Goal: Task Accomplishment & Management: Manage account settings

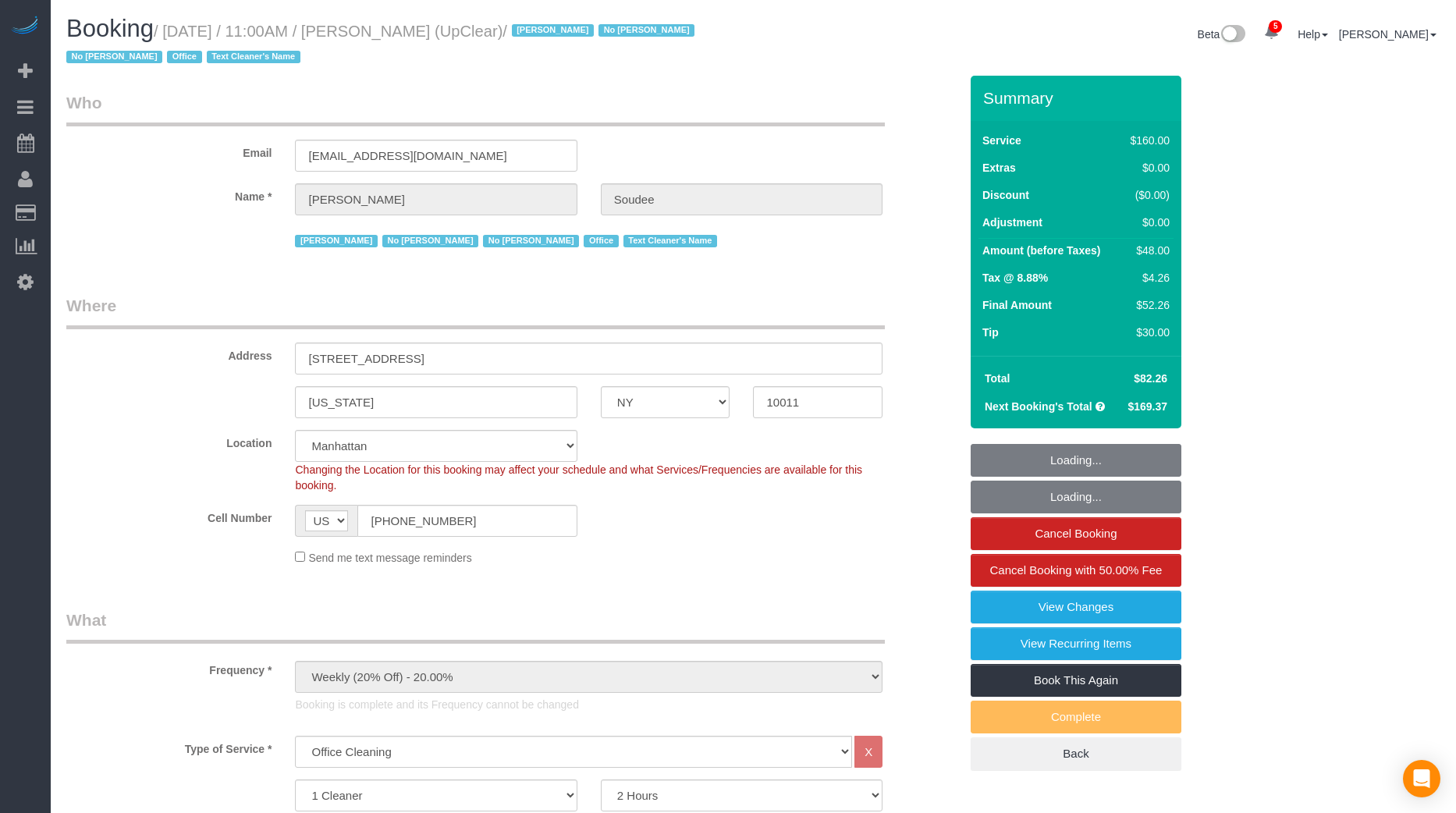
select select "NY"
select select "spot1"
select select "number:89"
select select "number:90"
select select "number:15"
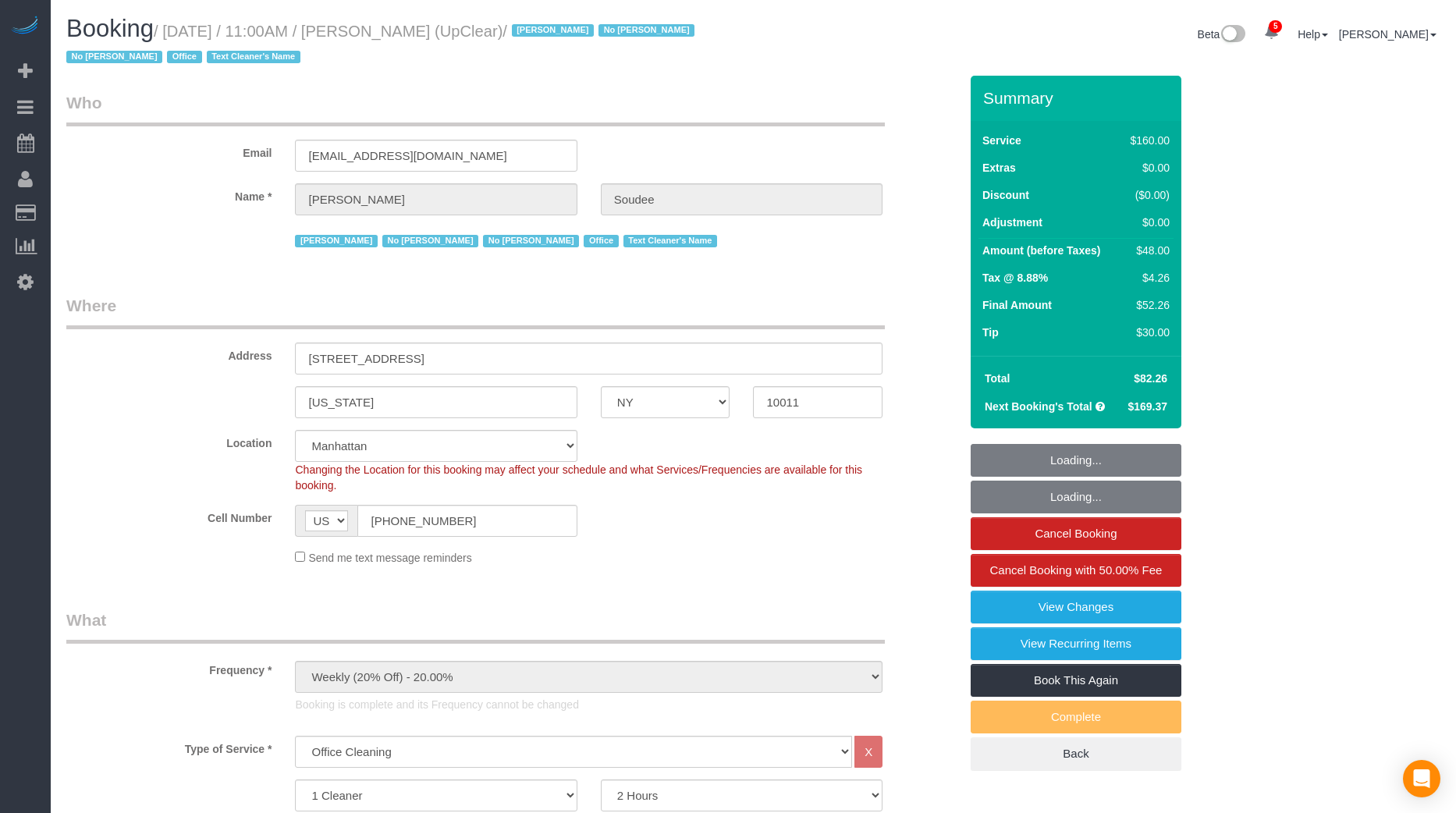
select select "number:5"
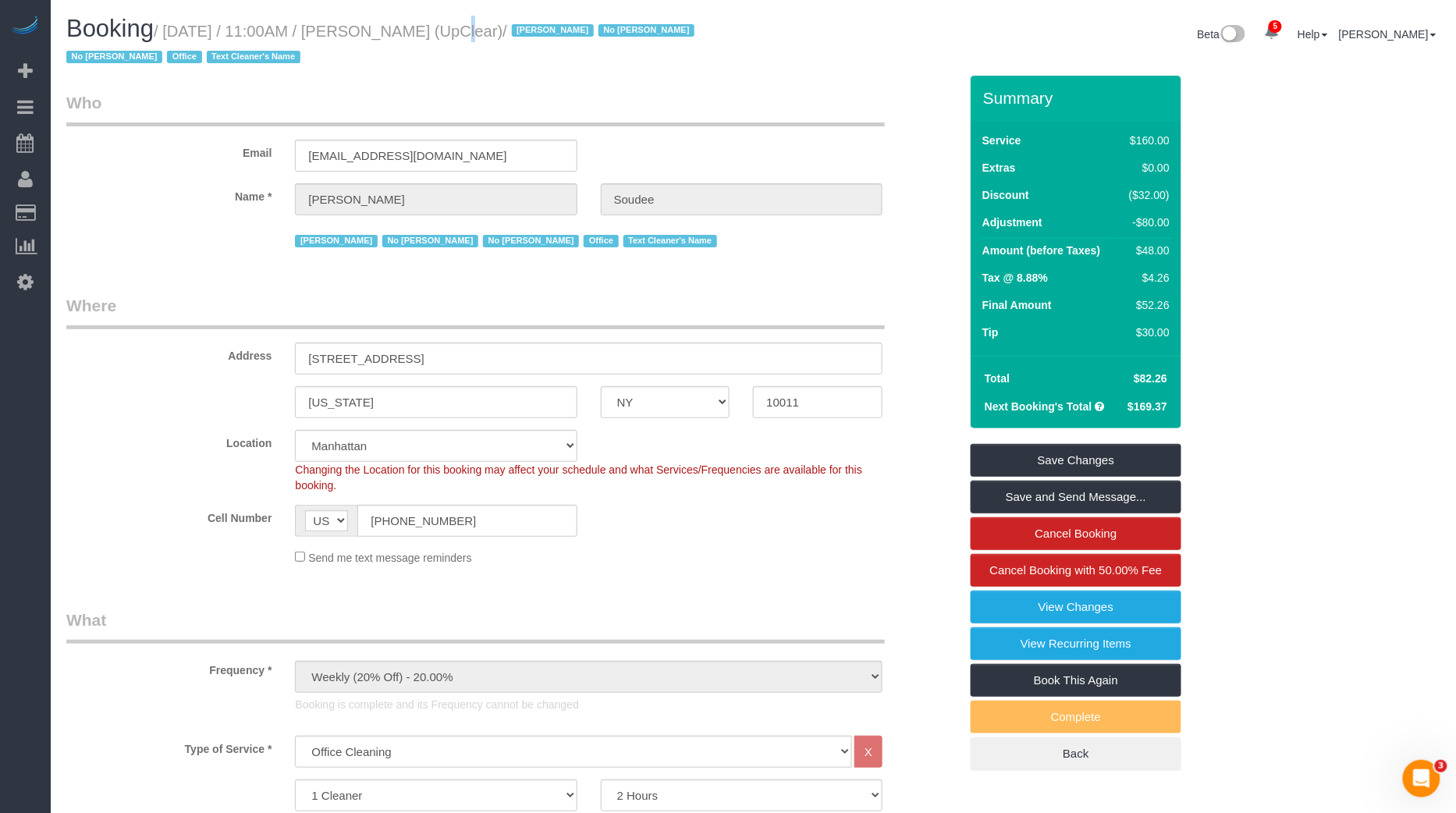
click at [419, 28] on small "/ [DATE] / 11:00AM / [PERSON_NAME] (UpClear) / [PERSON_NAME] No [PERSON_NAME] N…" at bounding box center [383, 45] width 633 height 44
click at [407, 31] on small "/ [DATE] / 11:00AM / [PERSON_NAME] (UpClear) / [PERSON_NAME] No [PERSON_NAME] N…" at bounding box center [383, 45] width 633 height 44
copy small "[PERSON_NAME]"
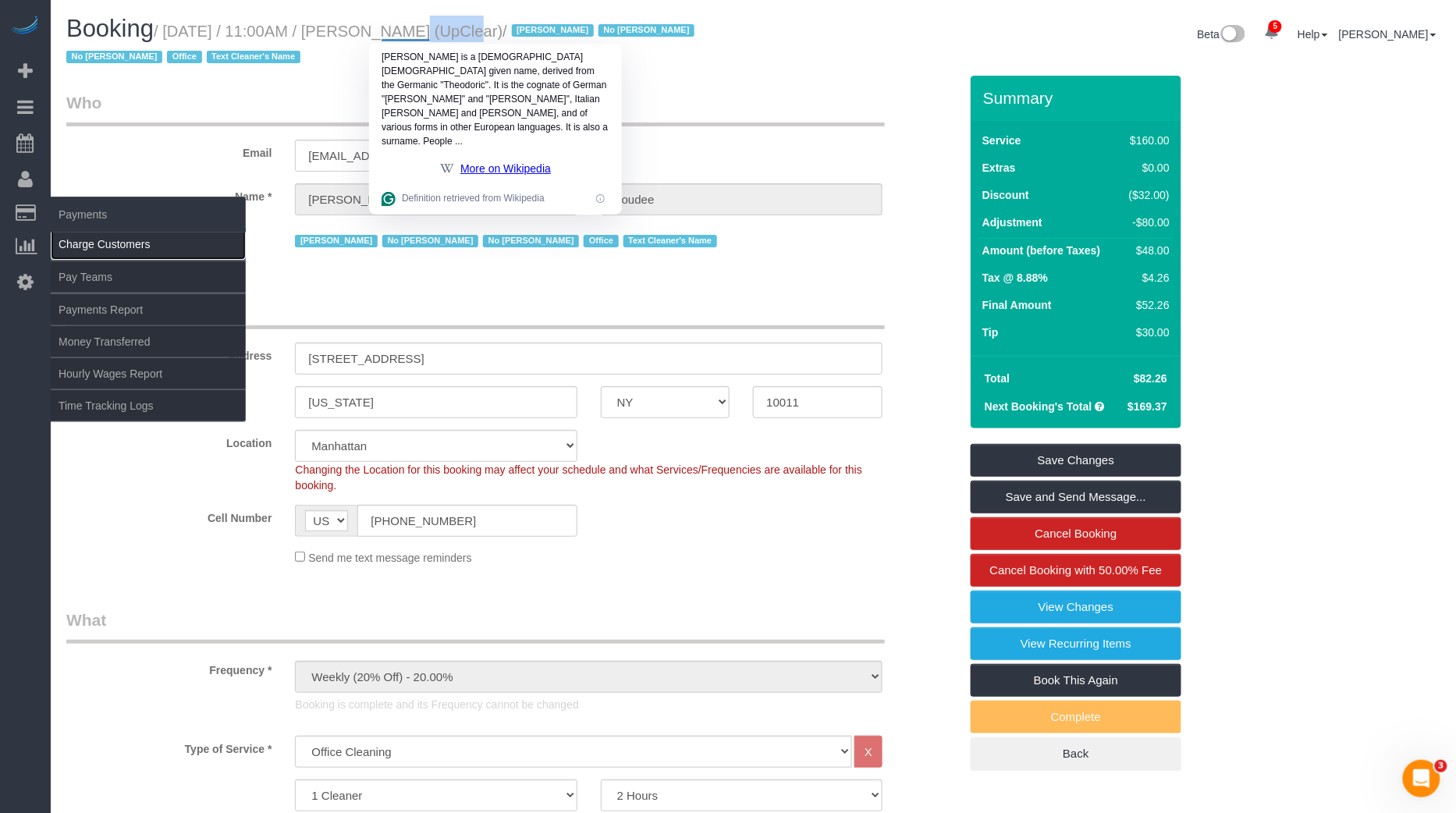
click at [86, 241] on link "Charge Customers" at bounding box center [148, 244] width 195 height 32
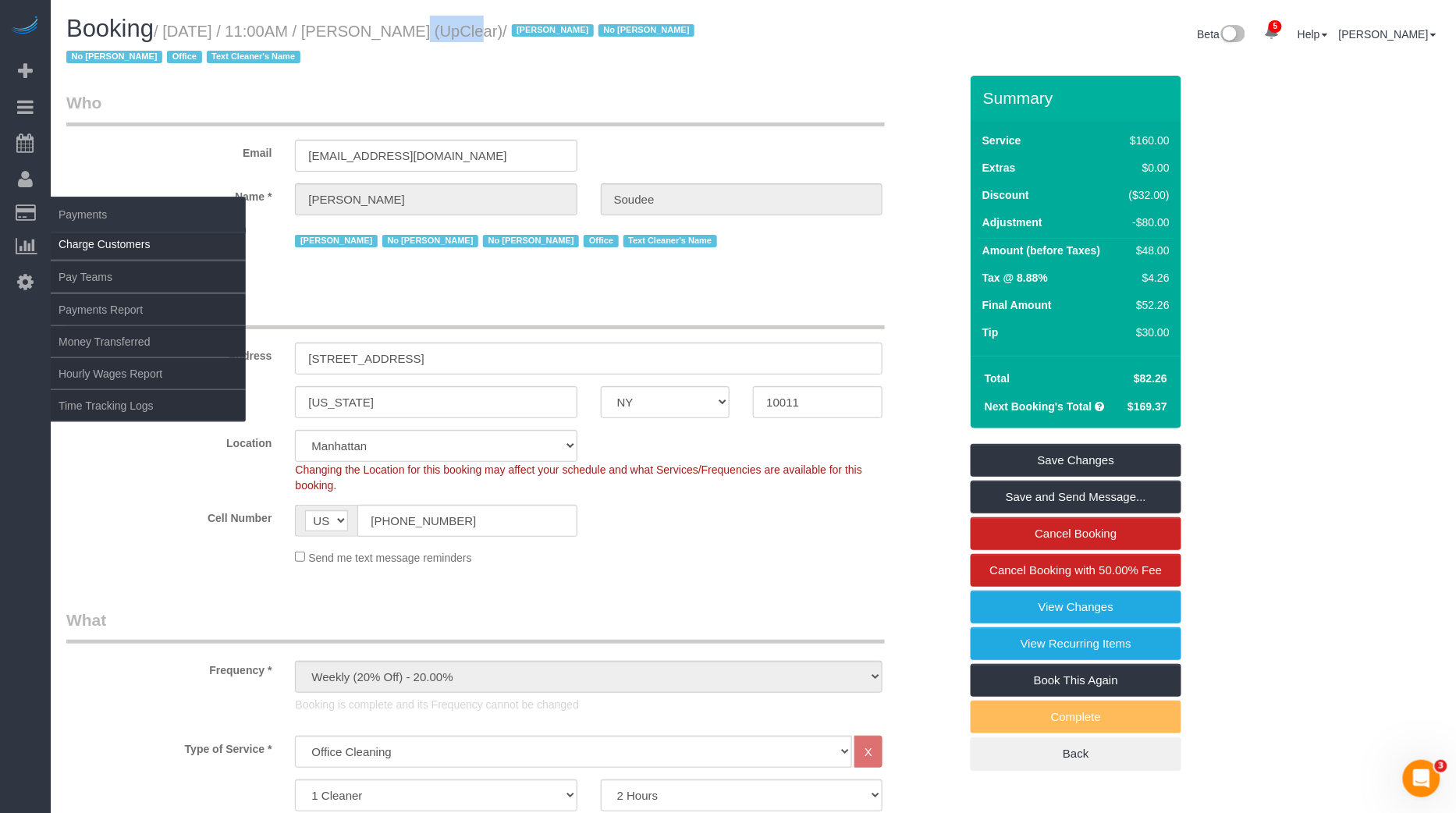
select select
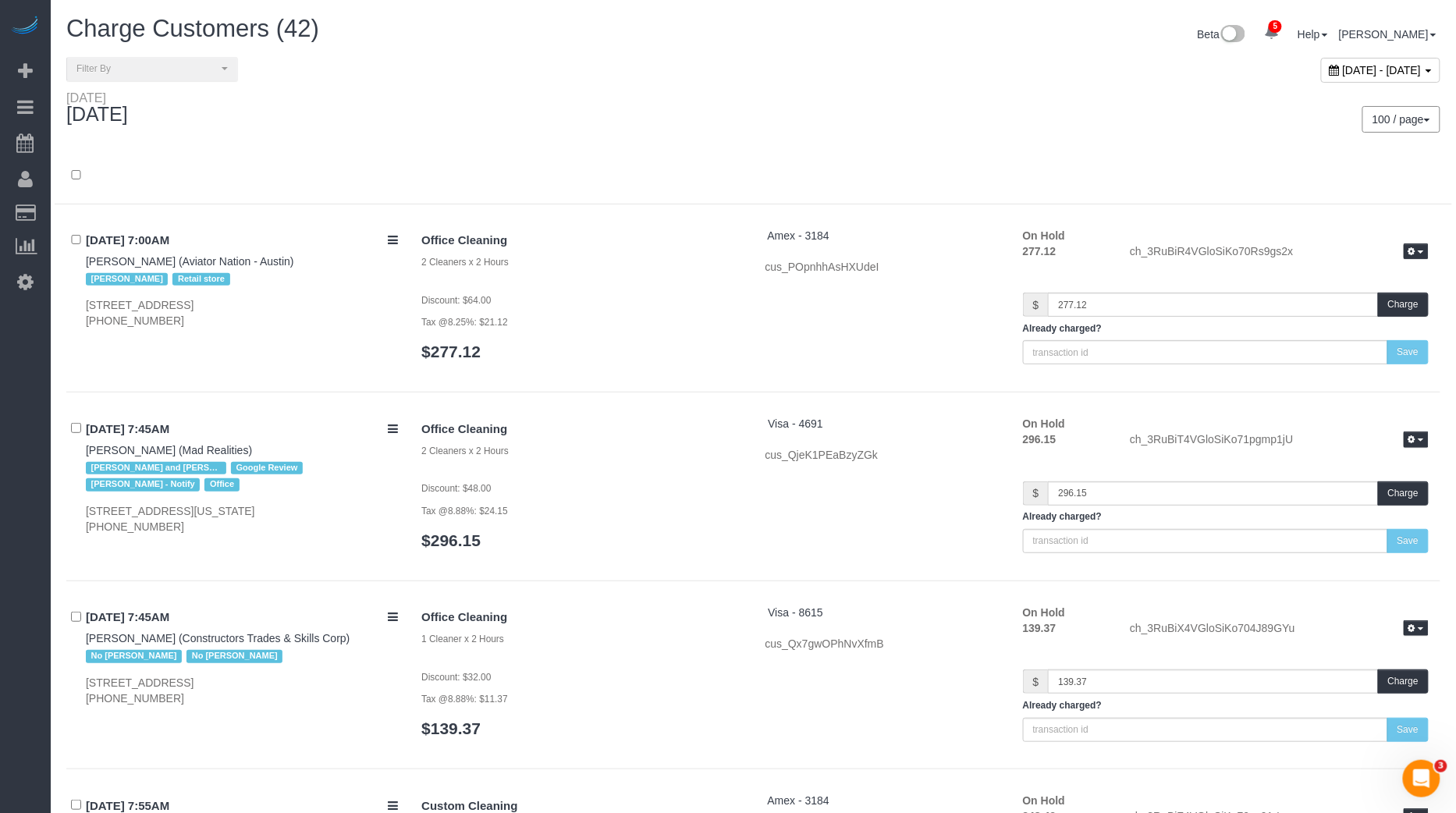
click at [1321, 76] on div "[DATE] - [DATE]" at bounding box center [1380, 70] width 119 height 25
type input "**********"
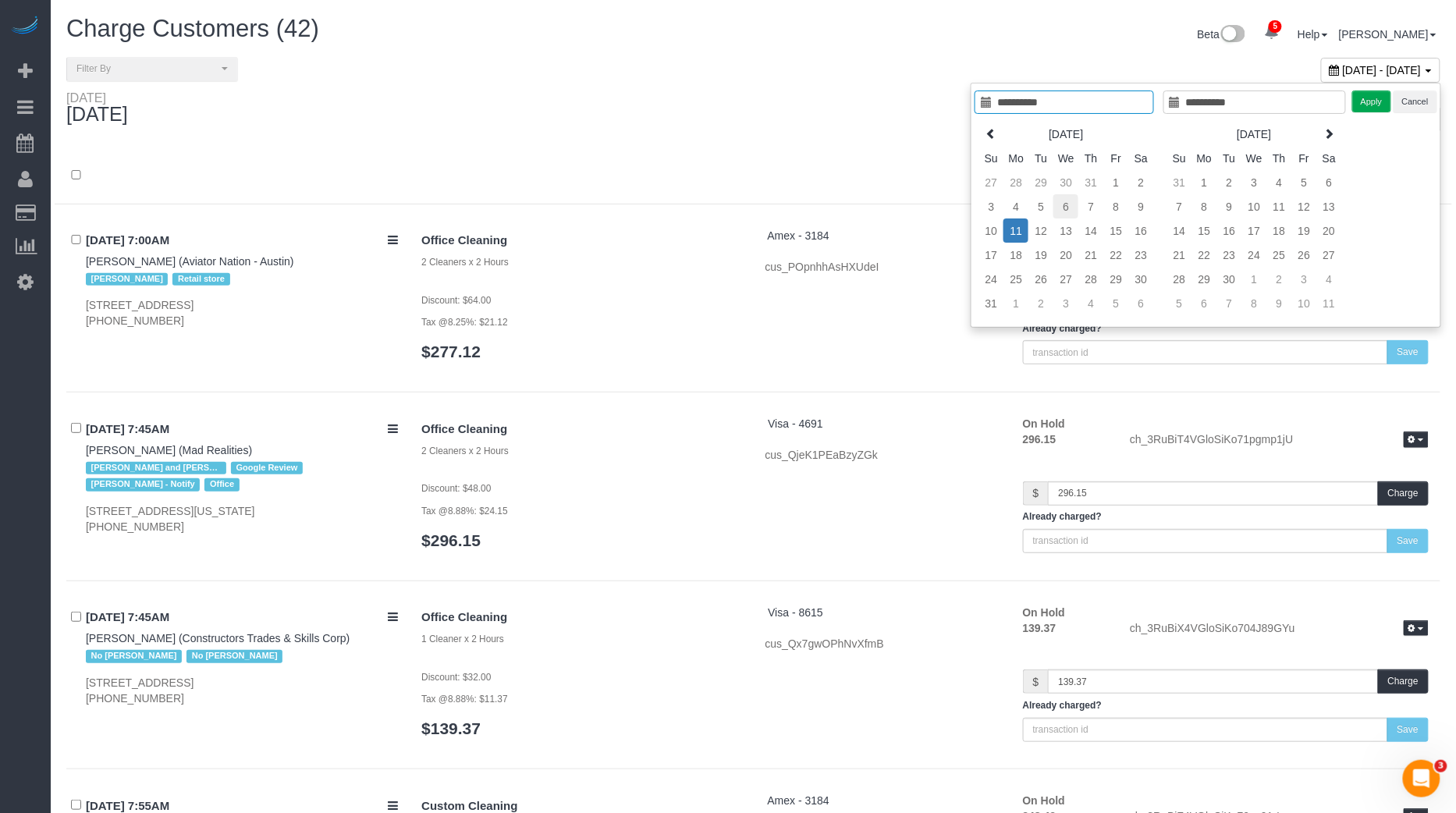
type input "**********"
click at [1074, 209] on td "6" at bounding box center [1066, 206] width 25 height 24
type input "**********"
click at [1074, 209] on td "6" at bounding box center [1066, 206] width 25 height 24
type input "**********"
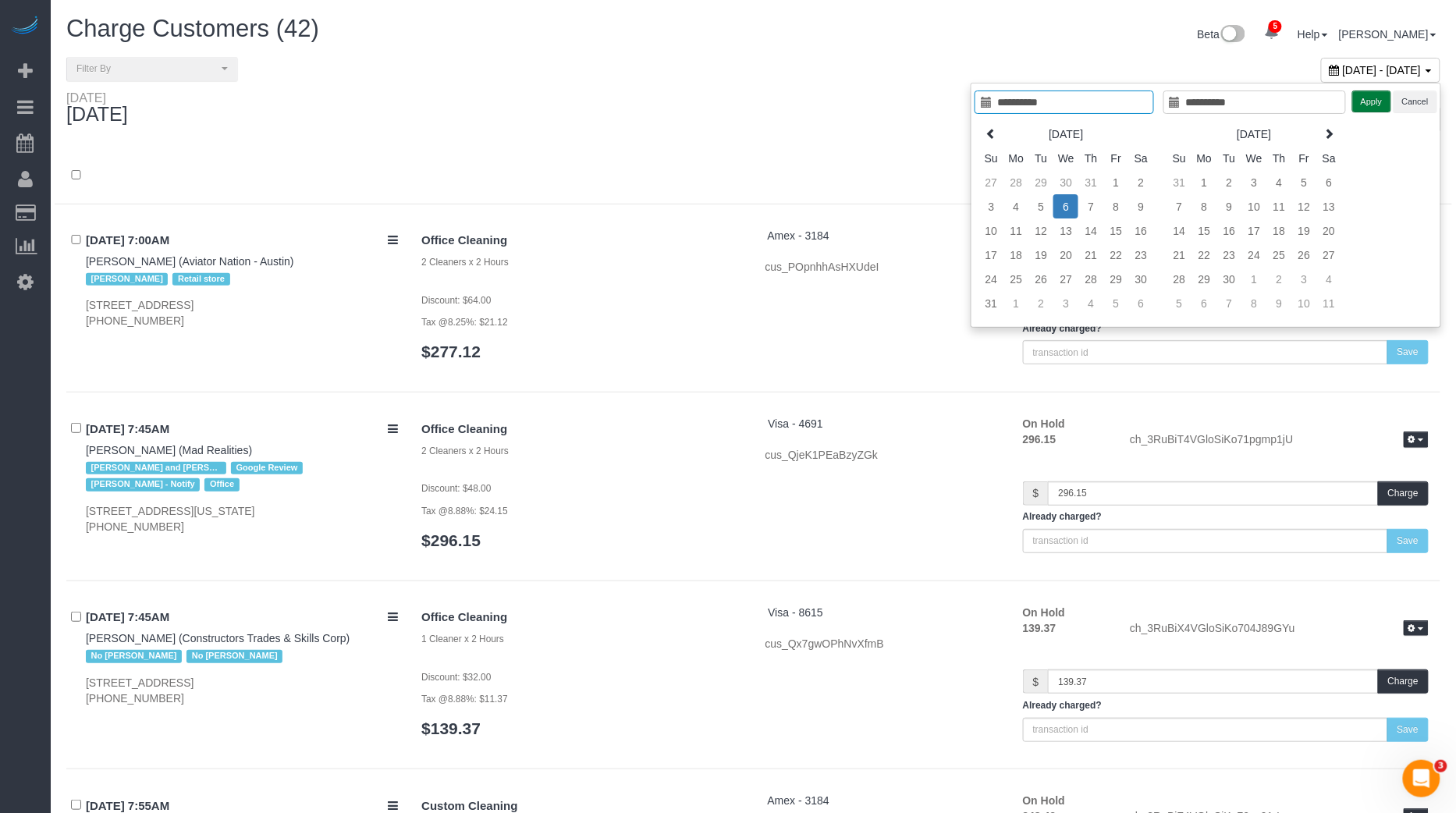
click at [1377, 93] on button "Apply" at bounding box center [1372, 102] width 39 height 23
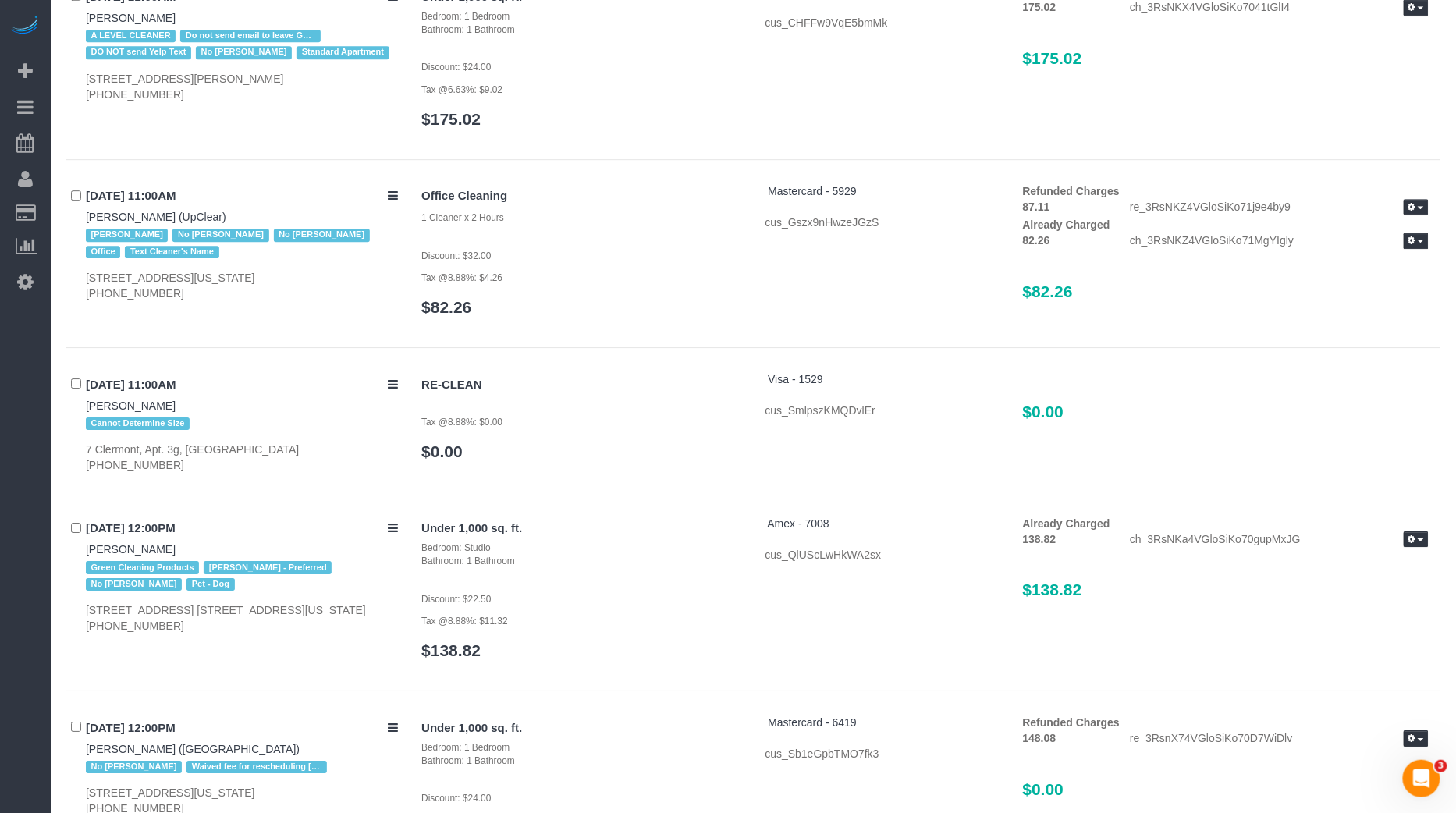
scroll to position [6026, 0]
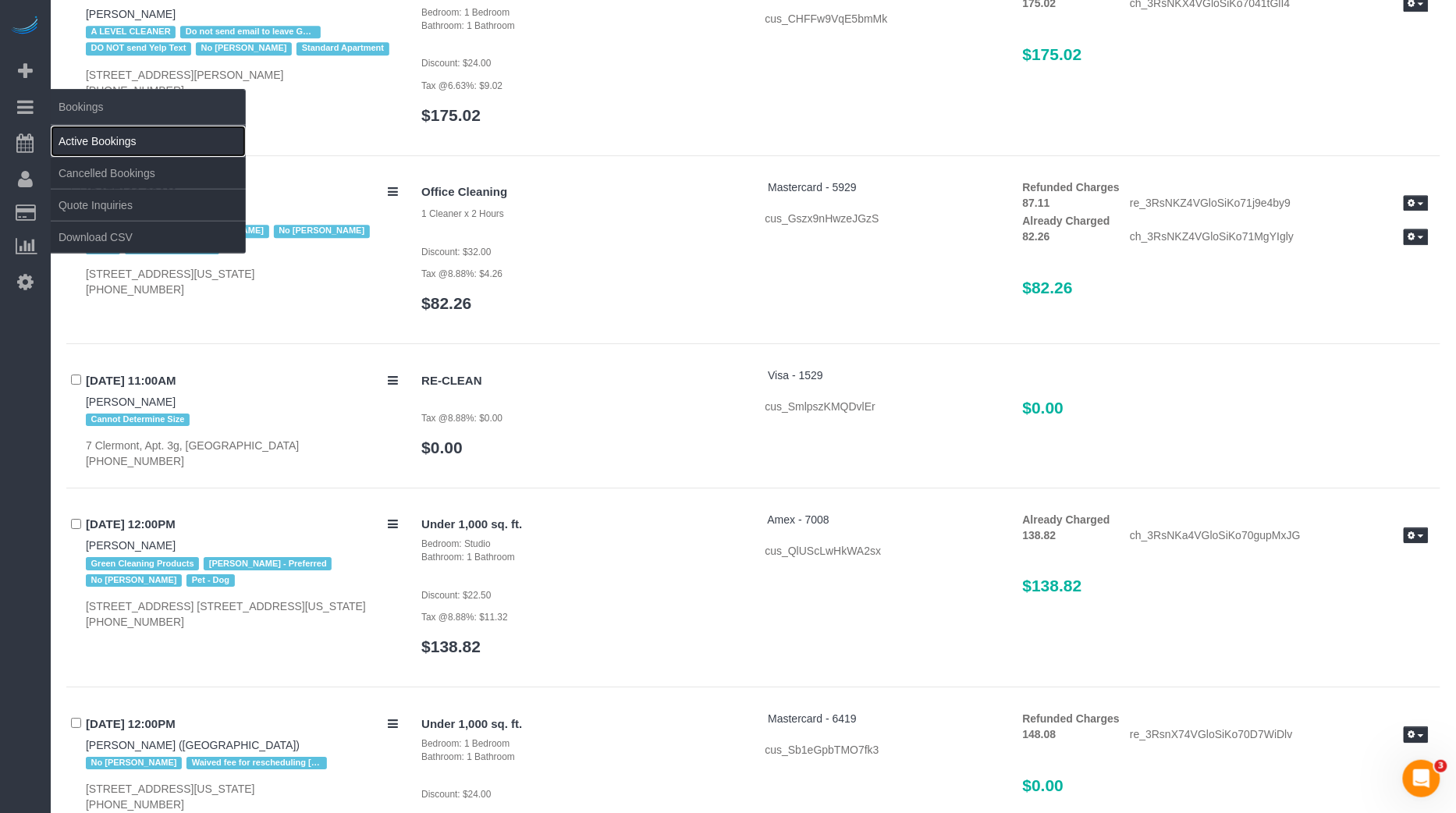
click at [62, 145] on link "Active Bookings" at bounding box center [148, 141] width 195 height 32
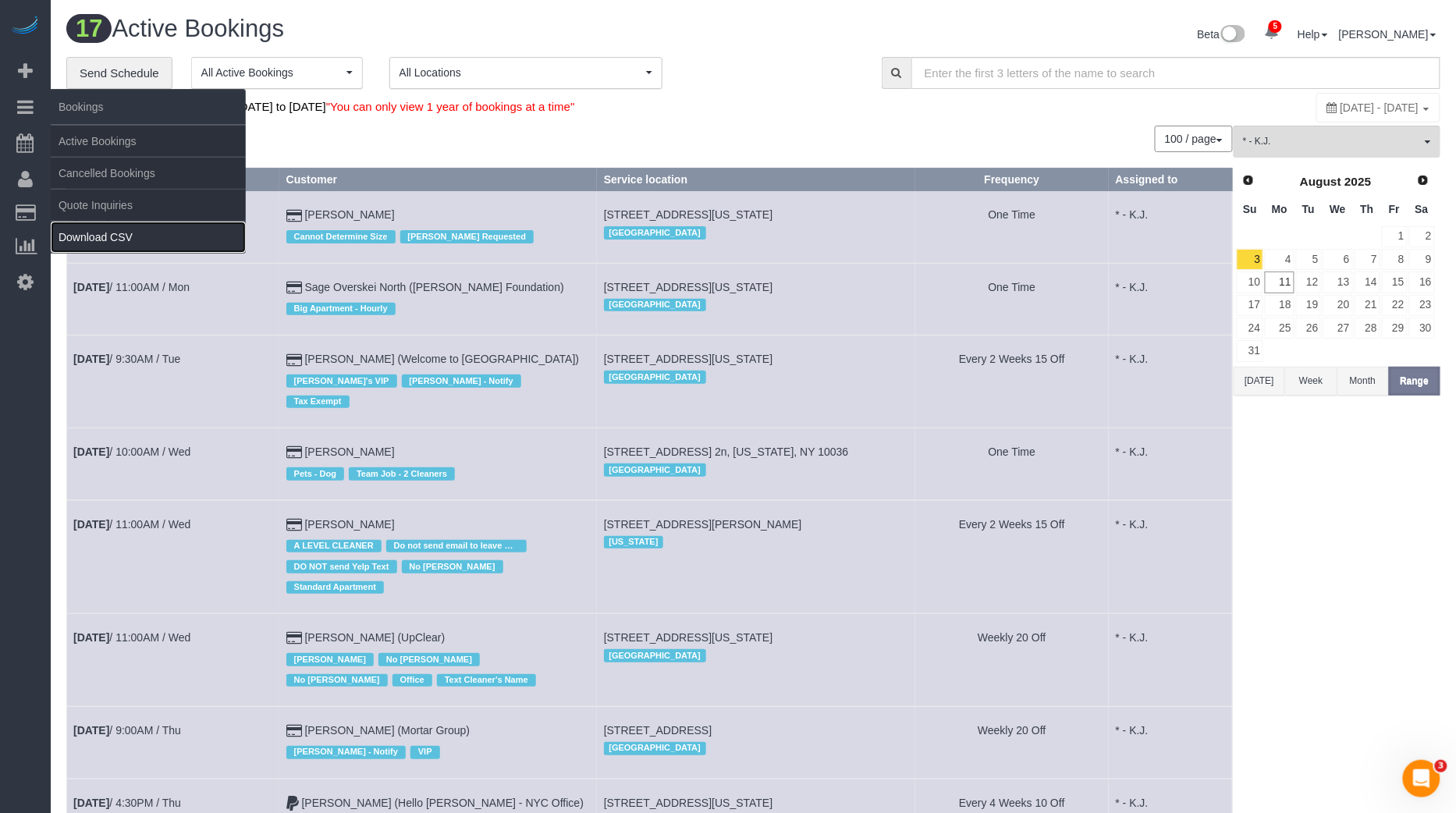
click at [96, 232] on link "Download CSV" at bounding box center [148, 237] width 195 height 32
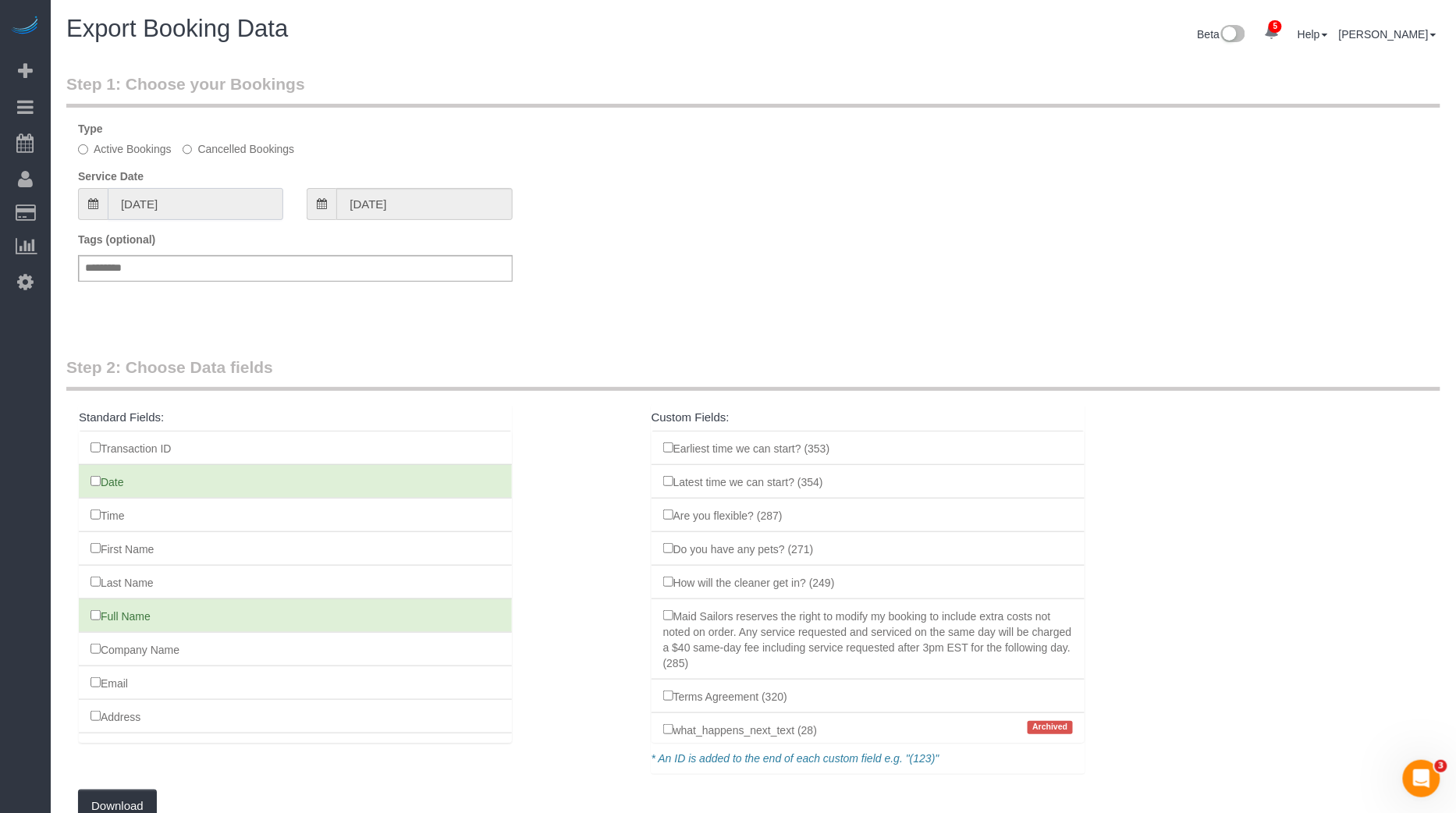
click at [268, 204] on input "[DATE]" at bounding box center [195, 203] width 176 height 32
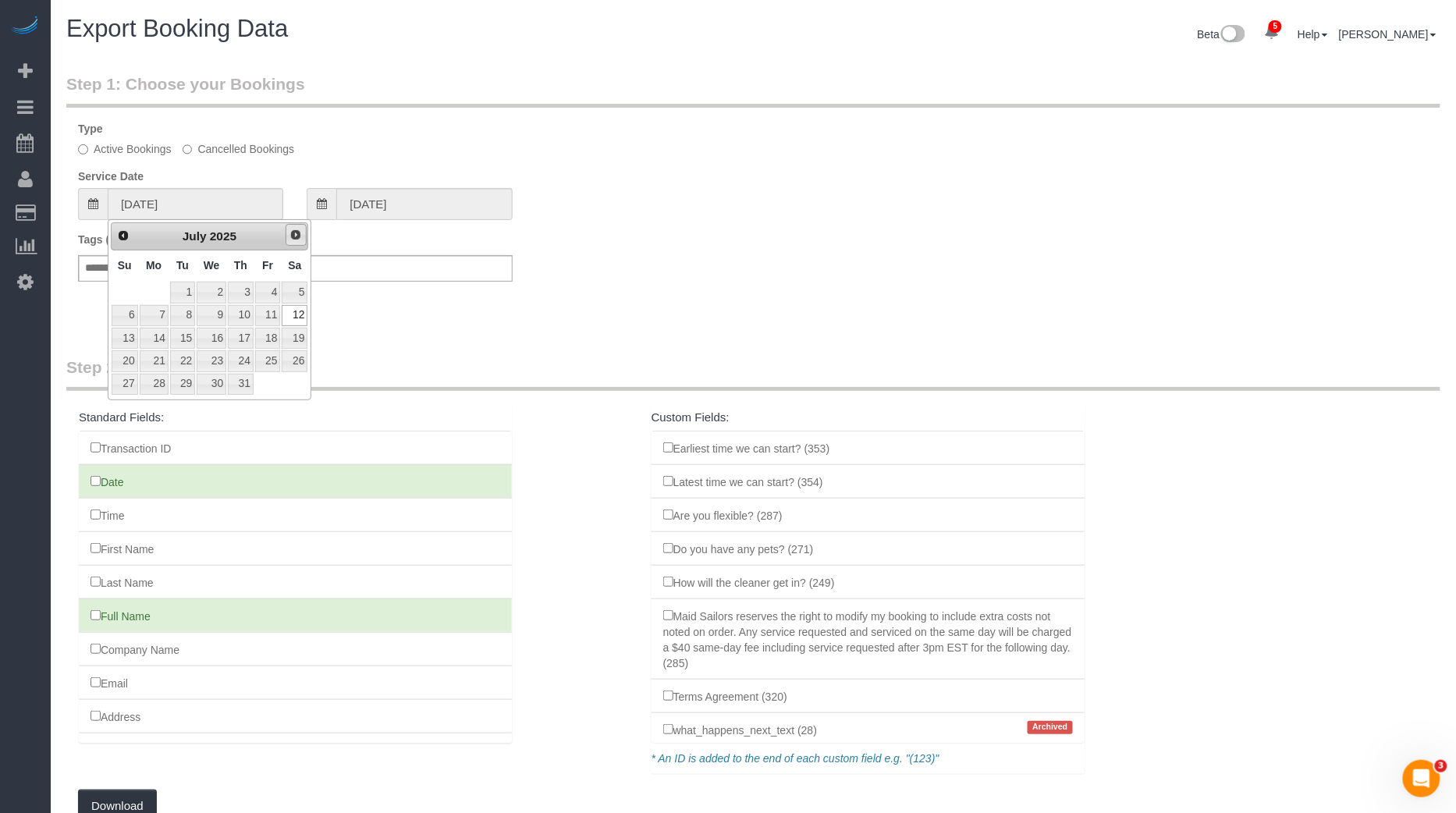
click at [295, 235] on span "Next" at bounding box center [295, 234] width 12 height 12
click at [120, 313] on link "3" at bounding box center [125, 315] width 27 height 21
type input "[DATE]"
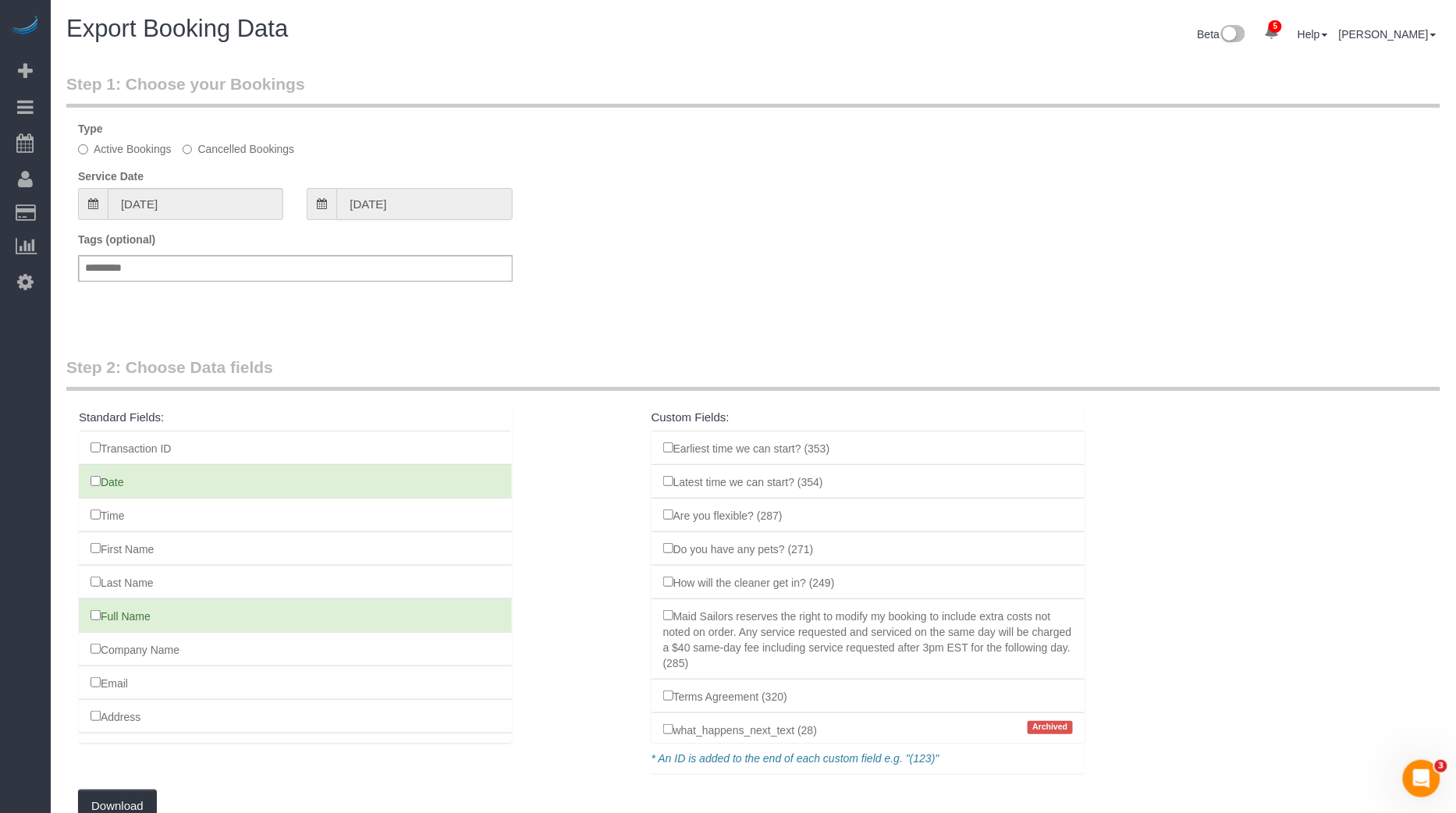
click at [405, 202] on input "[DATE]" at bounding box center [424, 203] width 176 height 32
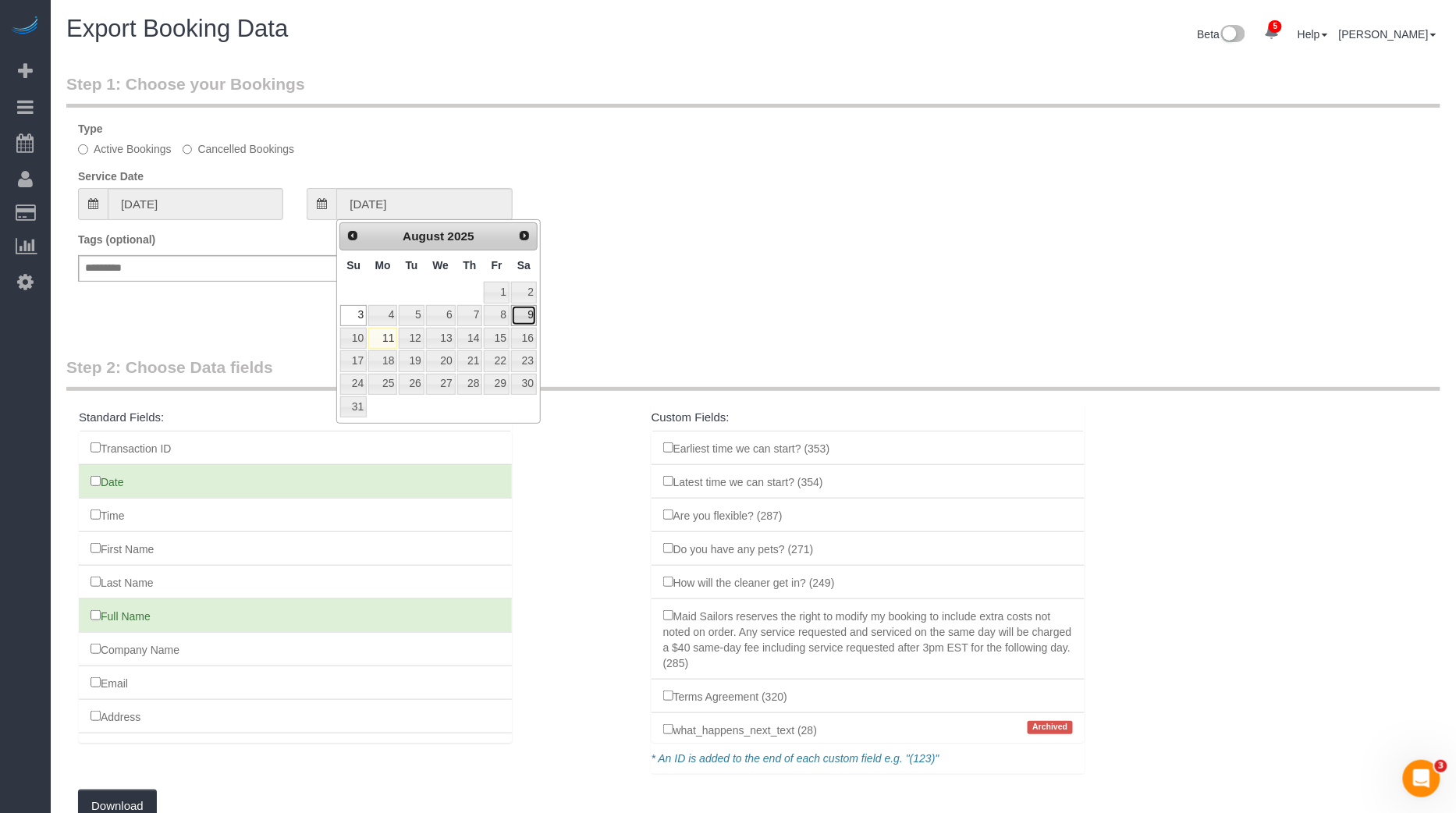
click at [526, 313] on link "9" at bounding box center [524, 315] width 26 height 21
type input "[DATE]"
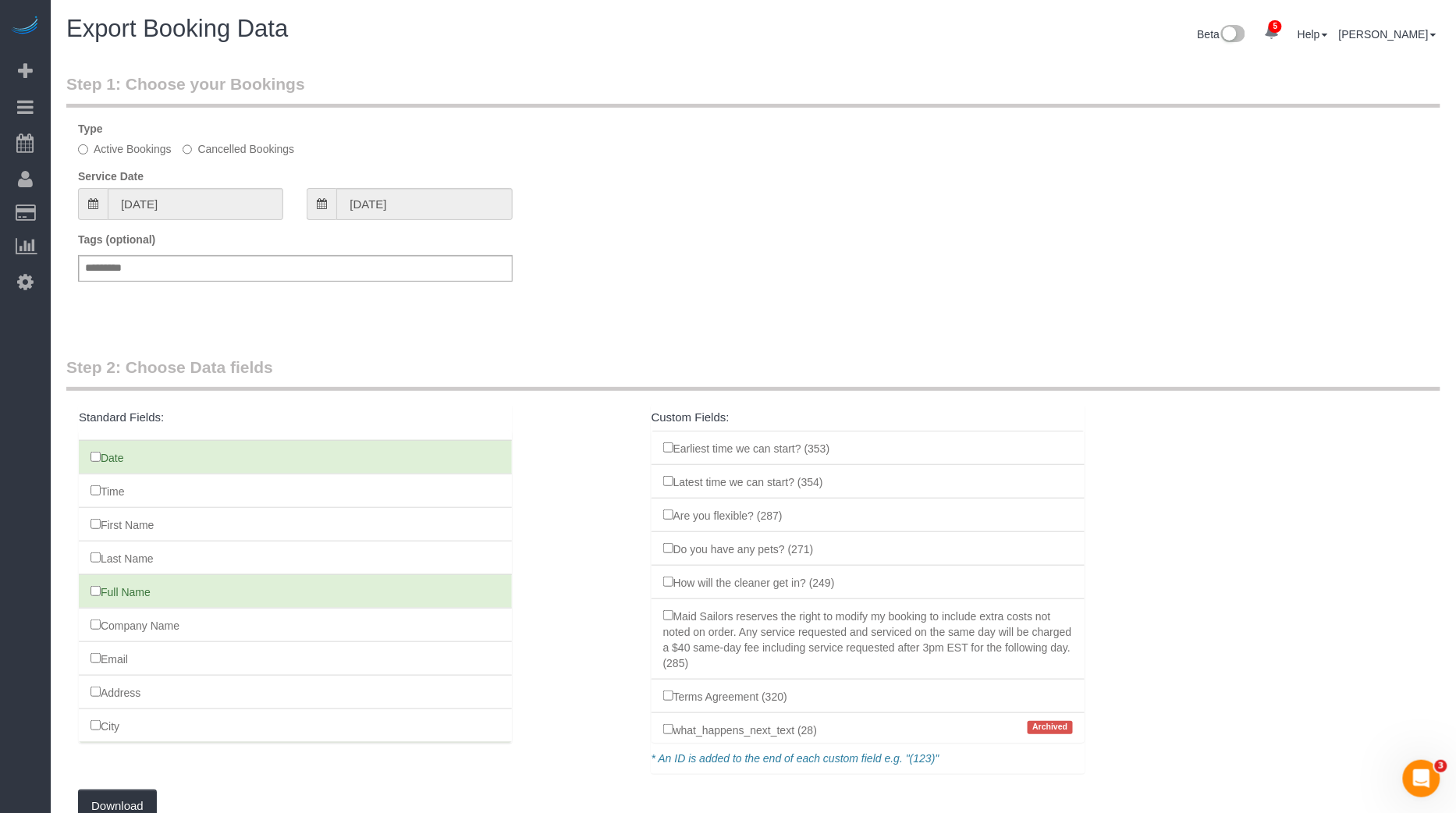
scroll to position [21, 0]
click at [307, 521] on li "First Name" at bounding box center [295, 527] width 434 height 35
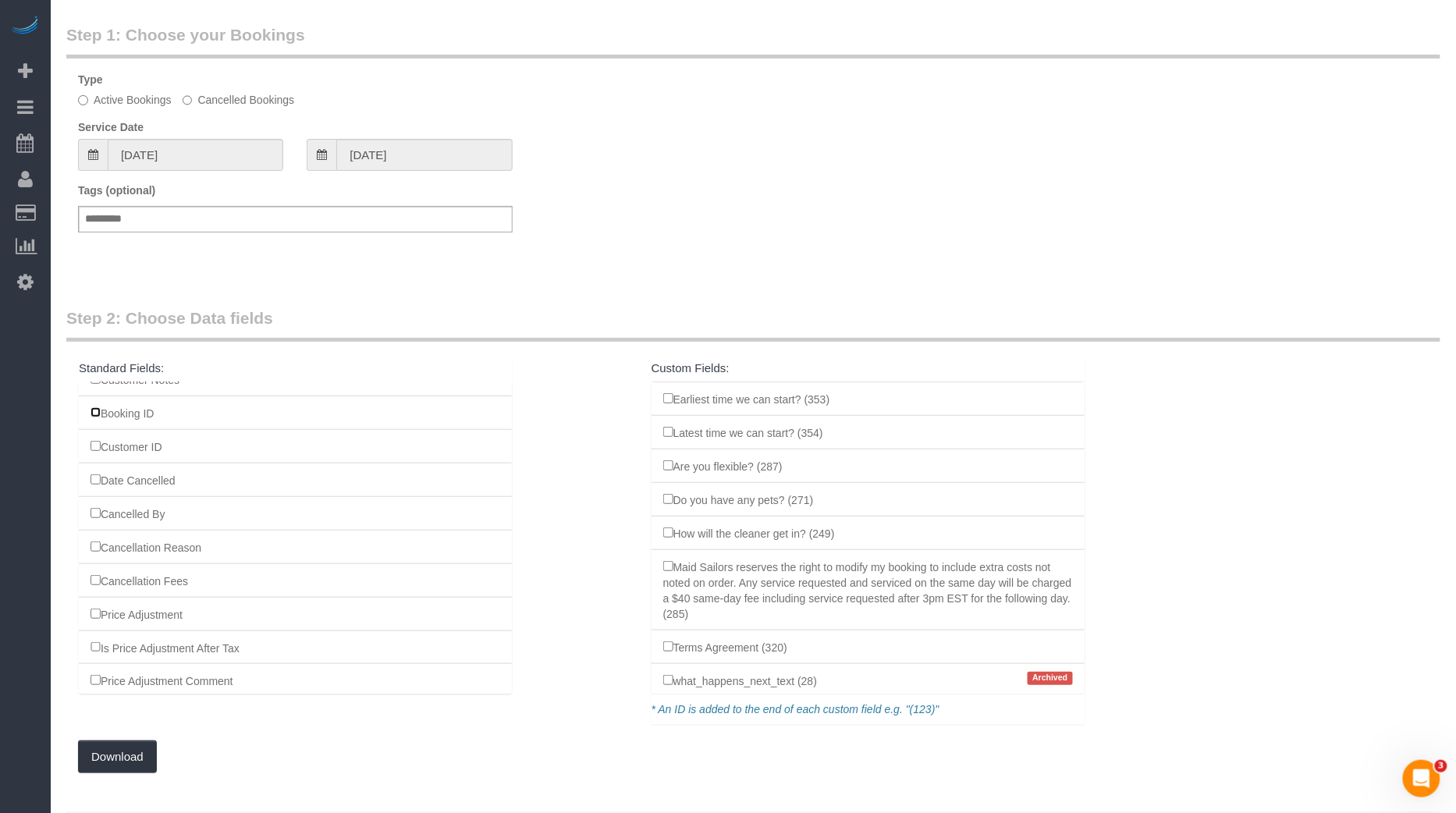
scroll to position [92, 0]
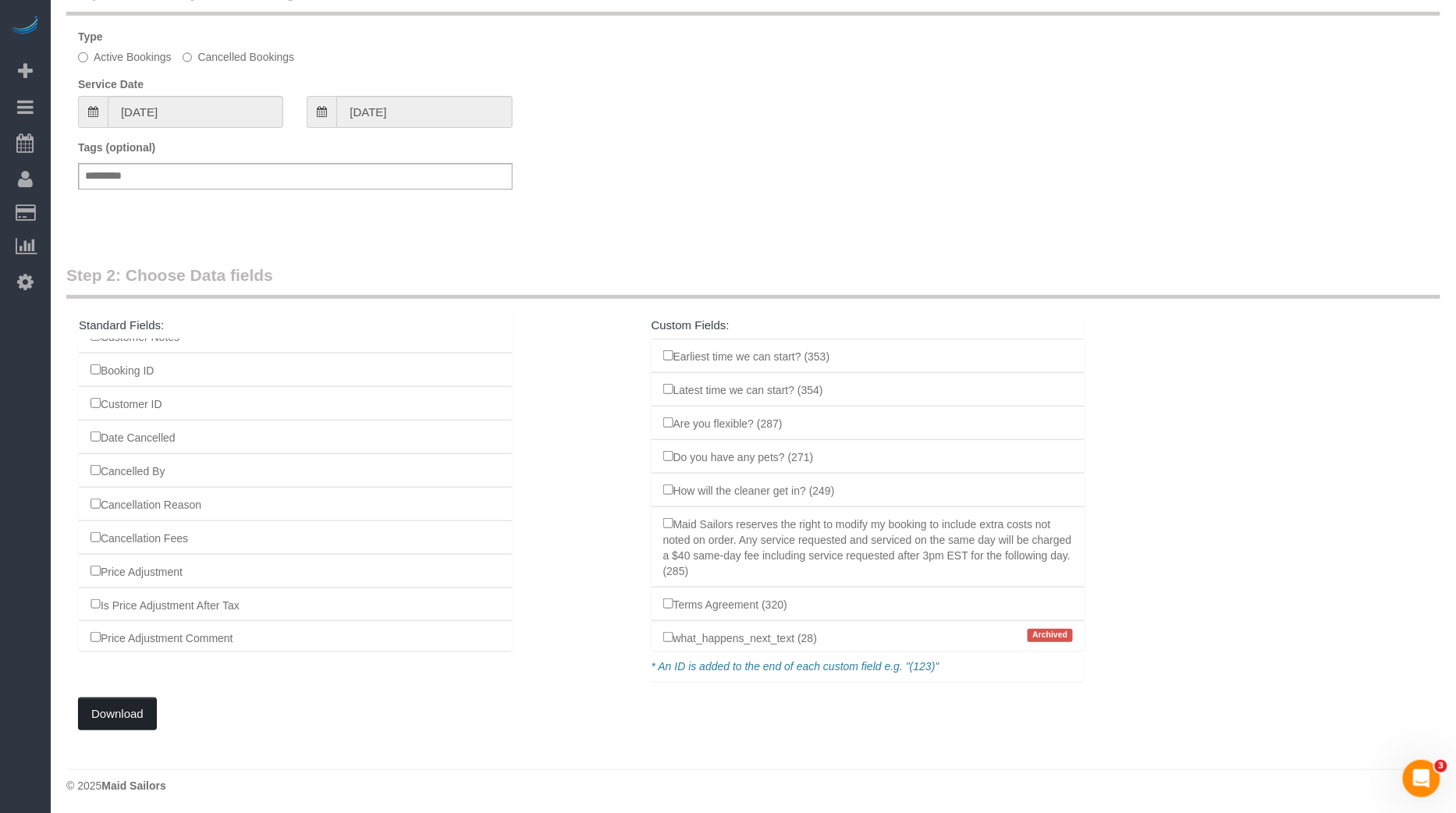
click at [136, 709] on button "Download" at bounding box center [117, 713] width 79 height 33
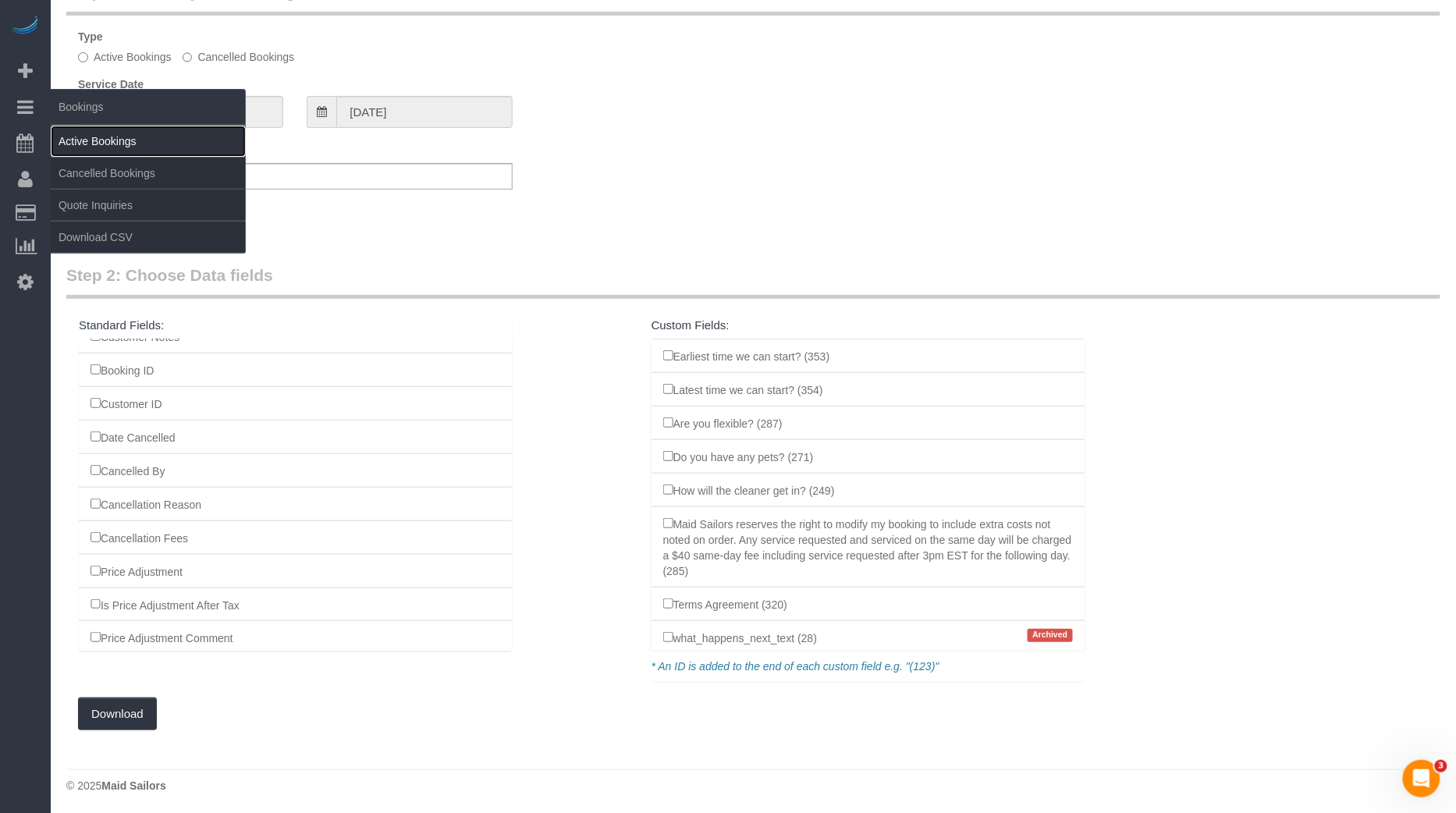
click at [99, 149] on link "Active Bookings" at bounding box center [148, 141] width 195 height 32
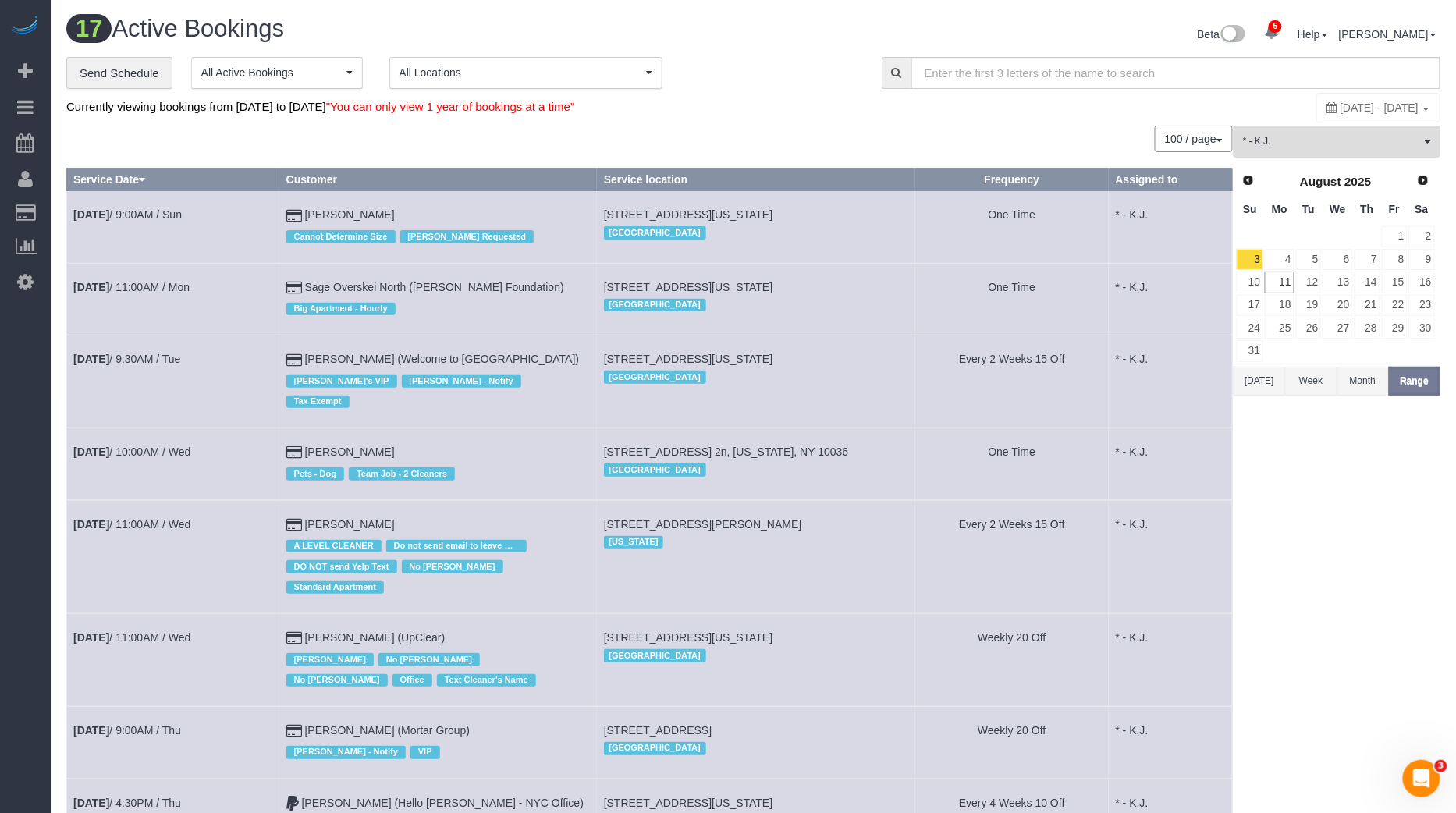
scroll to position [734, 0]
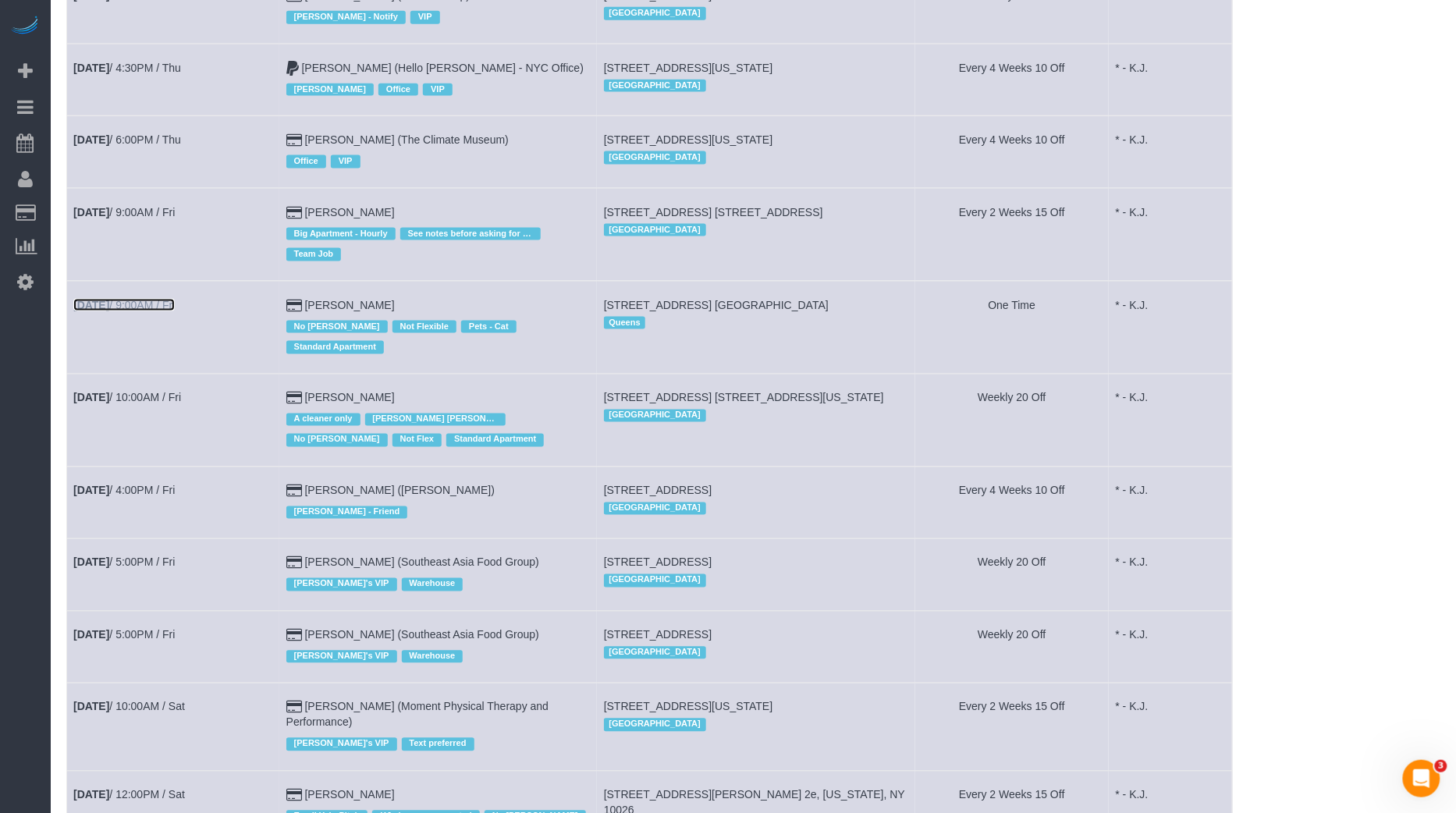
click at [166, 299] on link "[DATE] 9:00AM / Fri" at bounding box center [124, 305] width 102 height 12
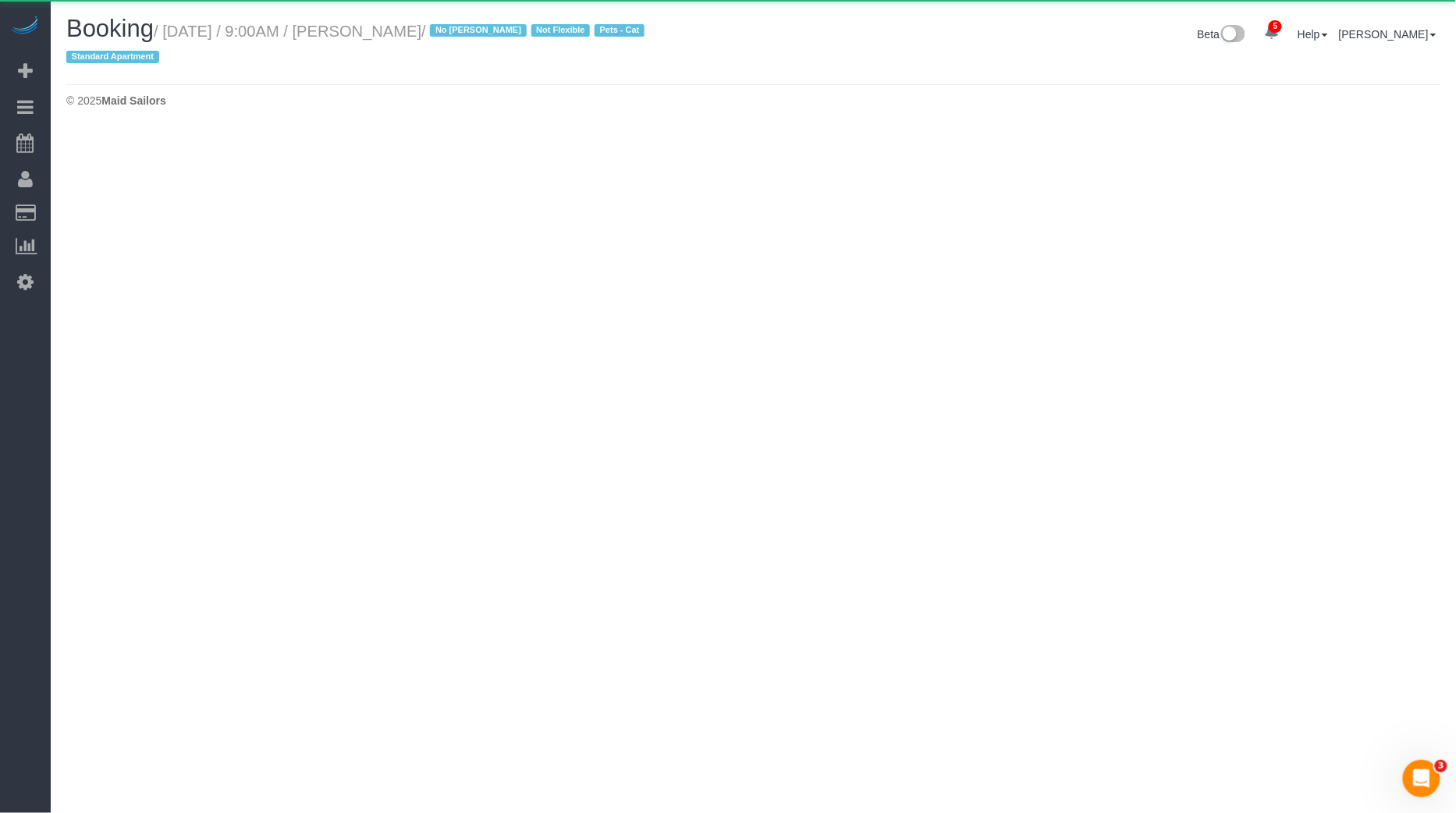
select select "NY"
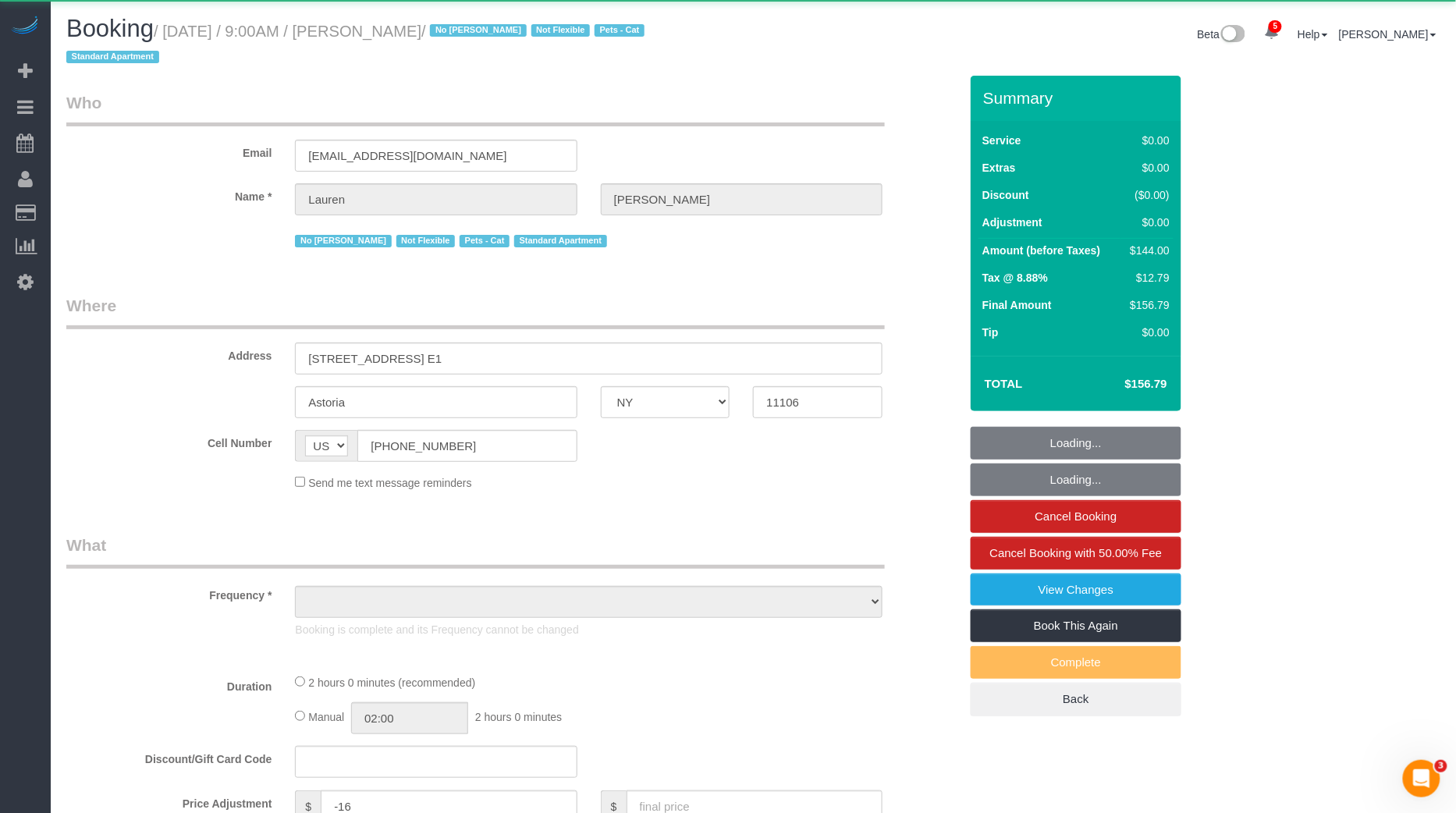
select select "object:8003"
select select "1"
select select "spot6"
select select "number:56"
select select "number:70"
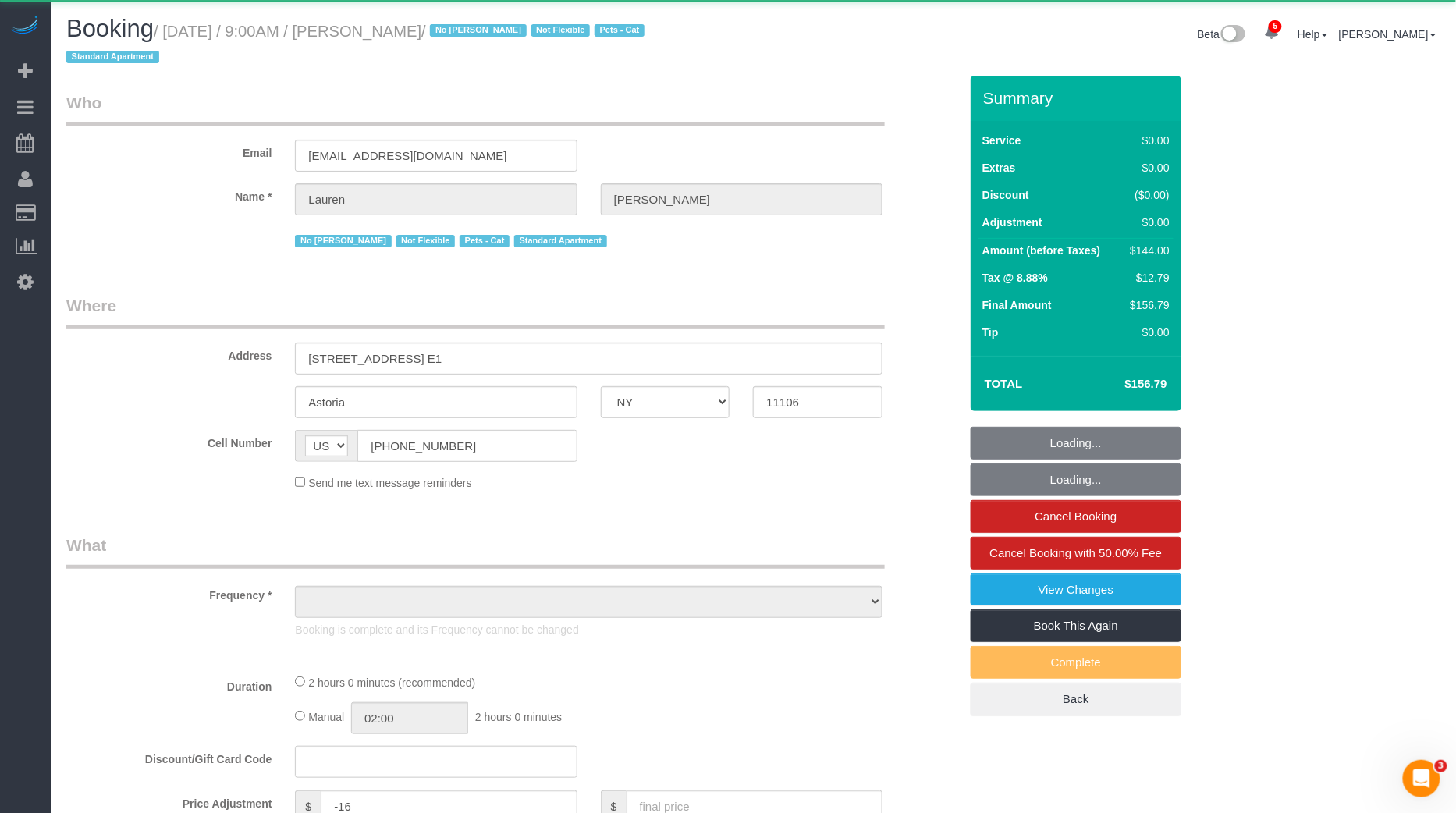
select select "number:14"
select select "number:7"
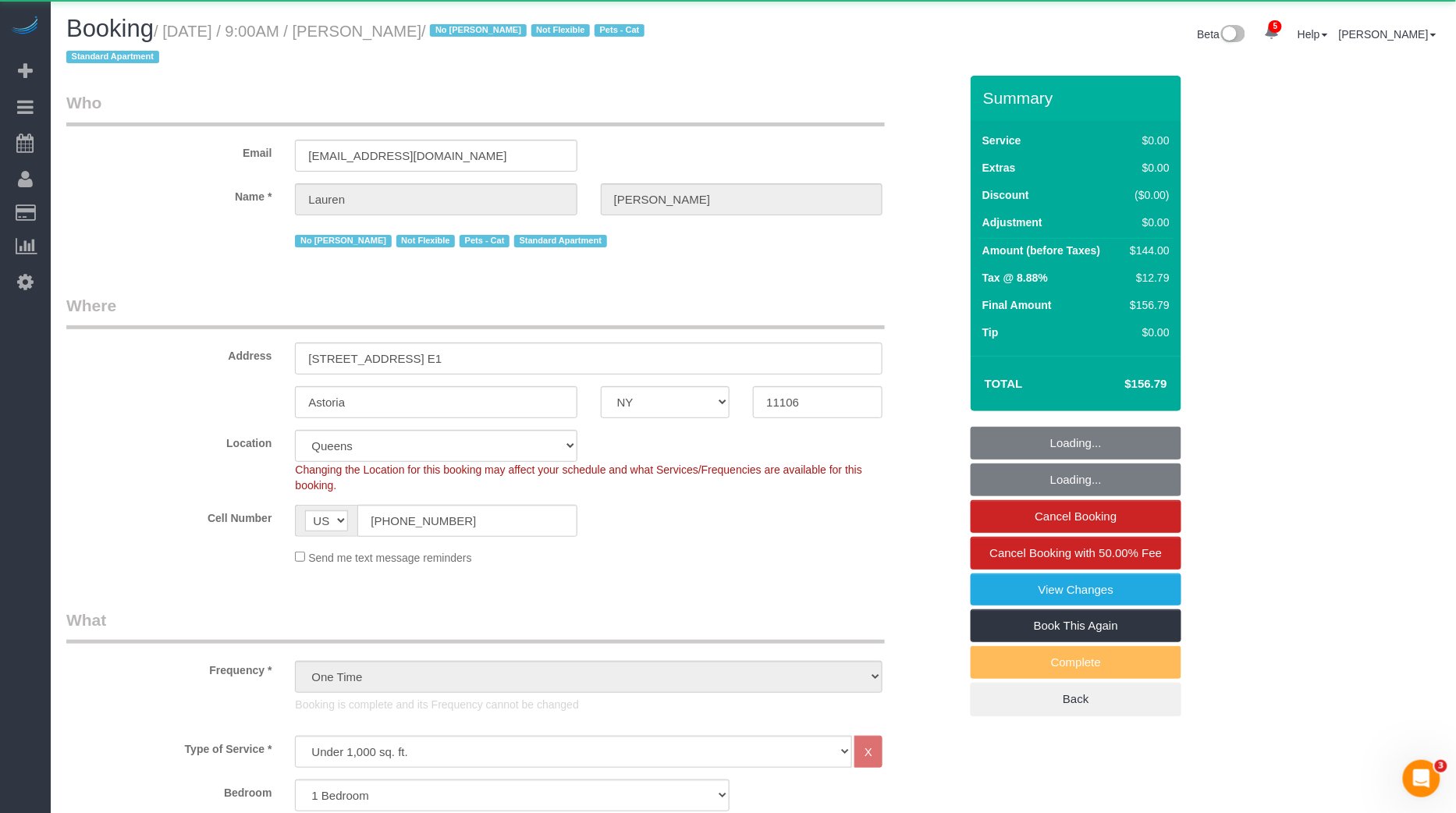
scroll to position [417, 0]
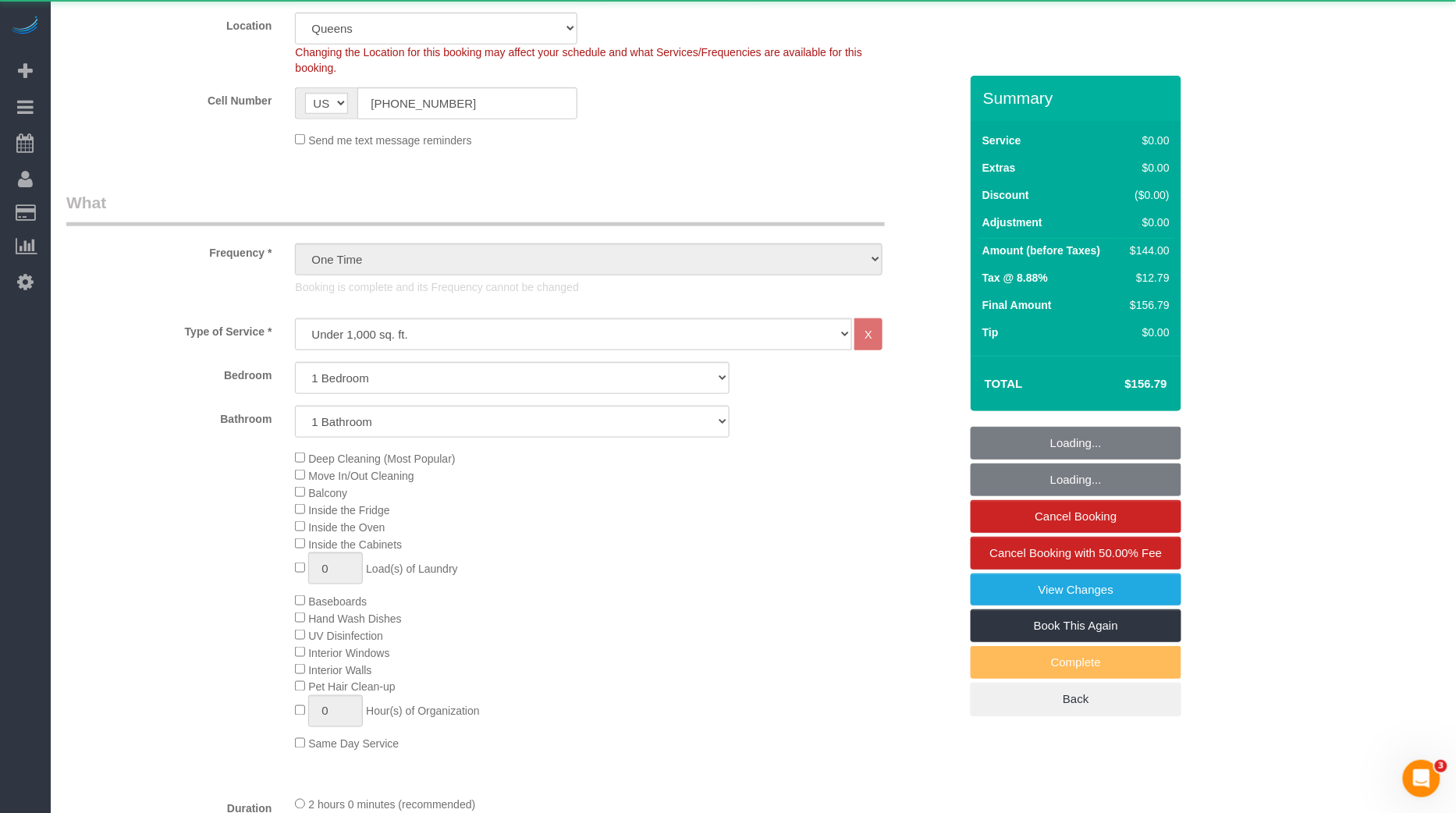
select select "string:stripe-pm_1MxdTq4VGloSiKo7xOFVW9ei"
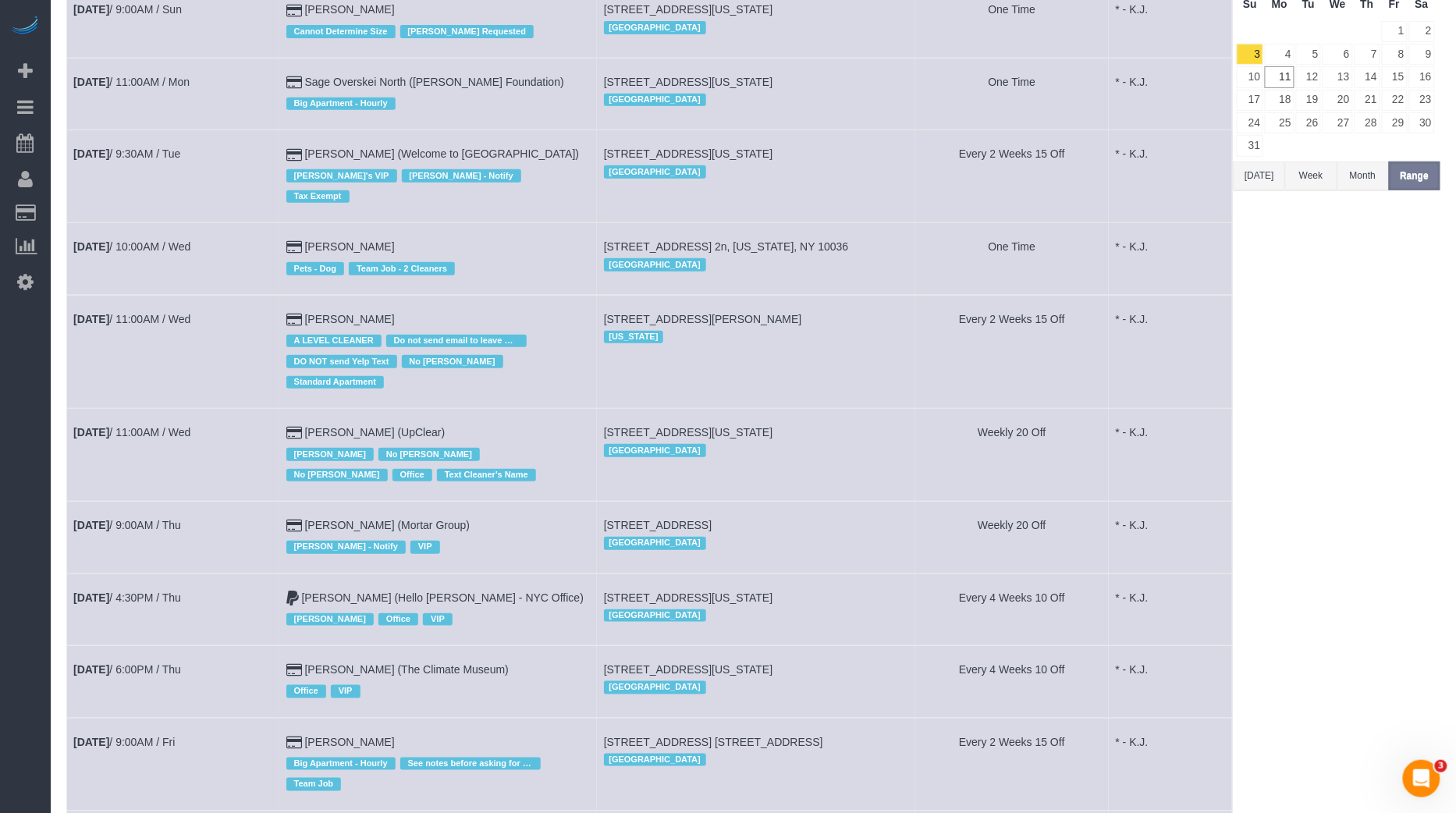
scroll to position [197, 0]
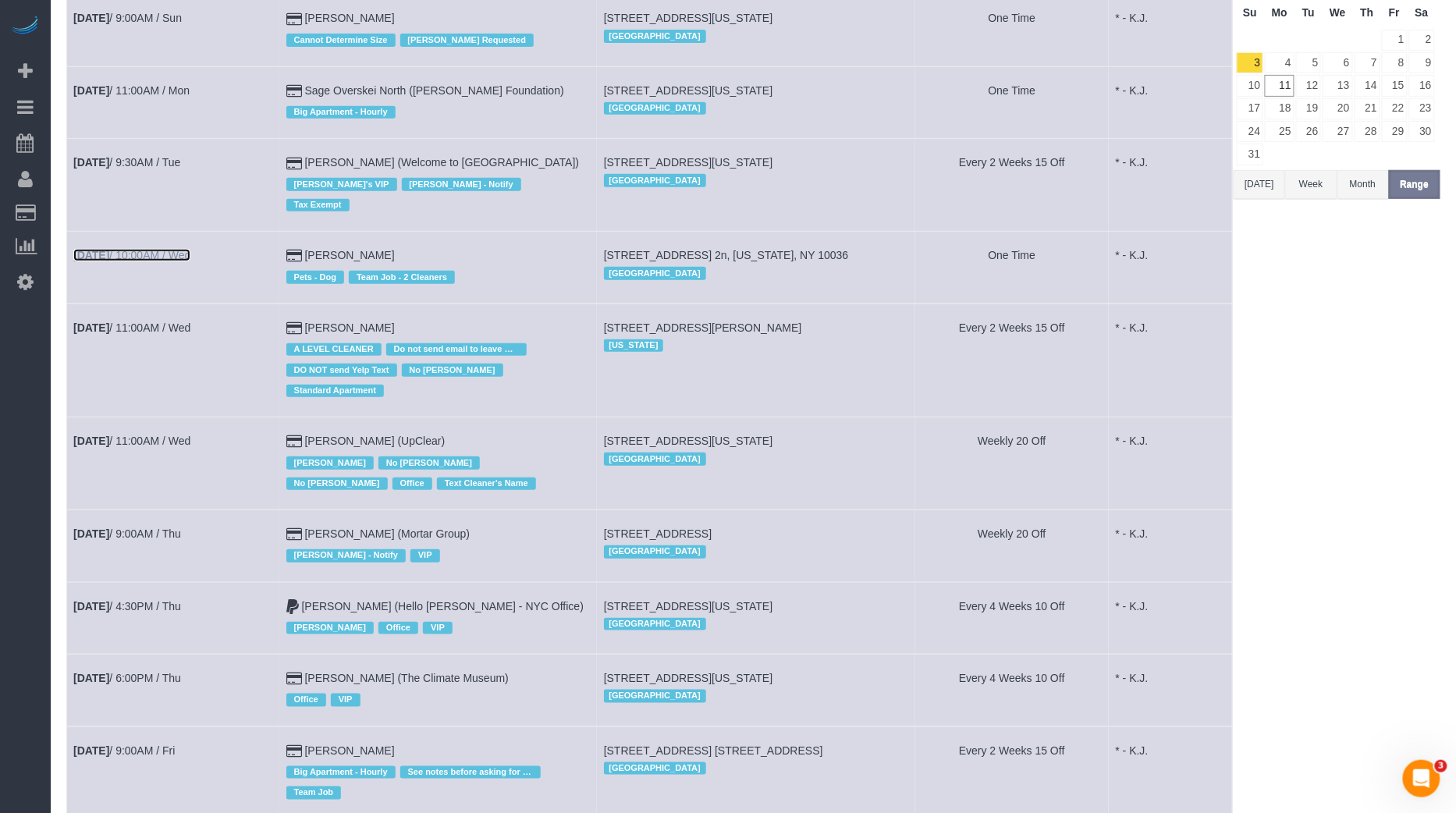
click at [155, 249] on link "[DATE] 10:00AM / Wed" at bounding box center [131, 255] width 117 height 12
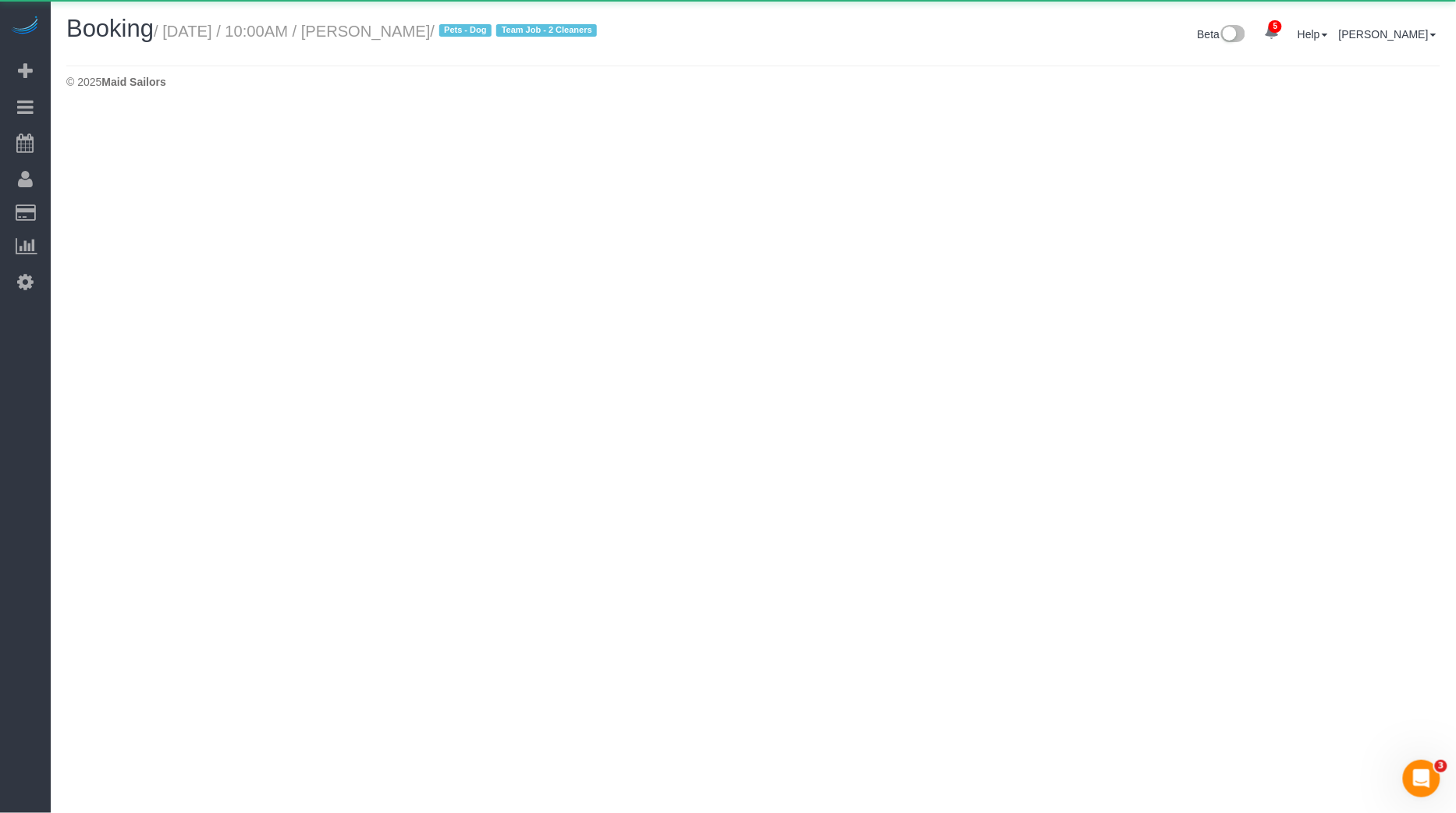
select select "NY"
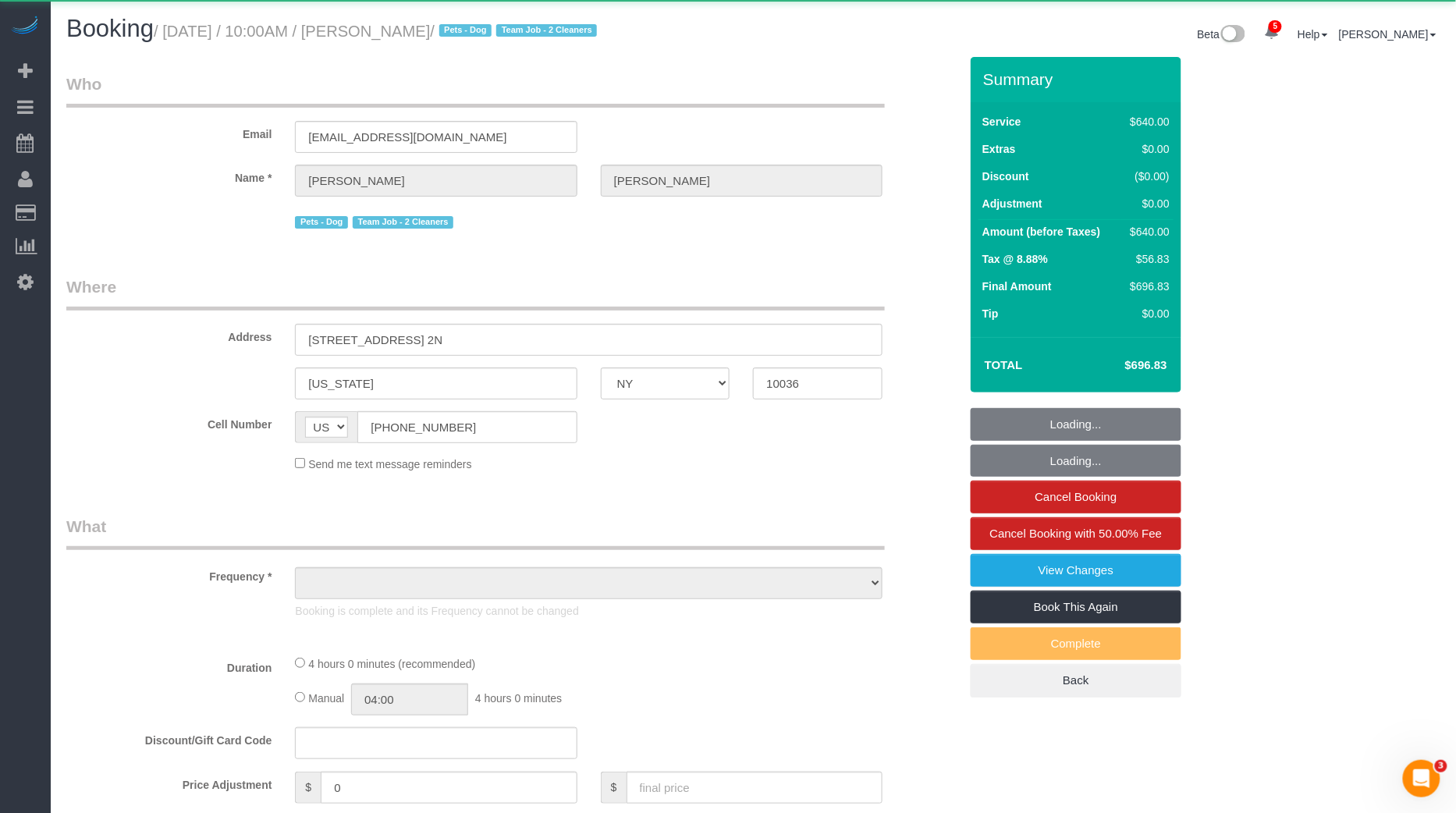
select select "object:9578"
select select "2"
select select "240"
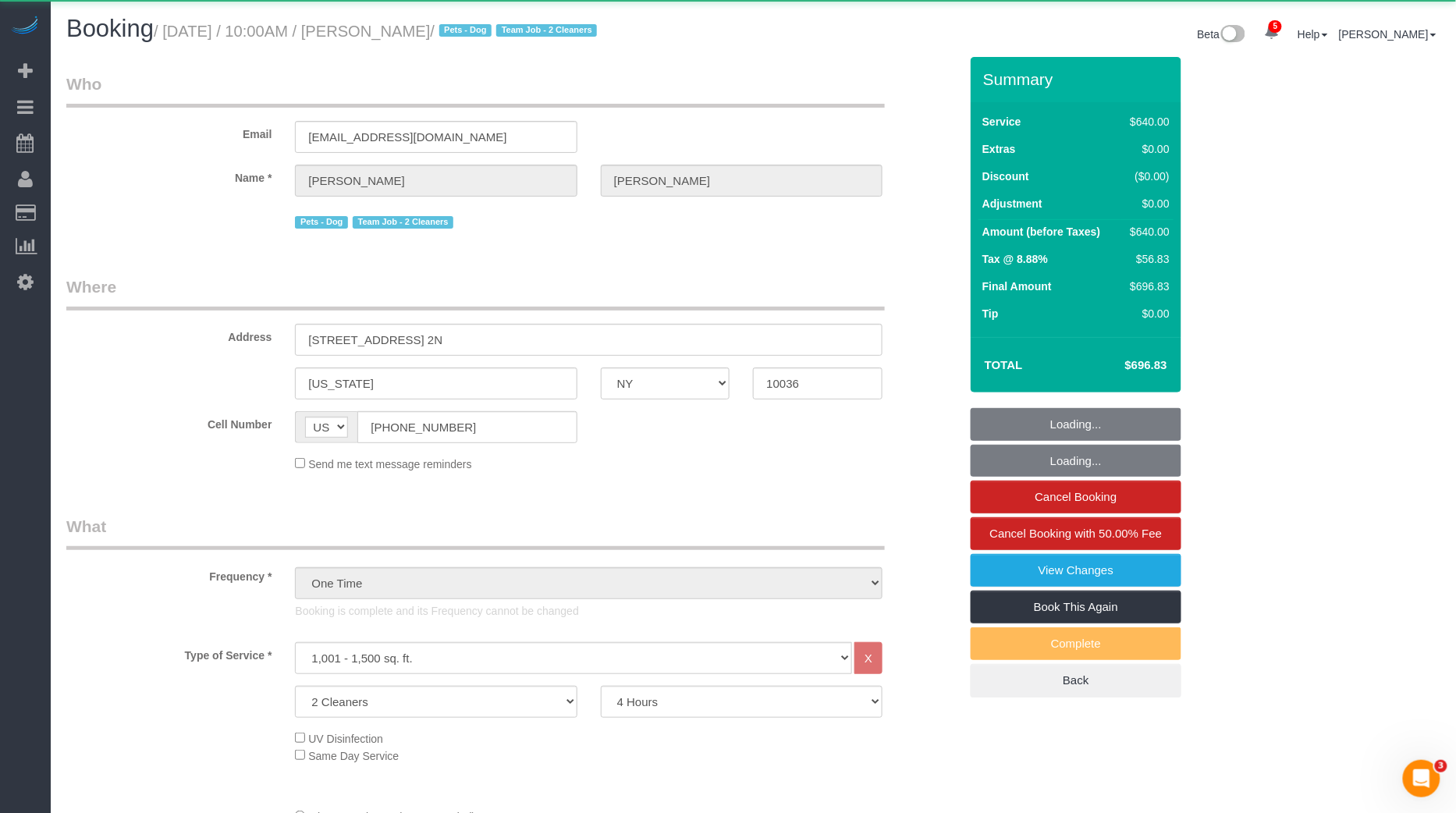
select select "spot16"
select select "number:89"
select select "number:90"
select select "number:13"
select select "number:7"
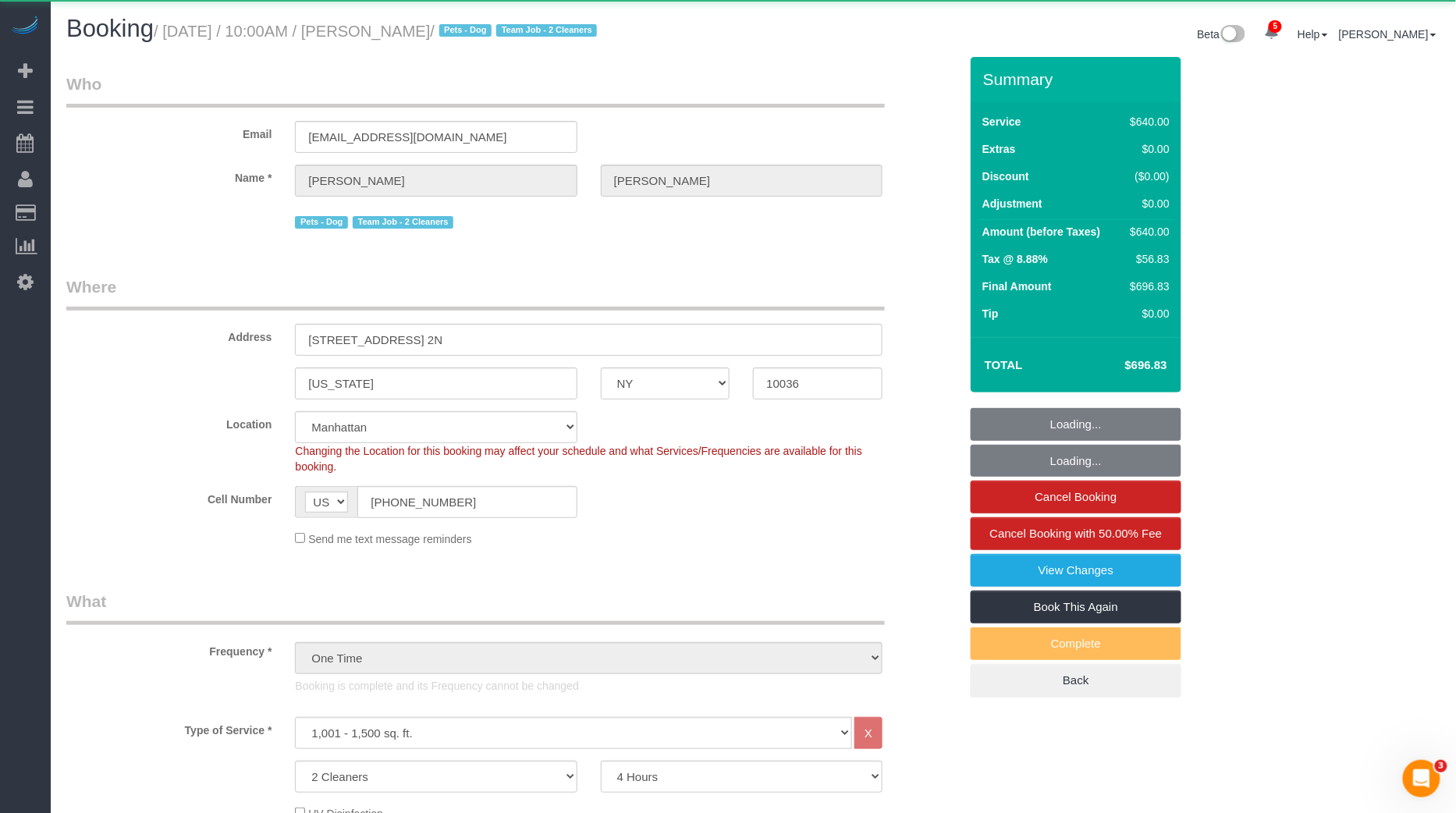
select select "object:10243"
select select "string:stripe-pm_1RrP5a4VGloSiKo7aEGR8wqI"
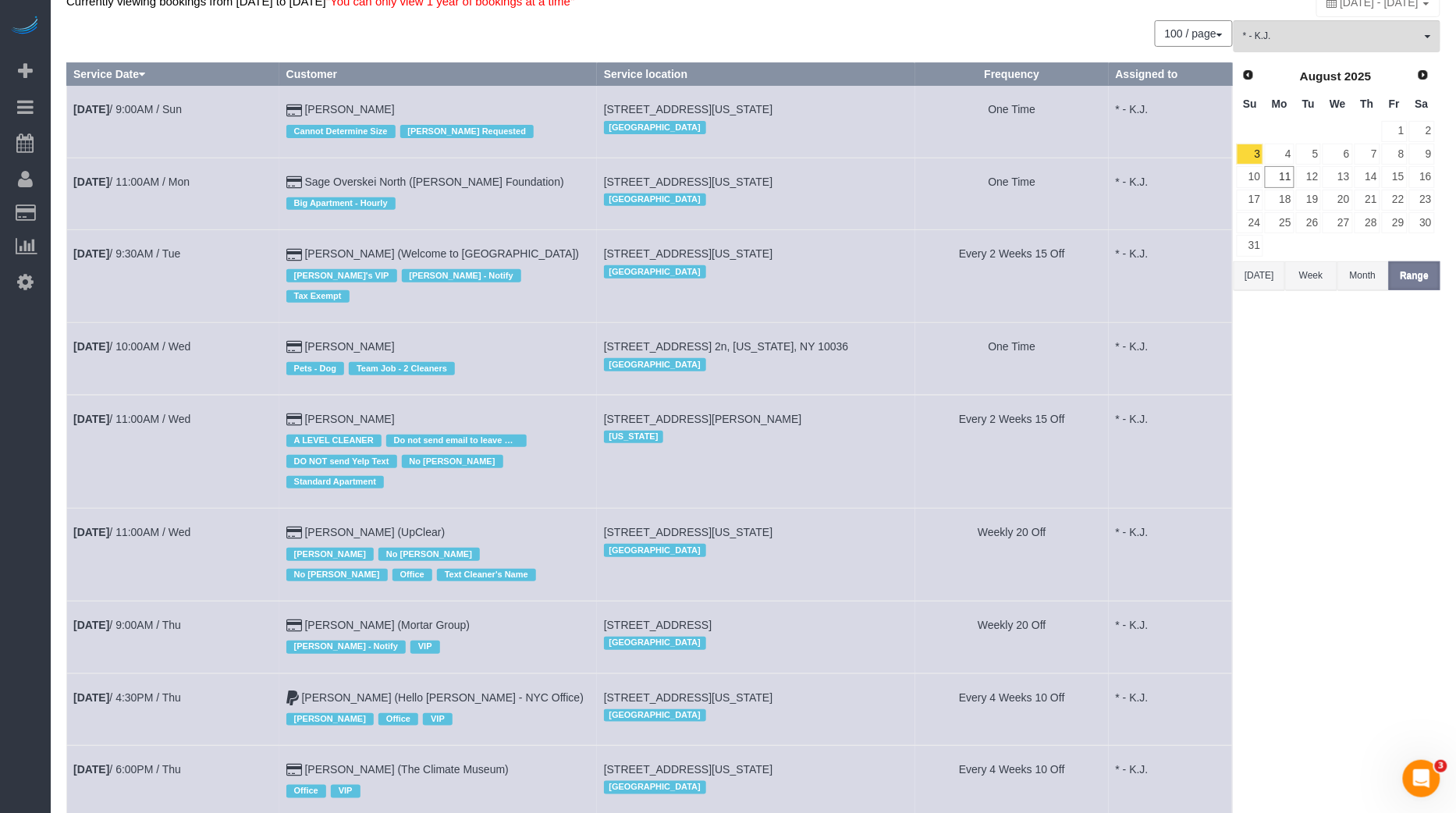
scroll to position [122, 0]
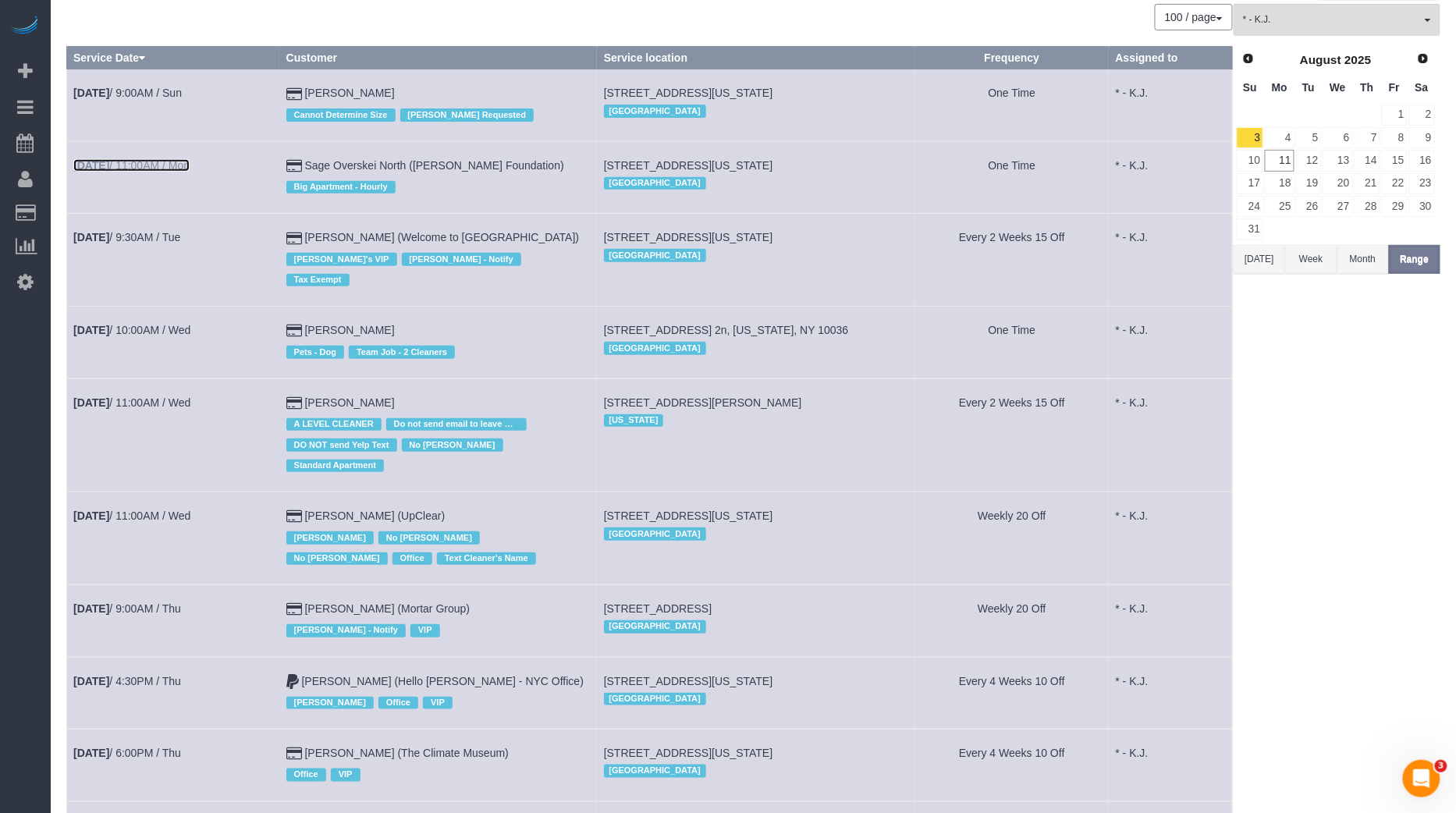
click at [174, 161] on link "[DATE] 11:00AM / Mon" at bounding box center [130, 165] width 116 height 12
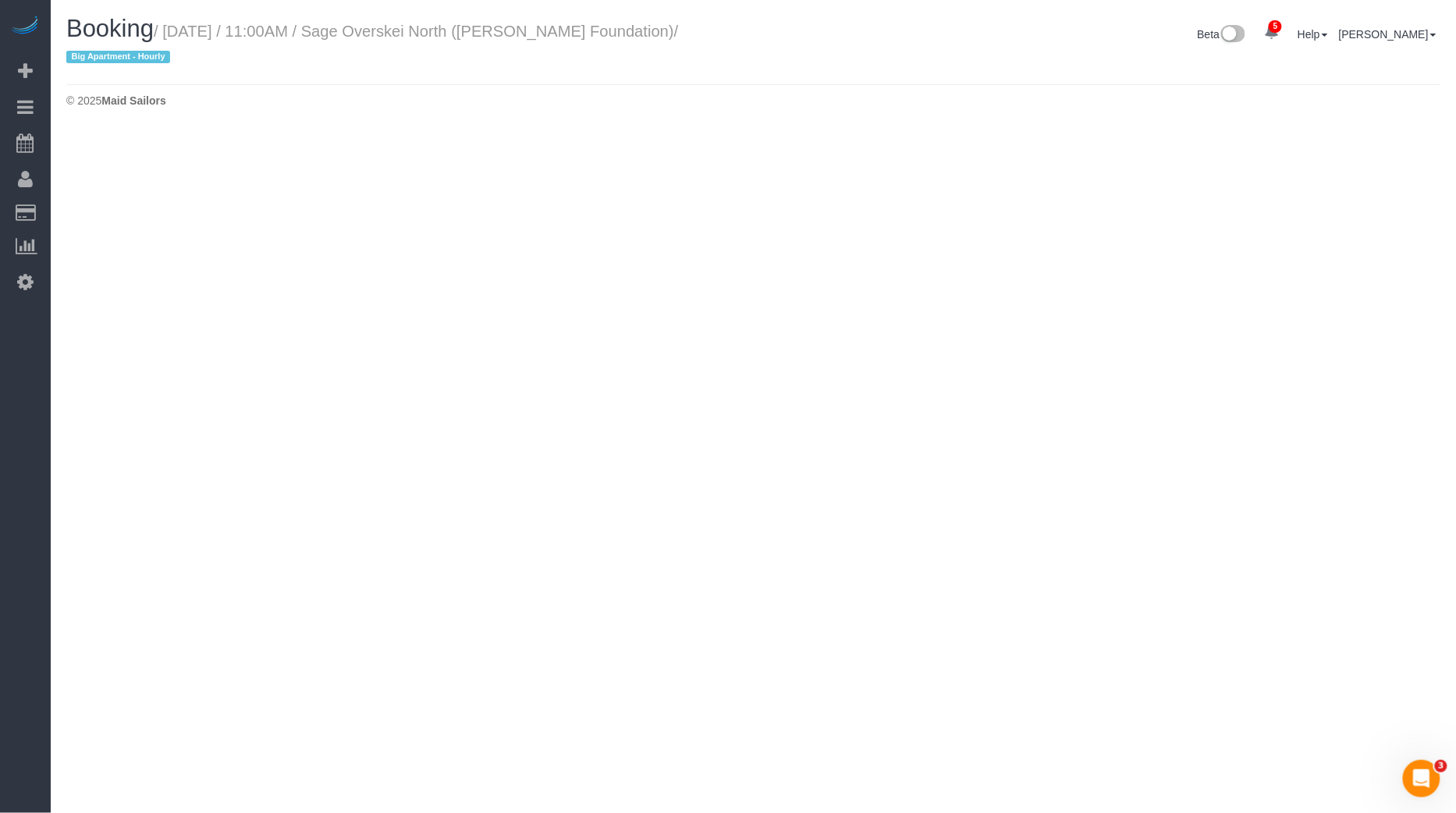
select select "NY"
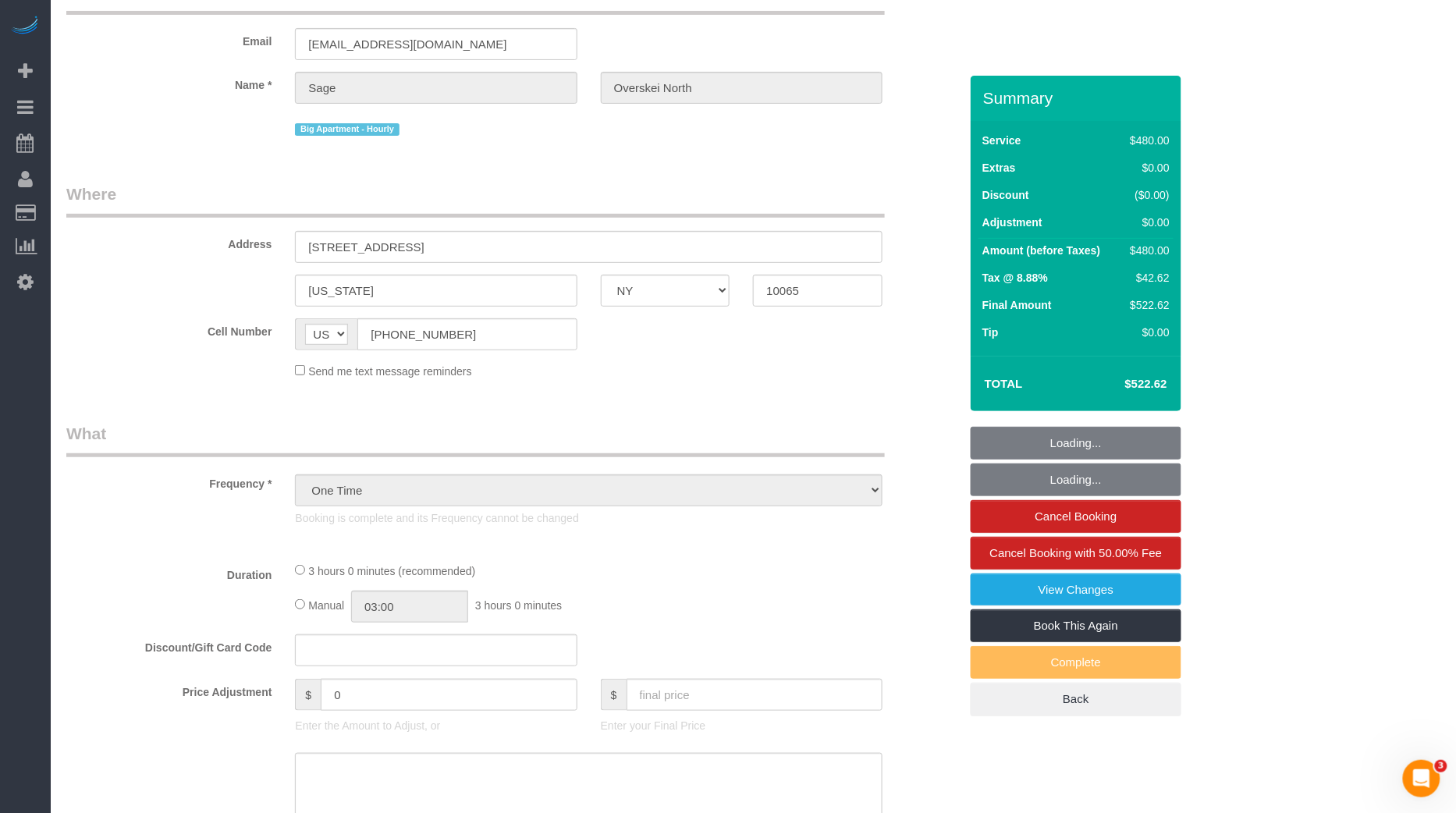
select select "object:11627"
select select "2"
select select "180"
select select "spot21"
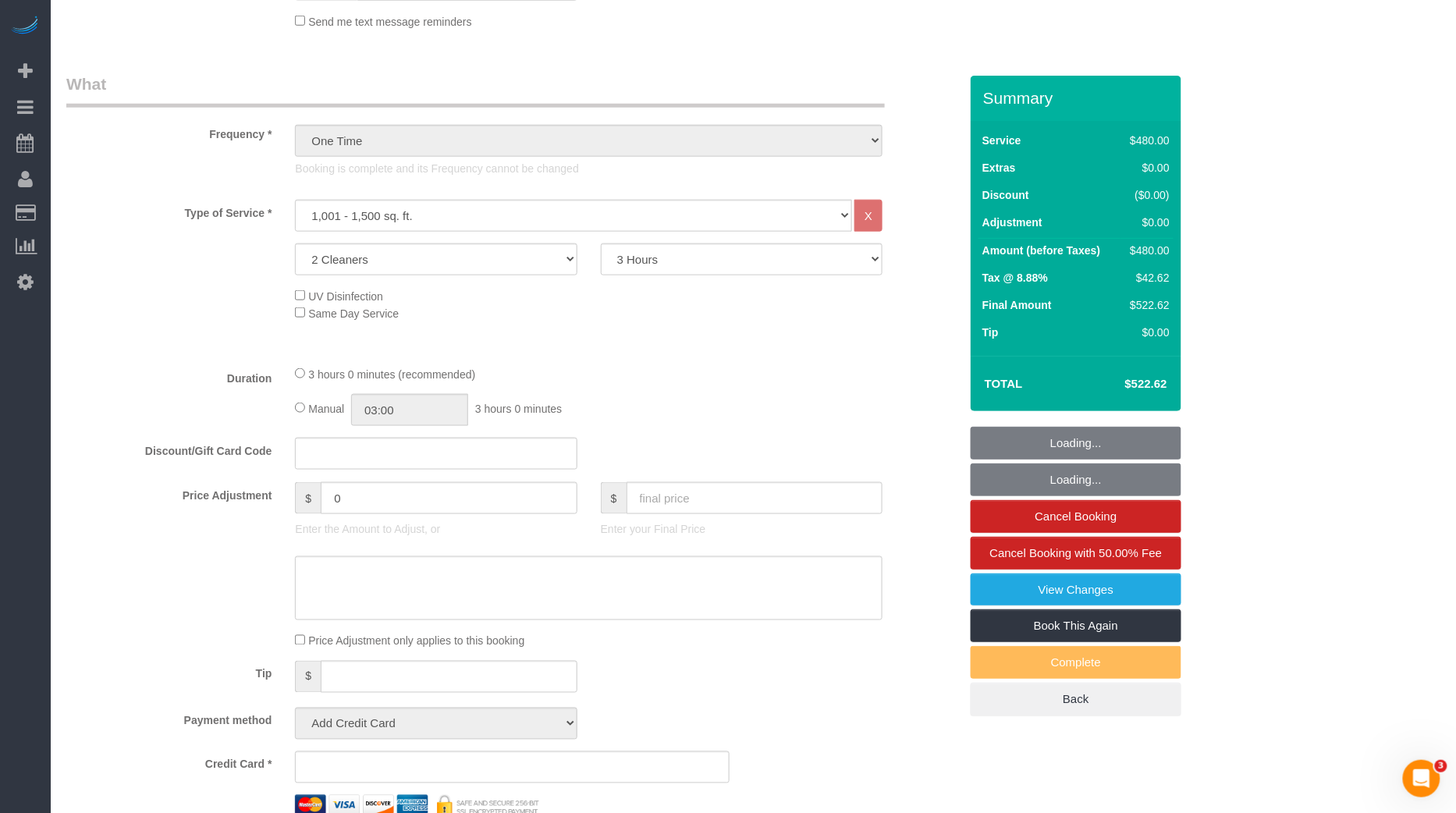
select select "string:stripe-pm_1RlDqk4VGloSiKo7LOwjfiaY"
select select "number:57"
select select "number:72"
select select "number:15"
select select "number:7"
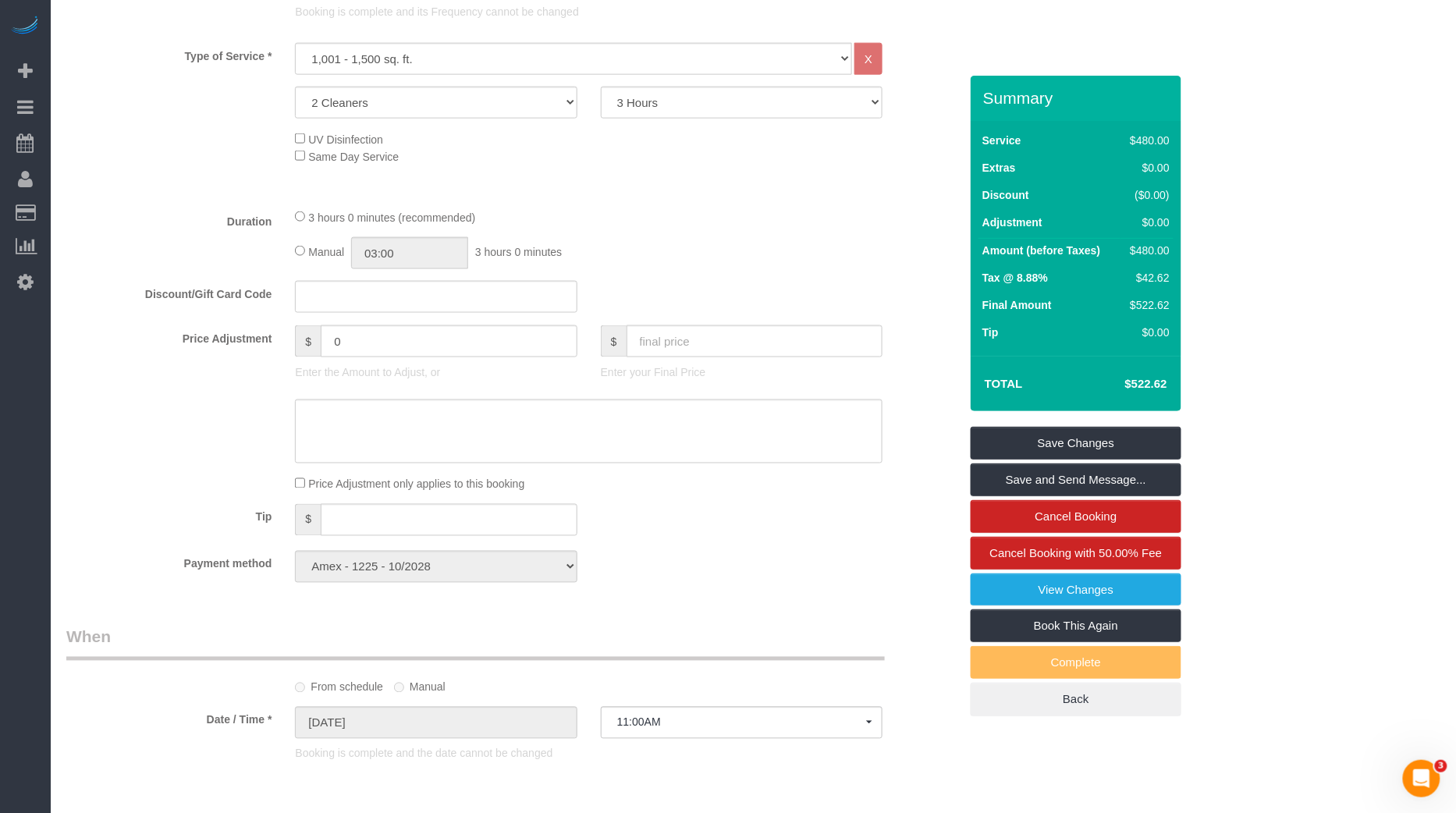
scroll to position [692, 0]
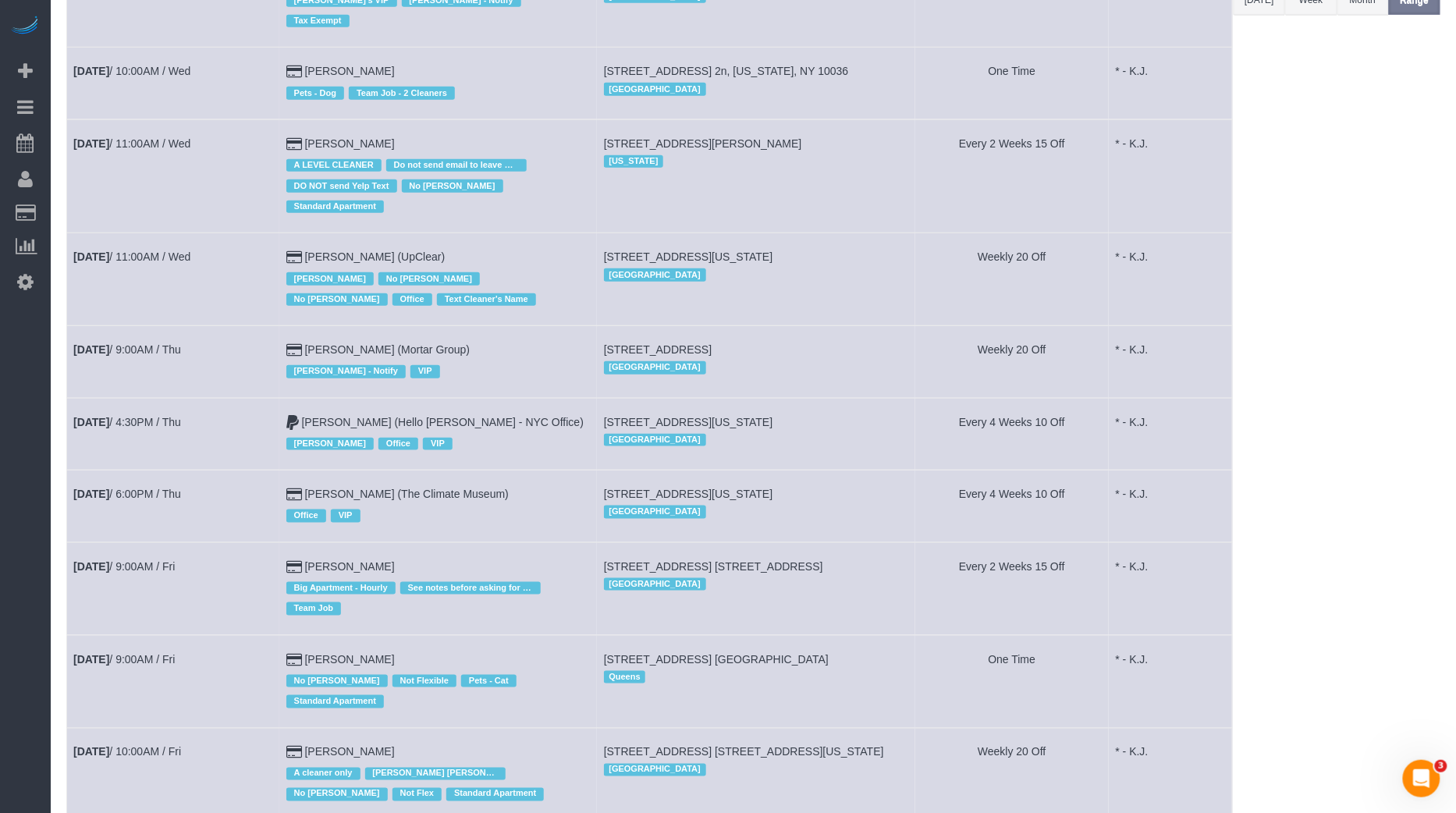
scroll to position [383, 0]
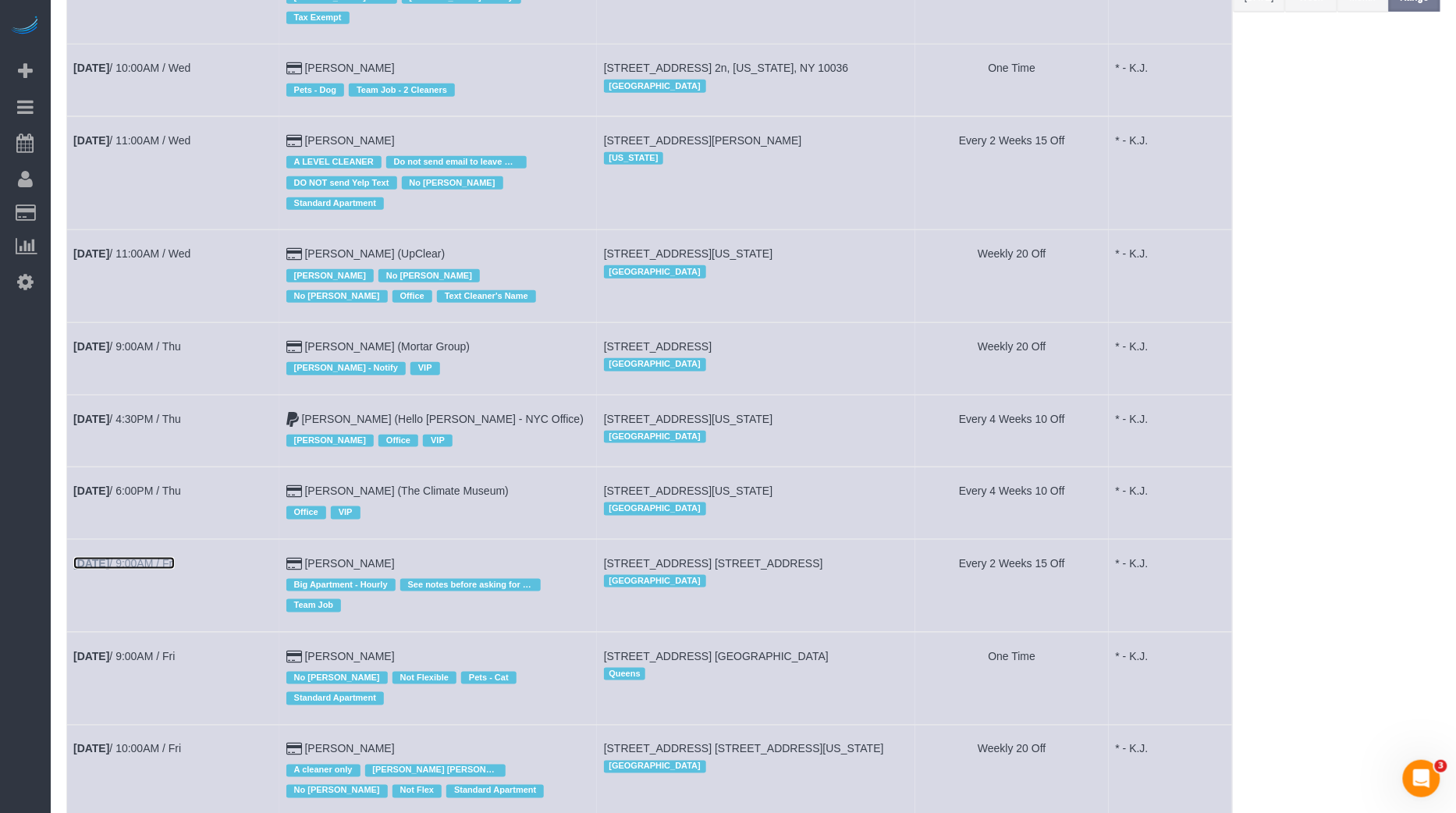
click at [161, 557] on link "[DATE] 9:00AM / Fri" at bounding box center [124, 563] width 102 height 12
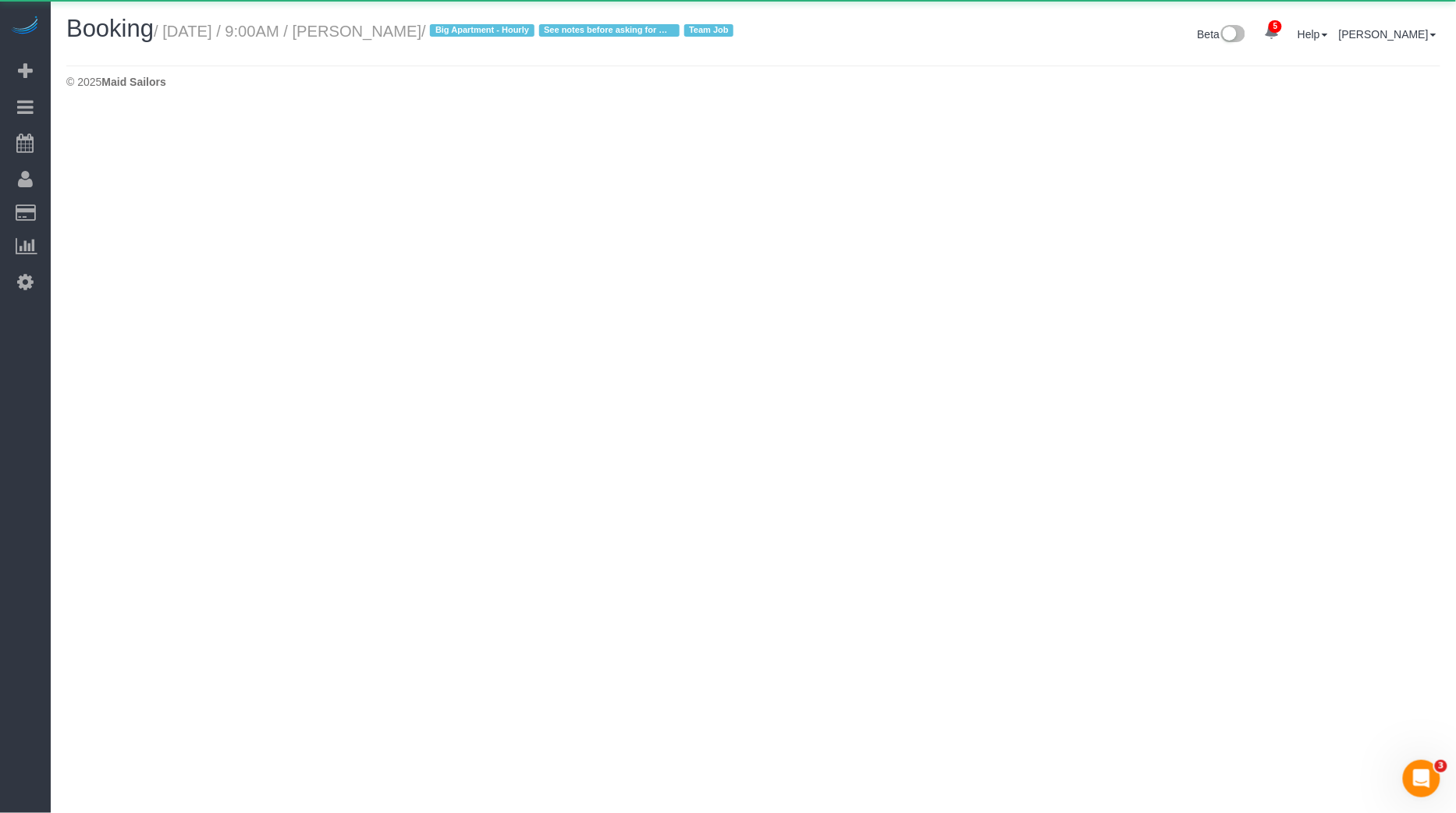
select select "NY"
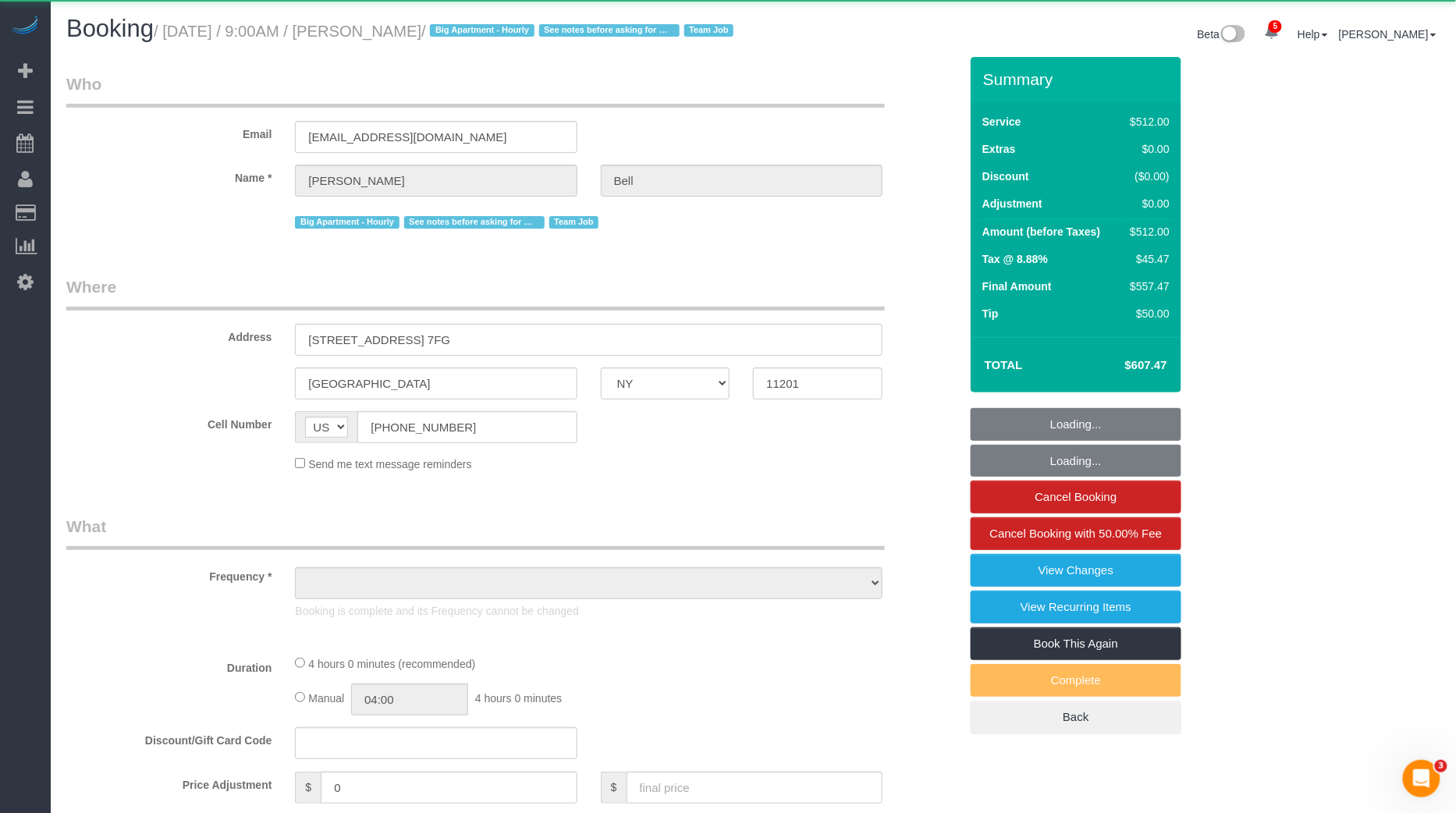
select select "object:13650"
select select "2"
select select "240"
select select "number:89"
select select "number:90"
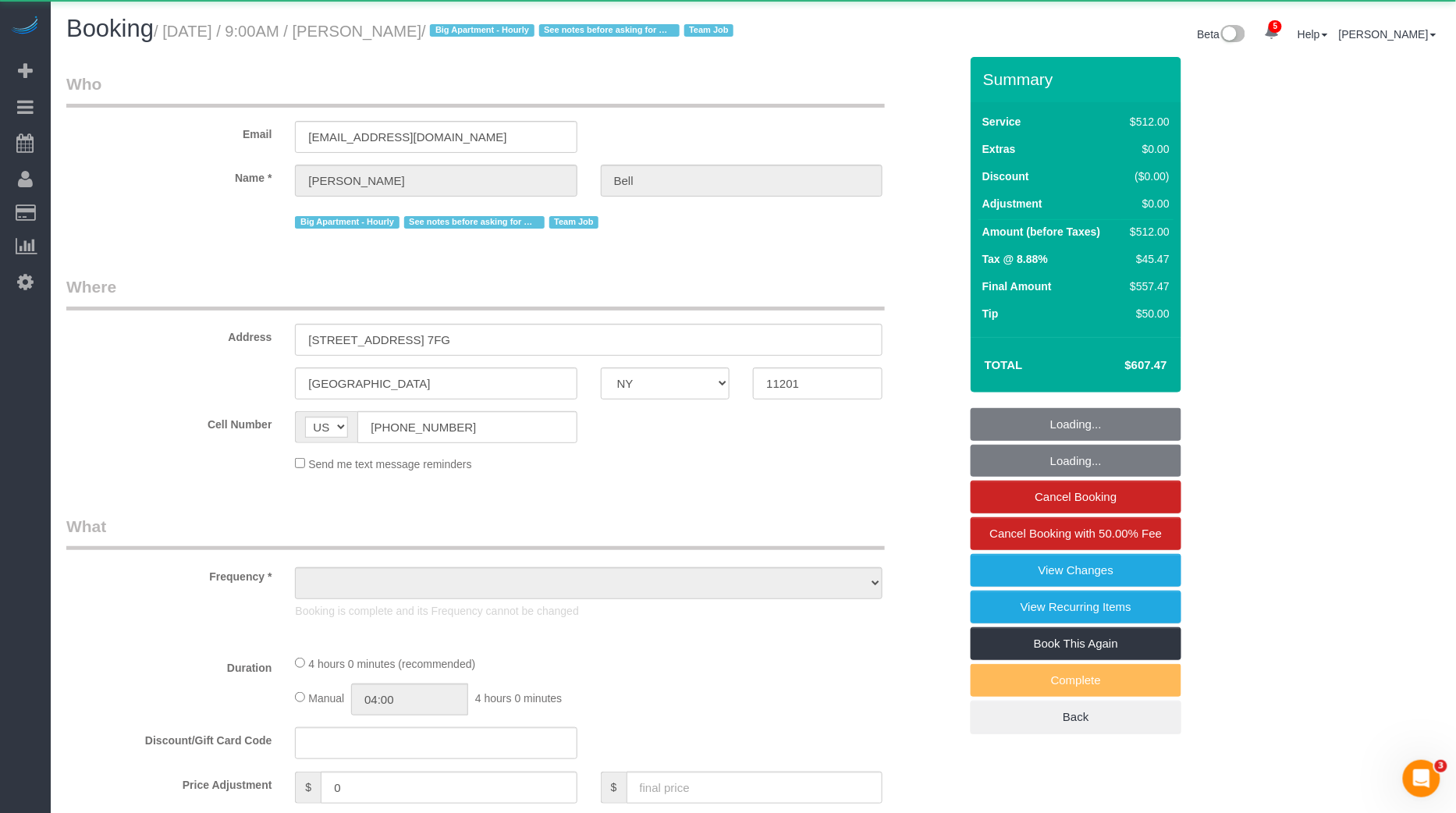
select select "number:15"
select select "number:5"
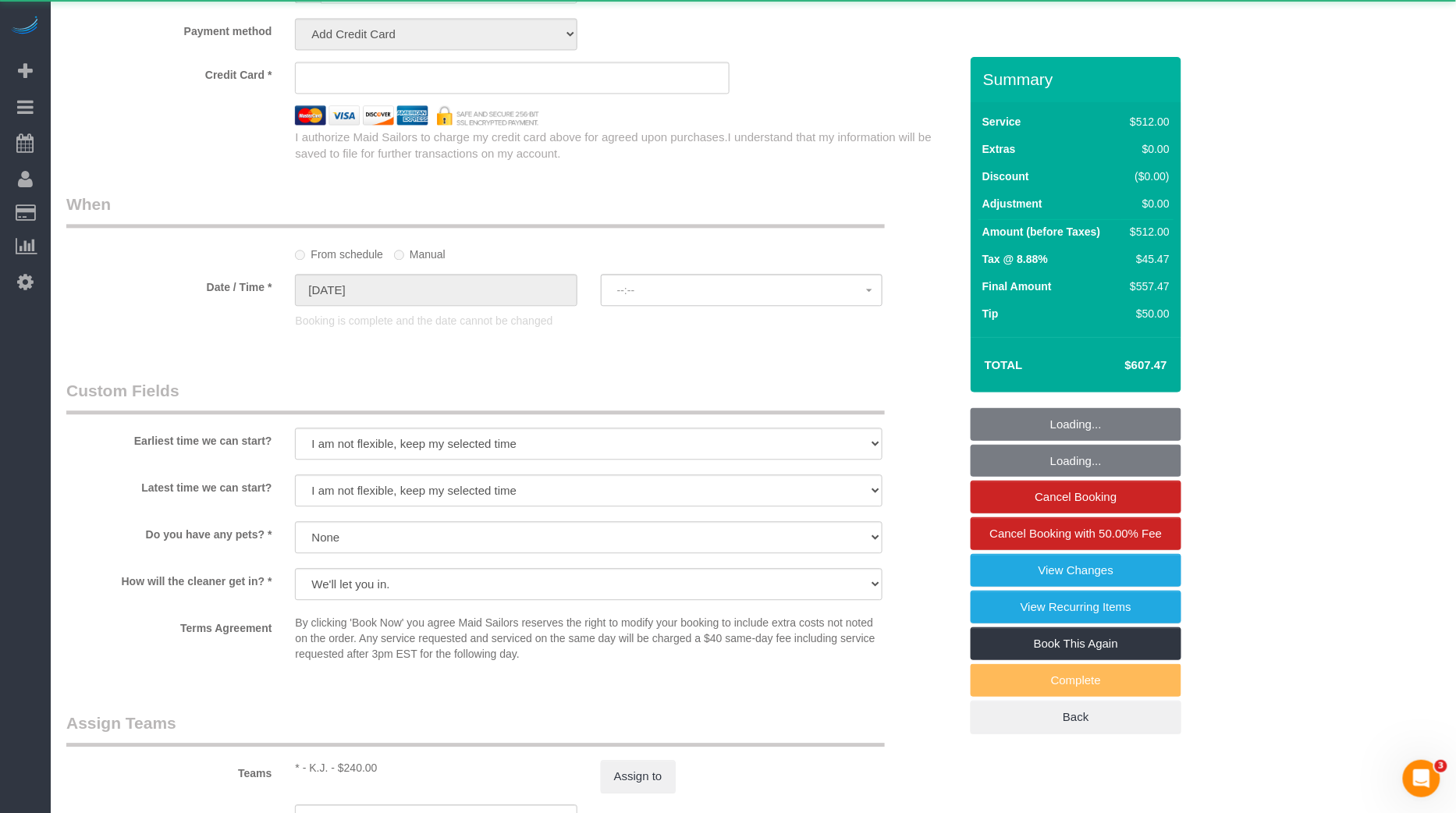
select select "string:stripe-pm_1KXFUA4VGloSiKo7ffajs4Qi"
select select "spot26"
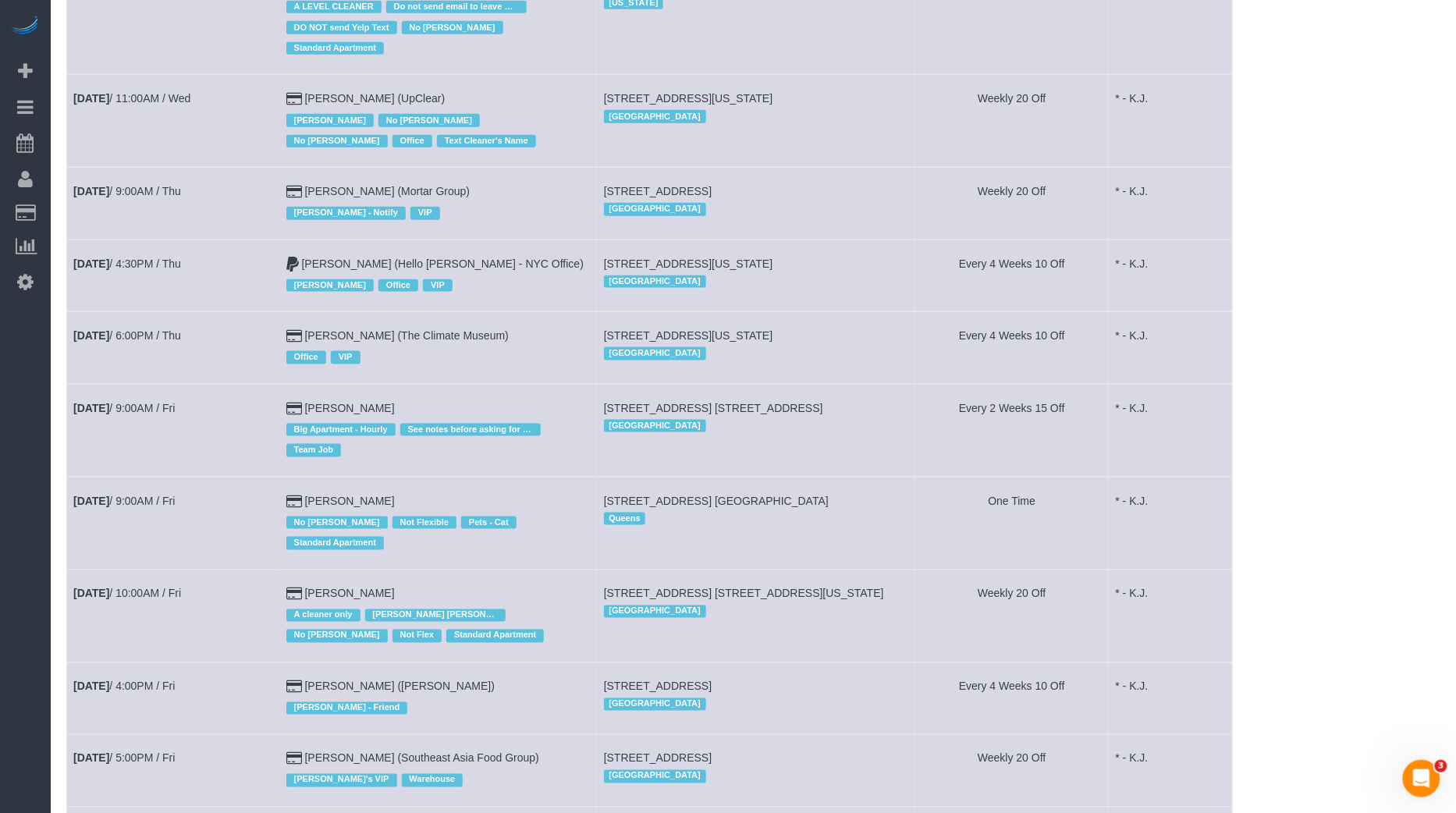
scroll to position [541, 0]
click at [143, 586] on link "[DATE] 10:00AM / Fri" at bounding box center [127, 592] width 107 height 12
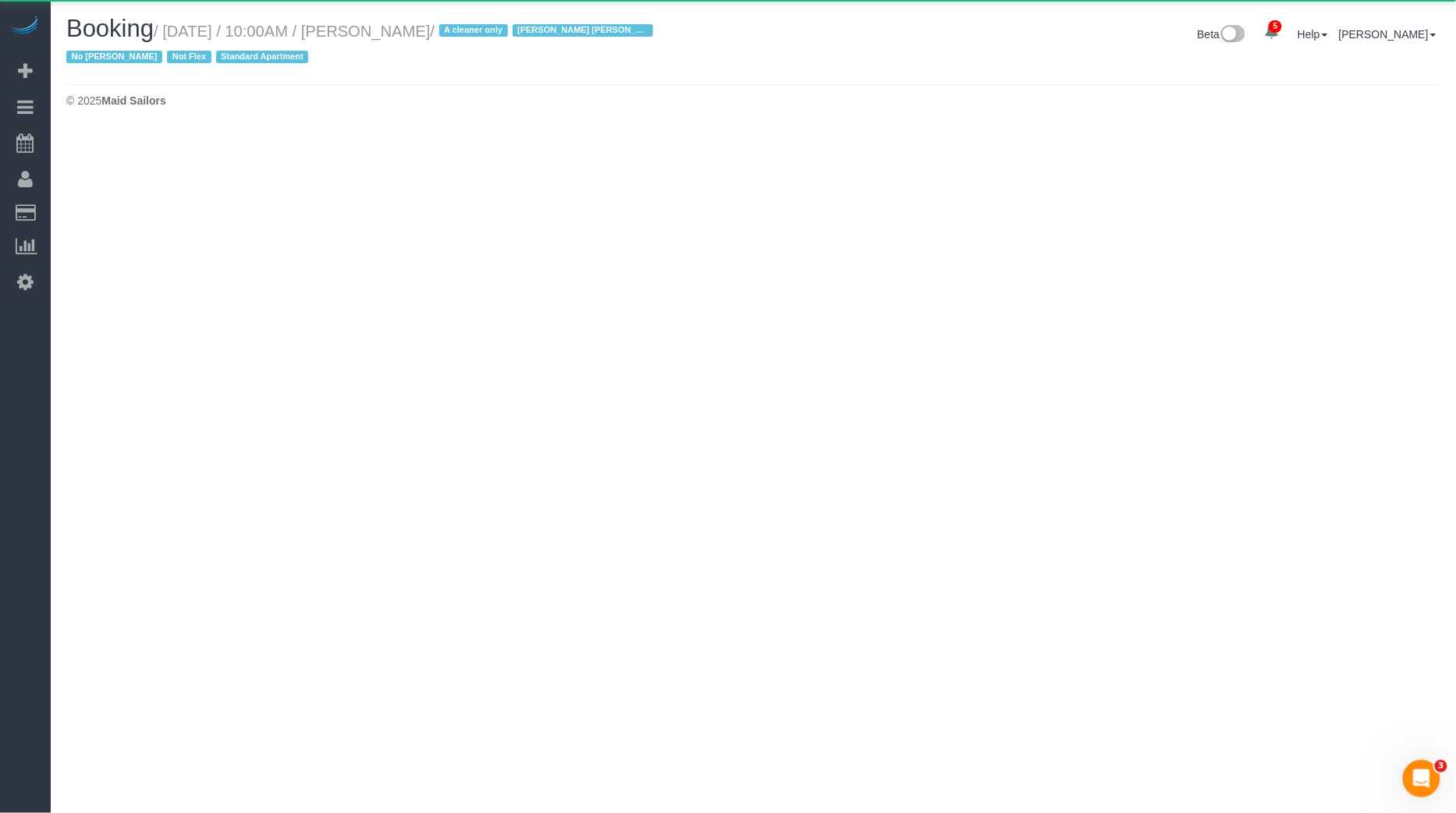
select select "NY"
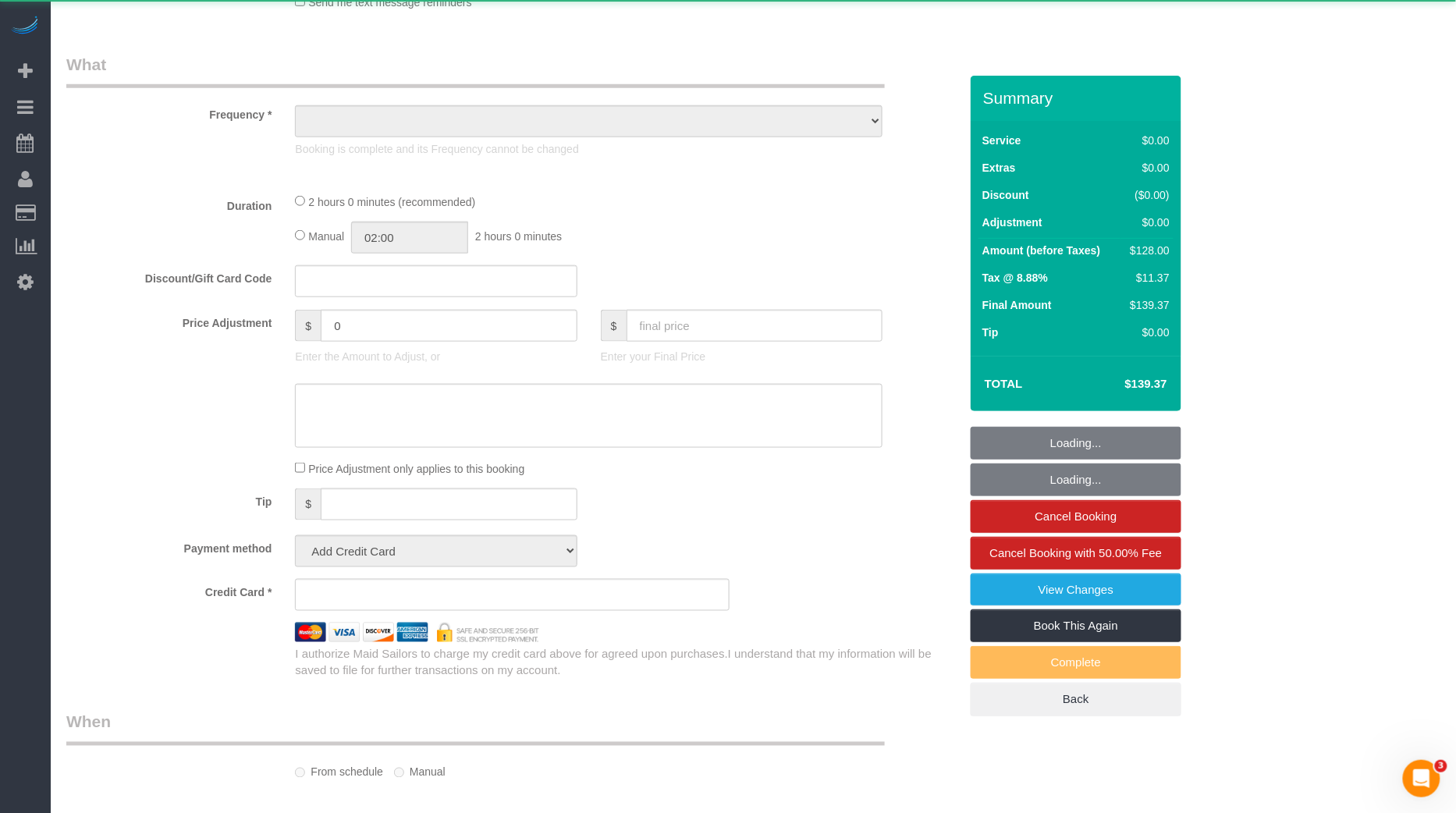
select select "object:15488"
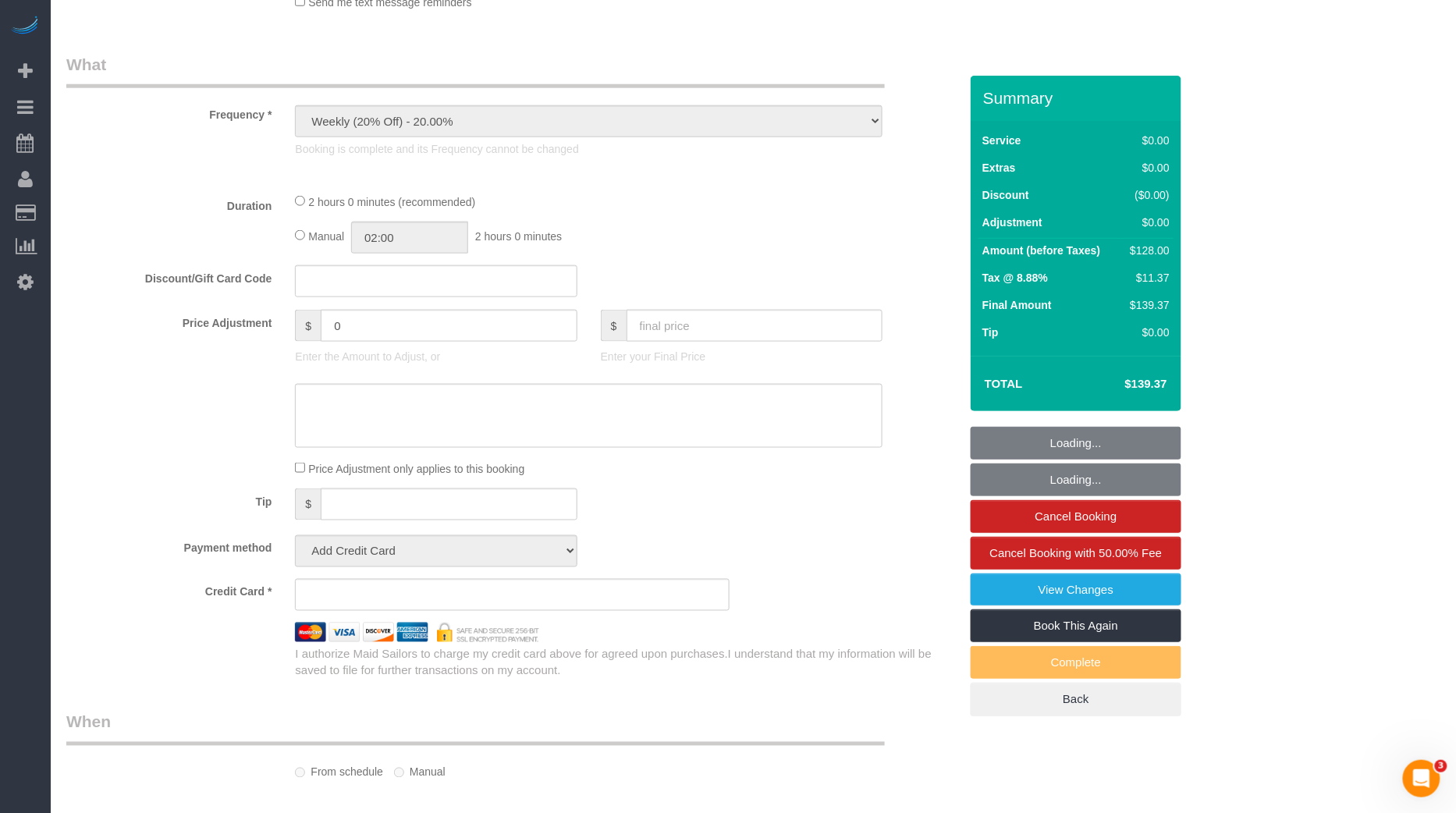
select select "1"
select select "spot37"
select select "number:89"
select select "number:90"
select select "number:15"
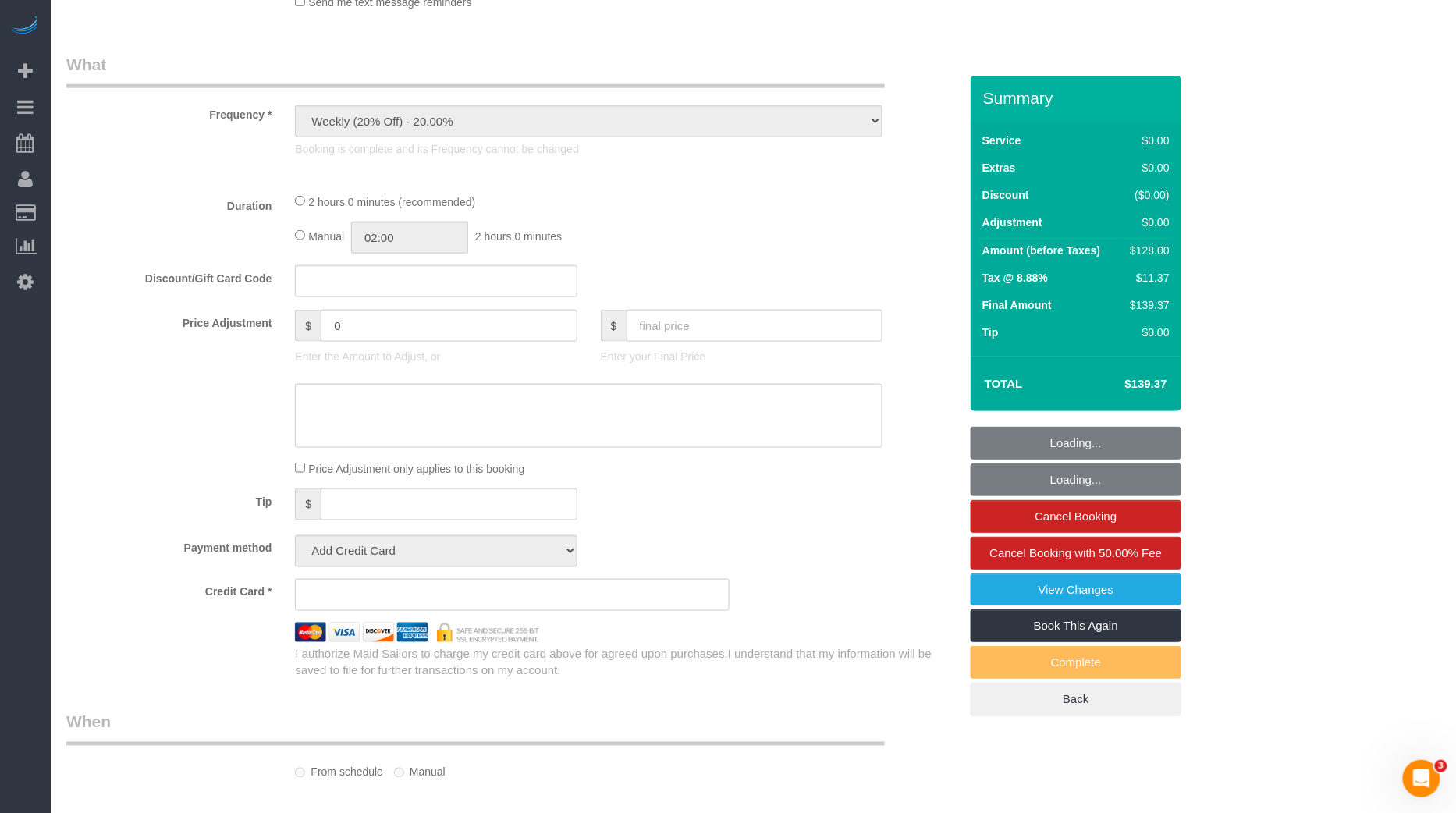
select select "number:5"
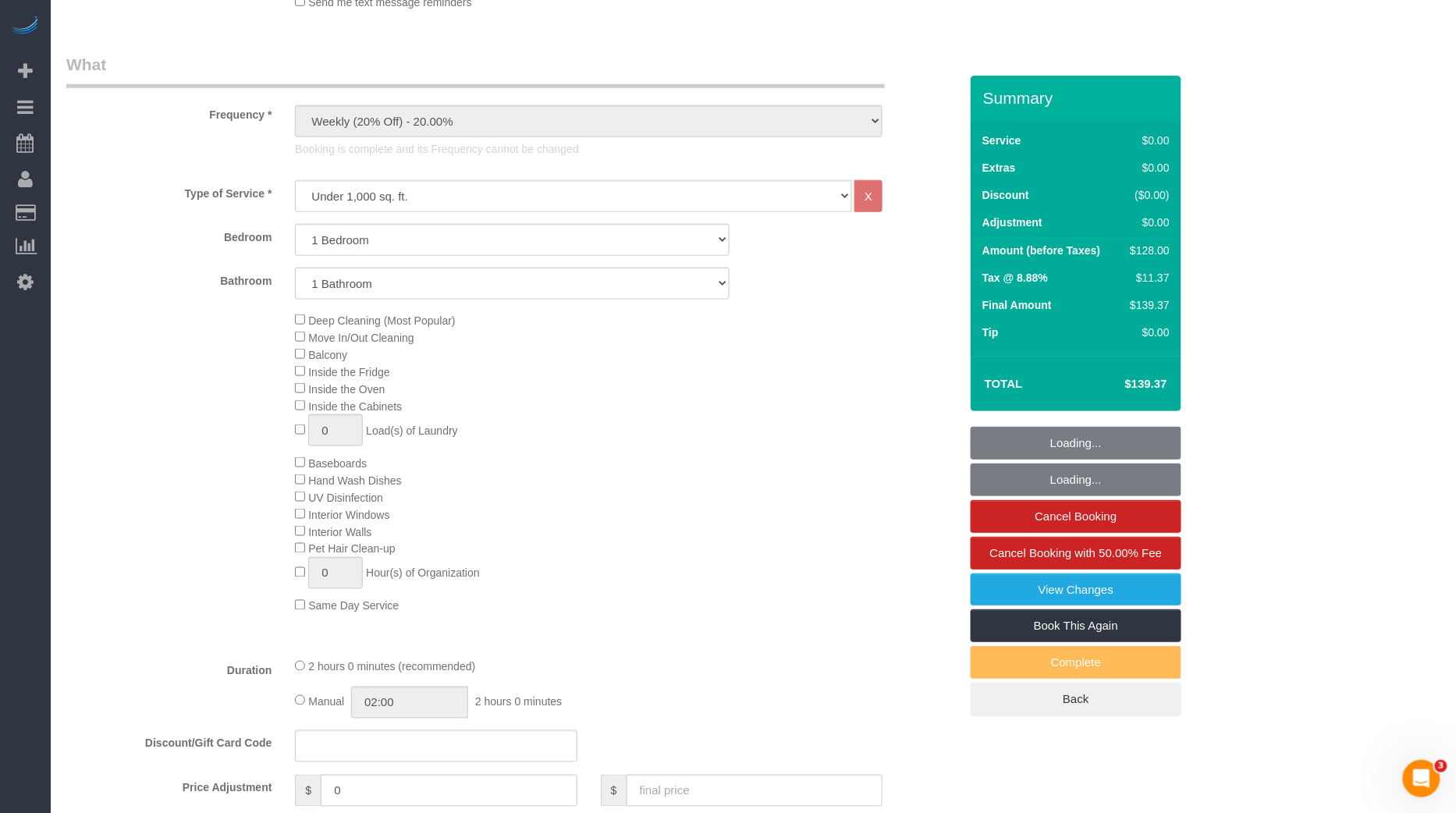
select select "object:16173"
select select "string:stripe-pm_1R7mJP4VGloSiKo7905nBUOT"
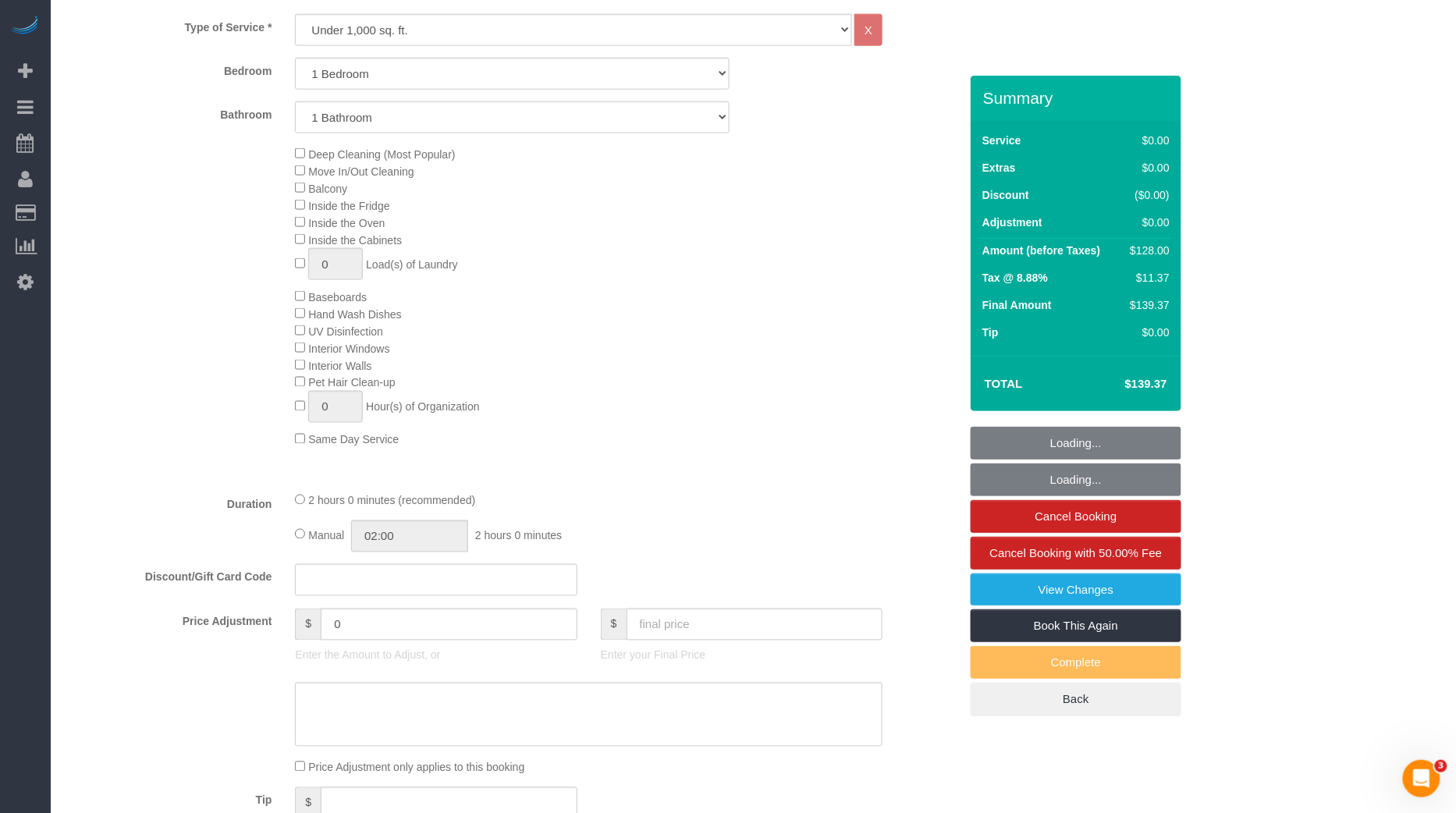
scroll to position [749, 0]
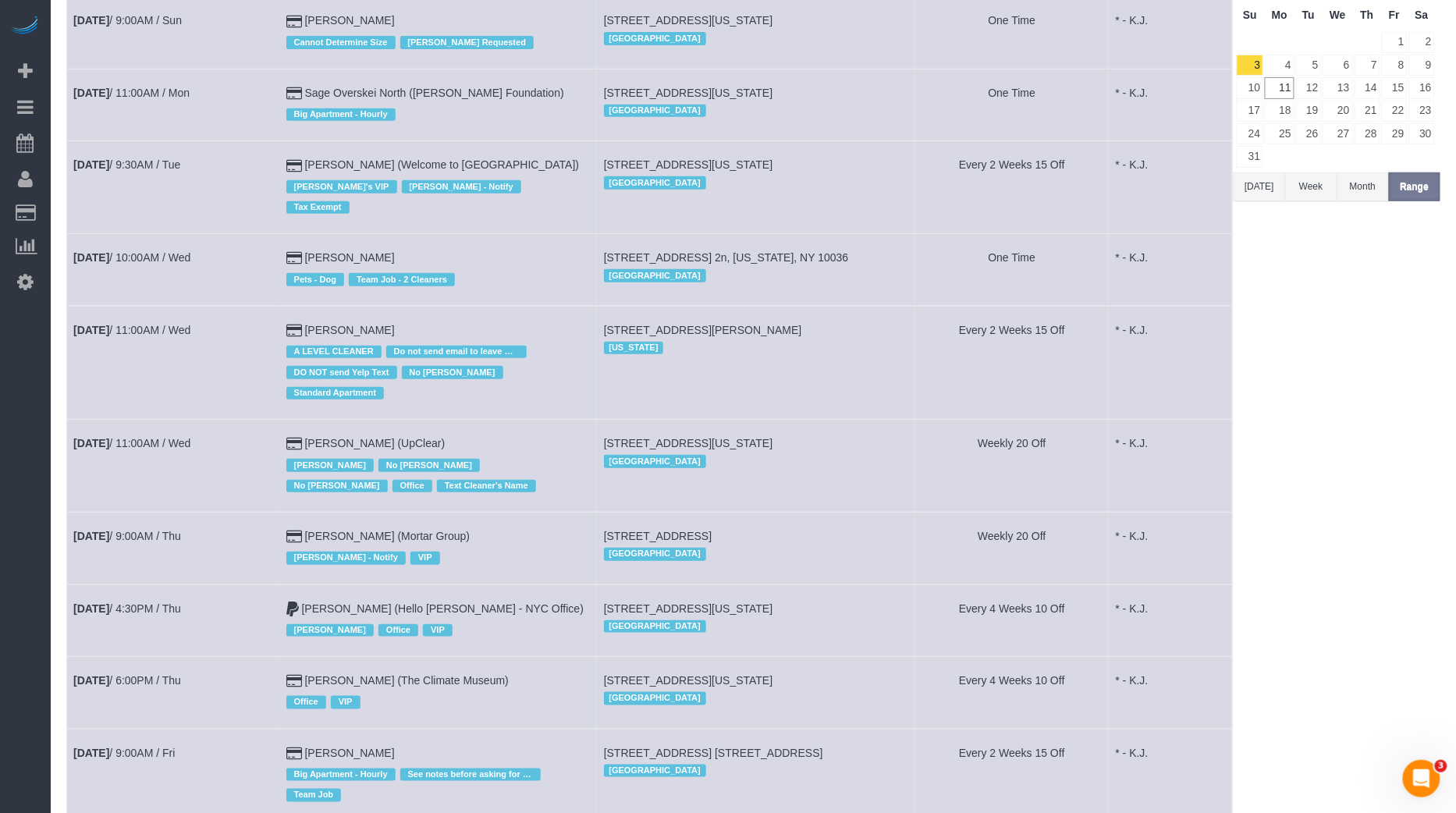
scroll to position [179, 0]
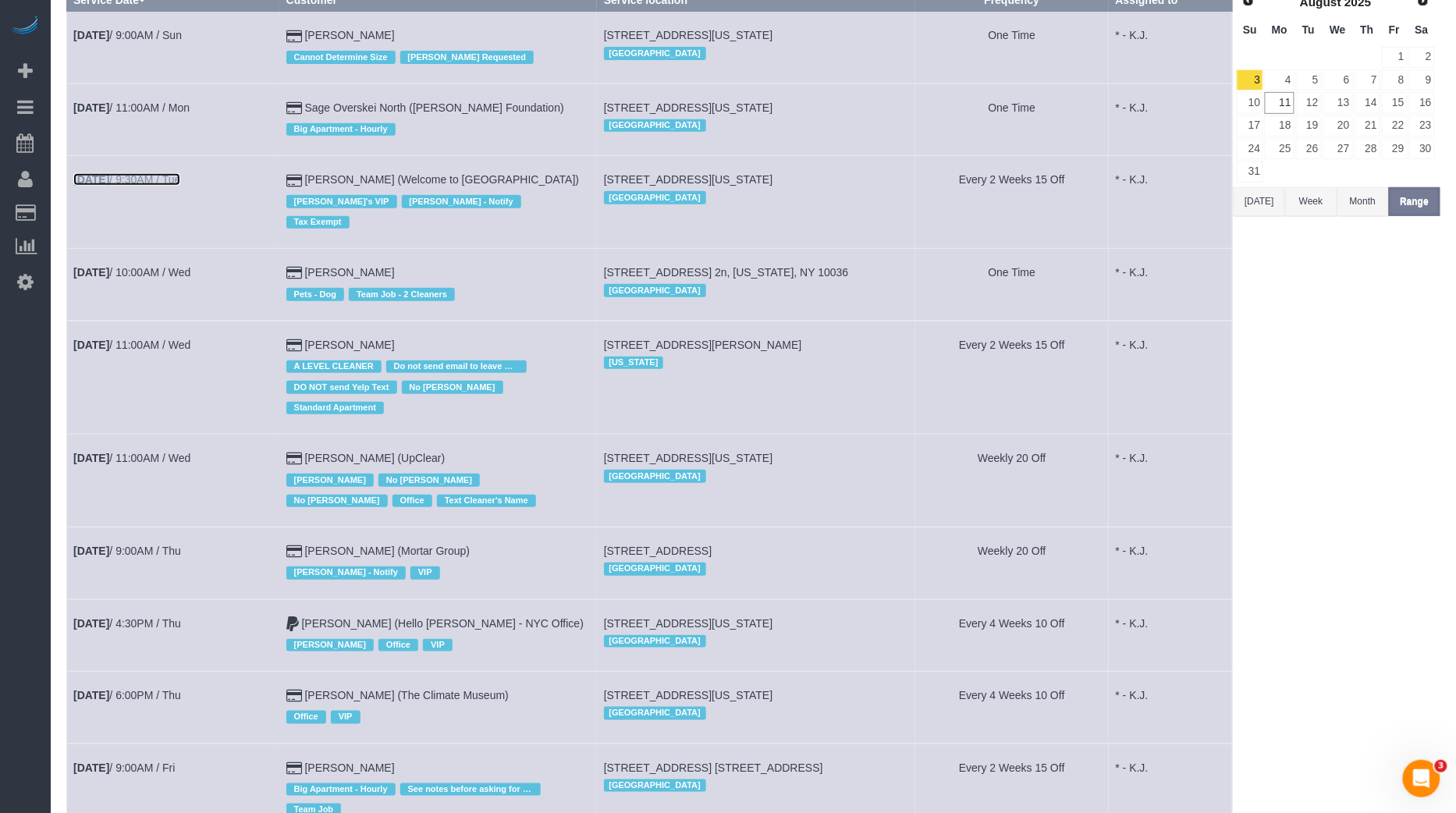
click at [170, 174] on link "[DATE] 9:30AM / Tue" at bounding box center [126, 179] width 106 height 12
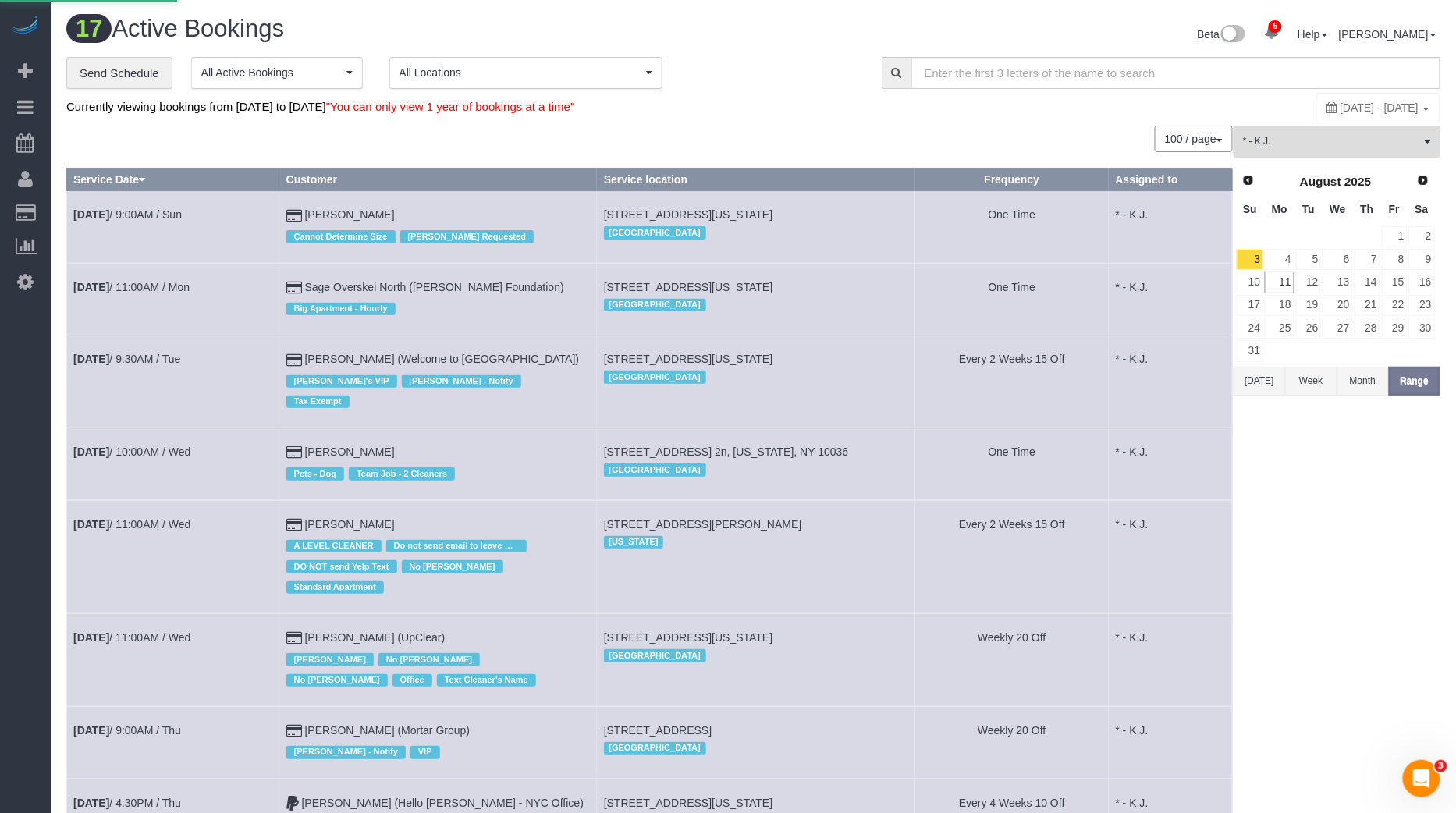
select select "NY"
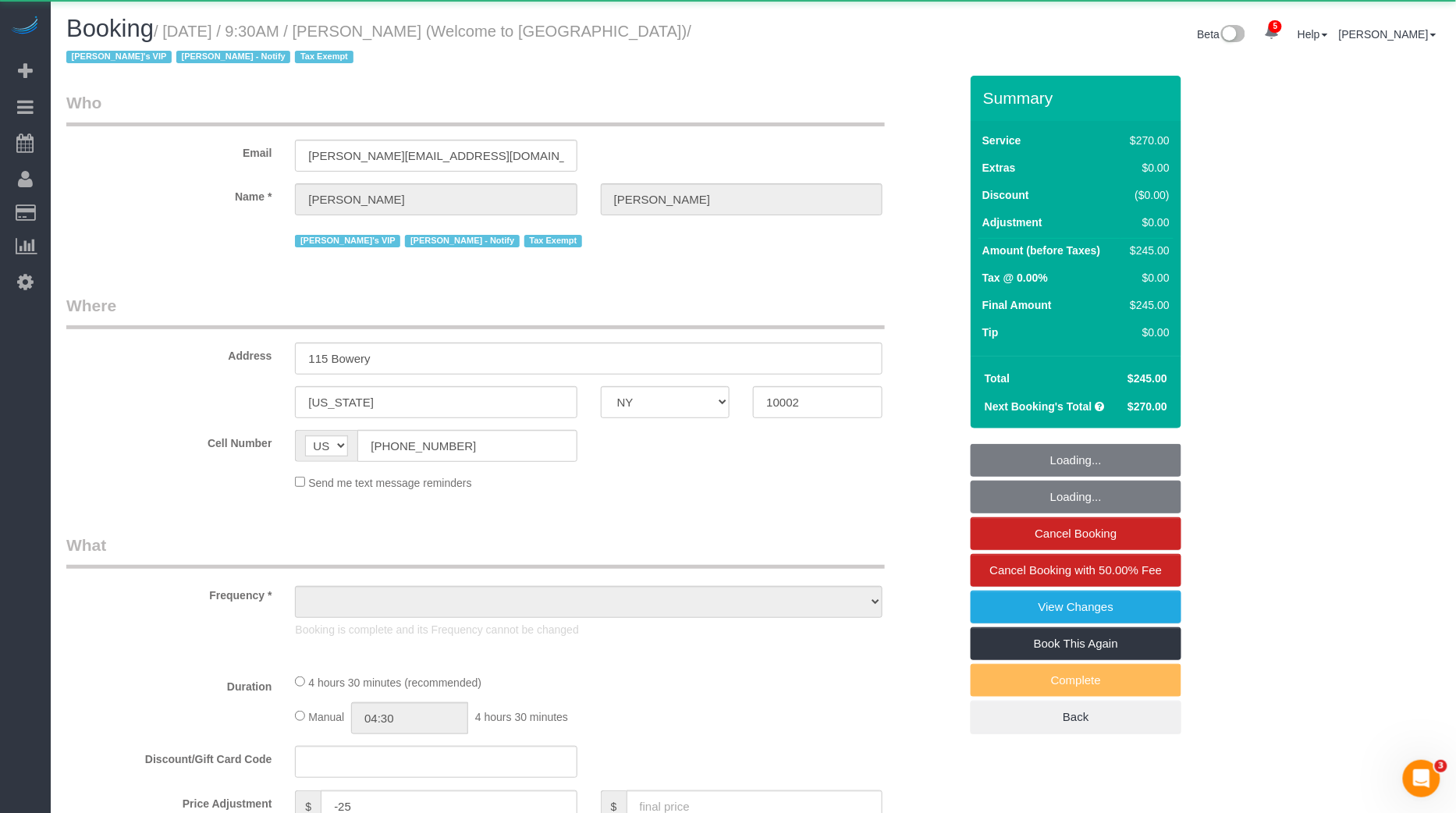
select select "object:17395"
select select "270"
select select "number:89"
select select "number:90"
select select "number:15"
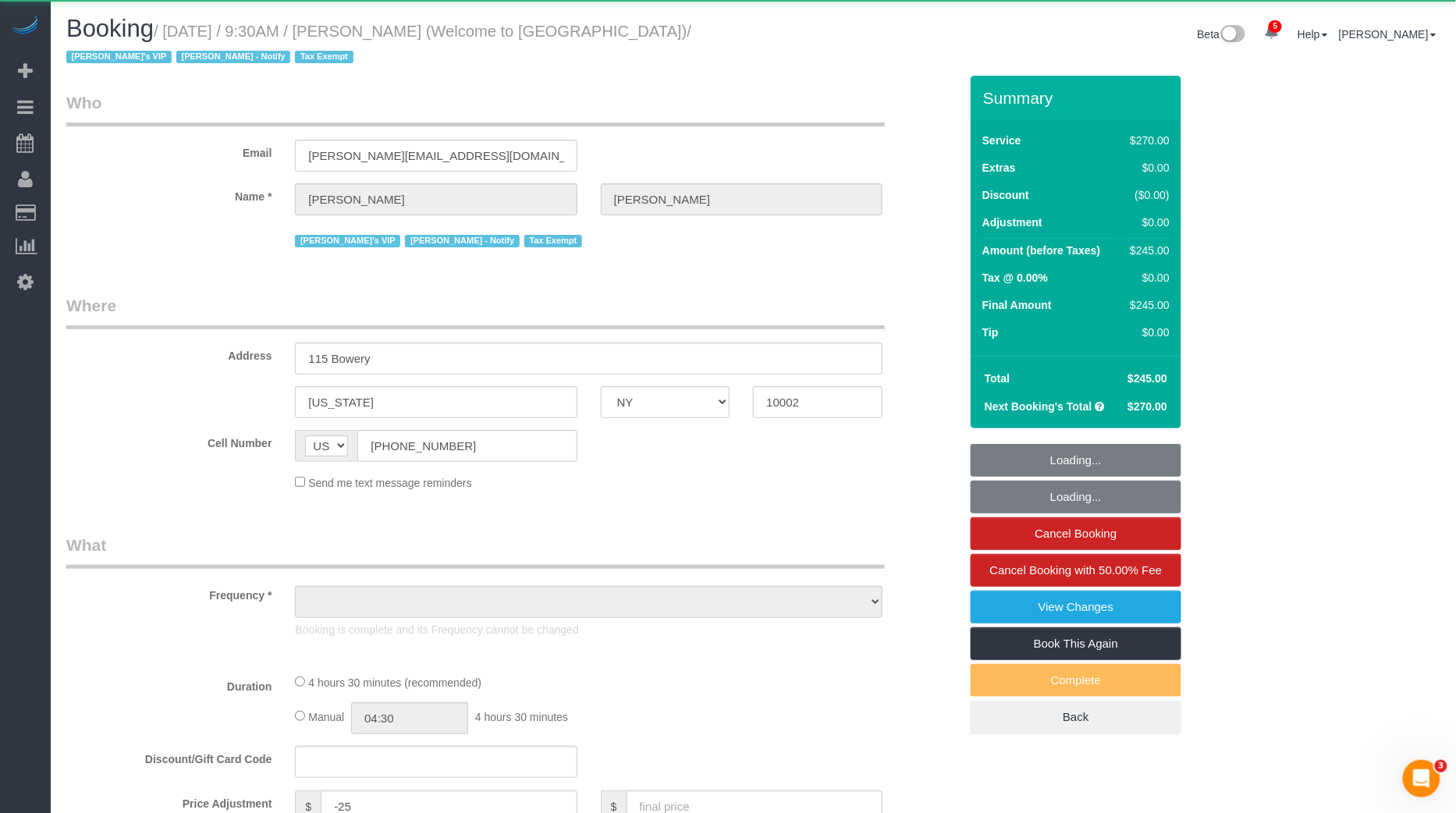
select select "number:5"
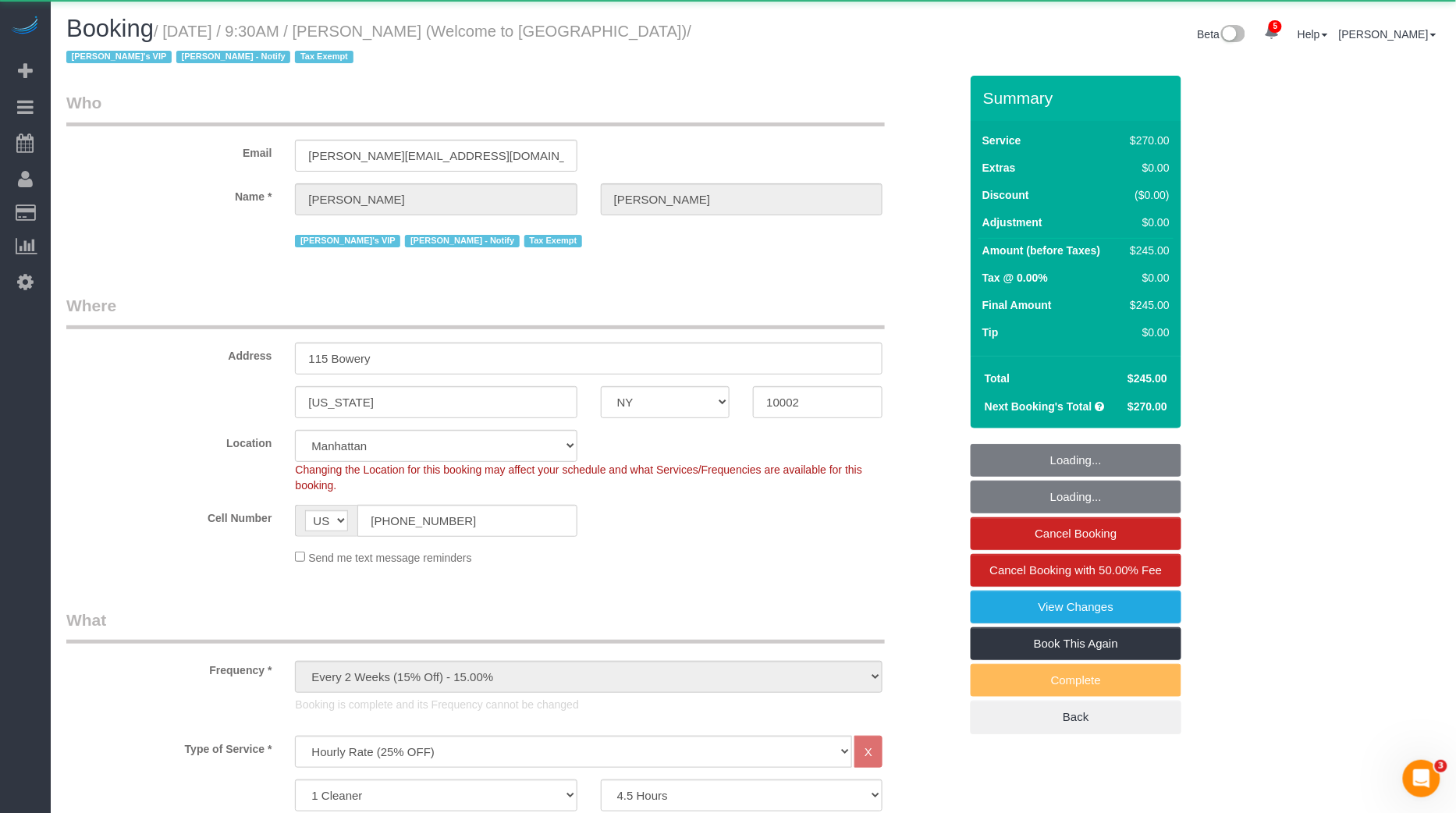
select select "string:stripe-pm_1Pzh2H4VGloSiKo7gpNGkwxe"
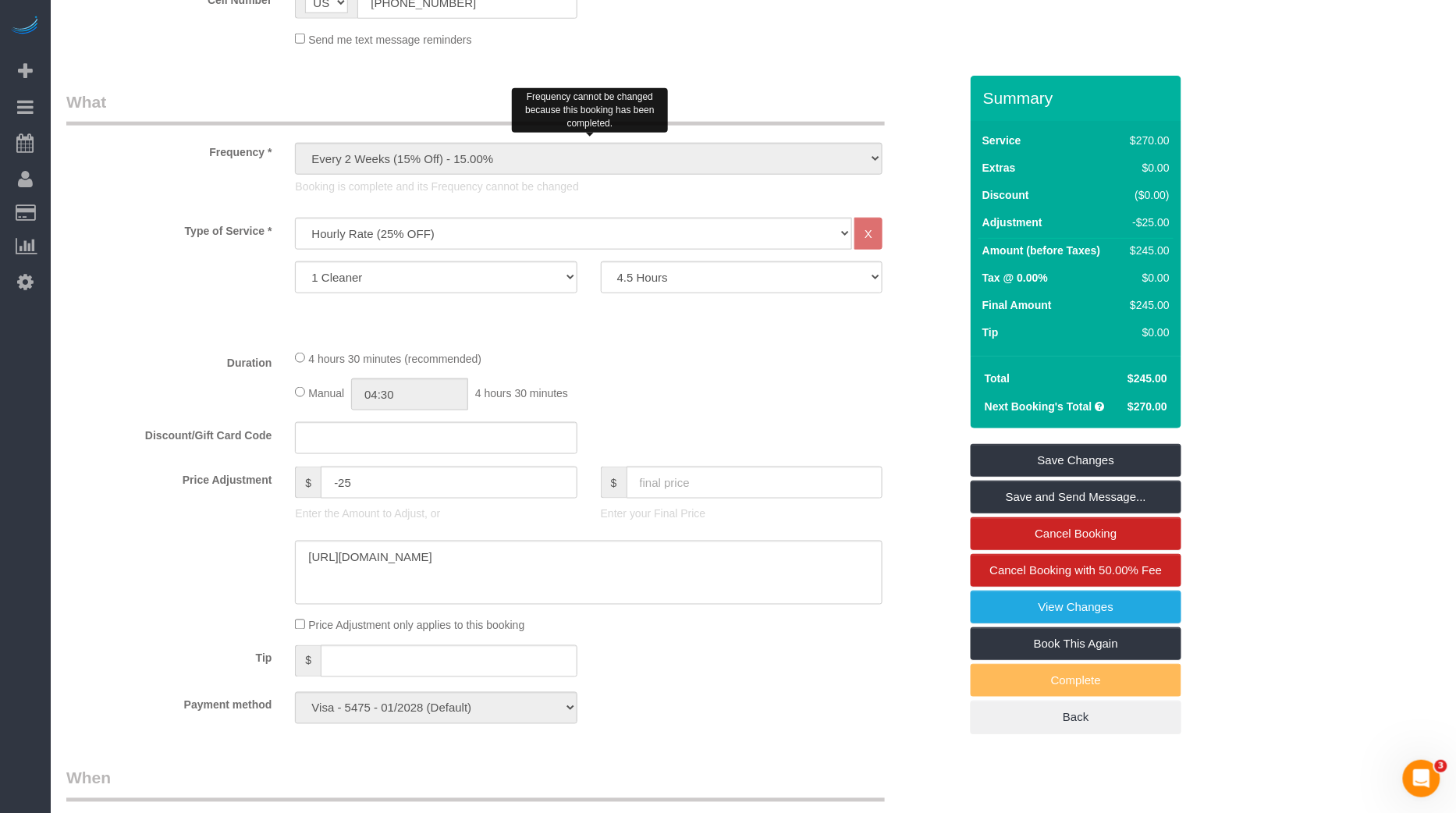
scroll to position [513, 0]
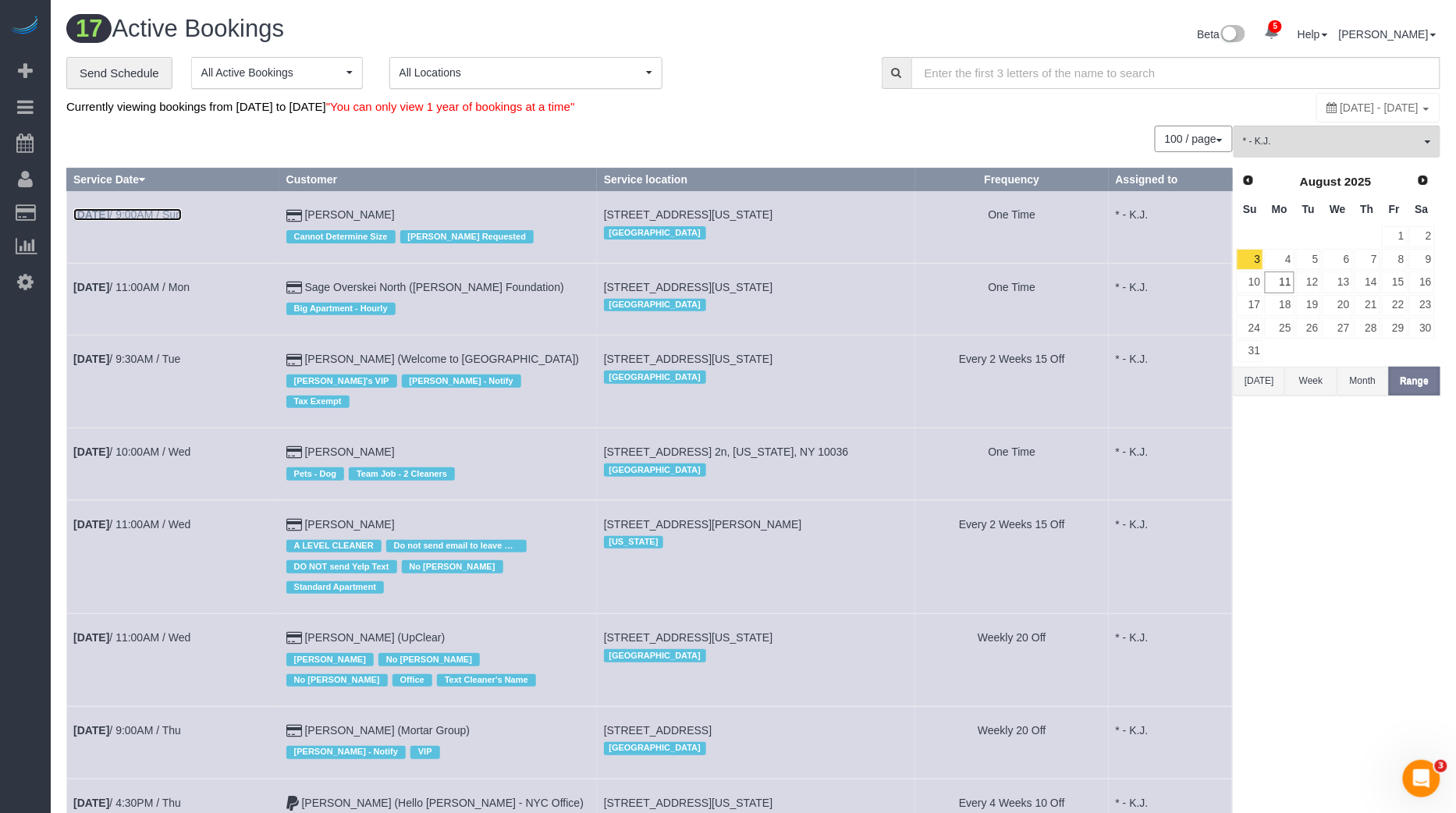
click at [170, 214] on link "[DATE] 9:00AM / Sun" at bounding box center [127, 214] width 108 height 12
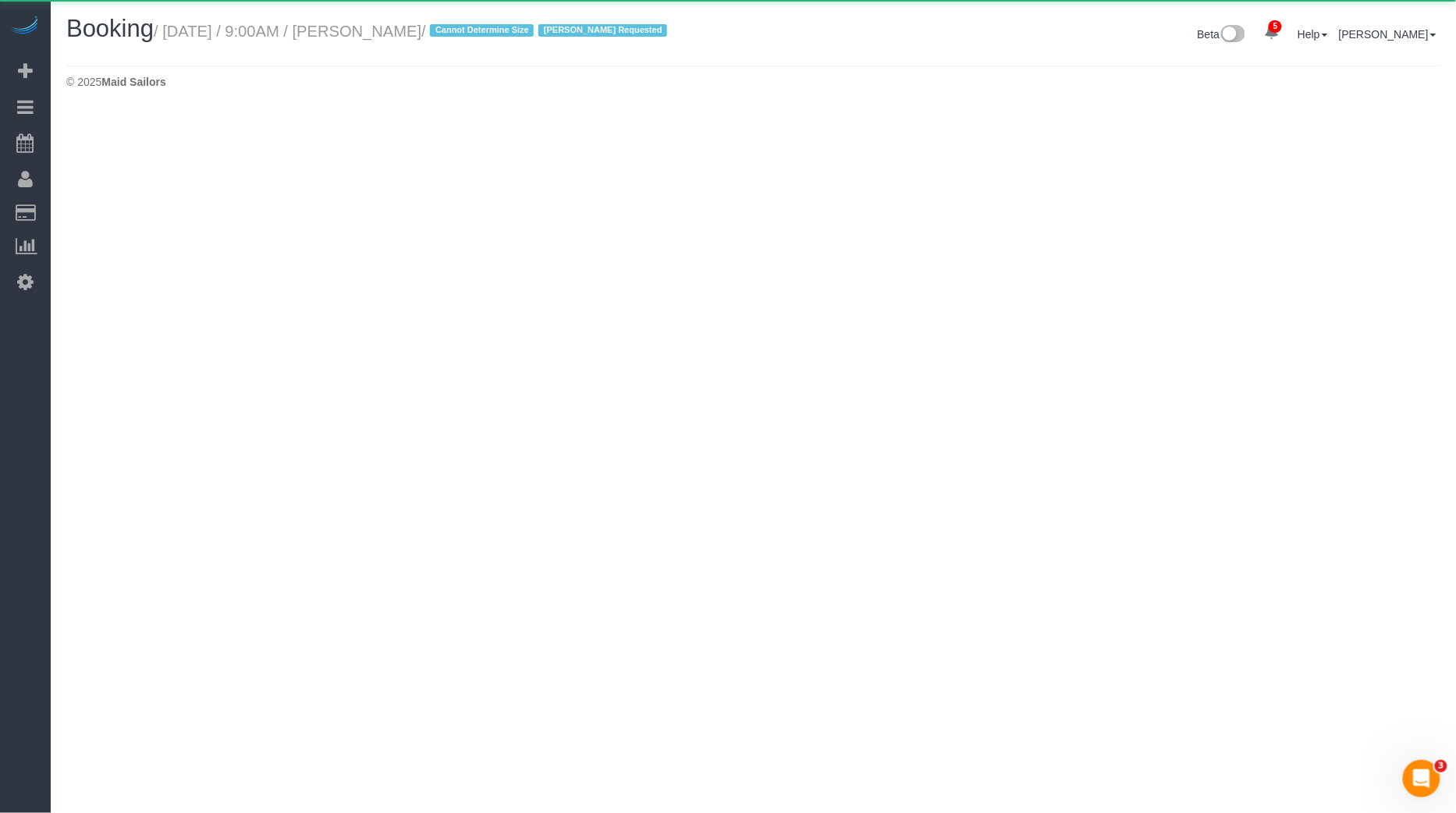
select select "NY"
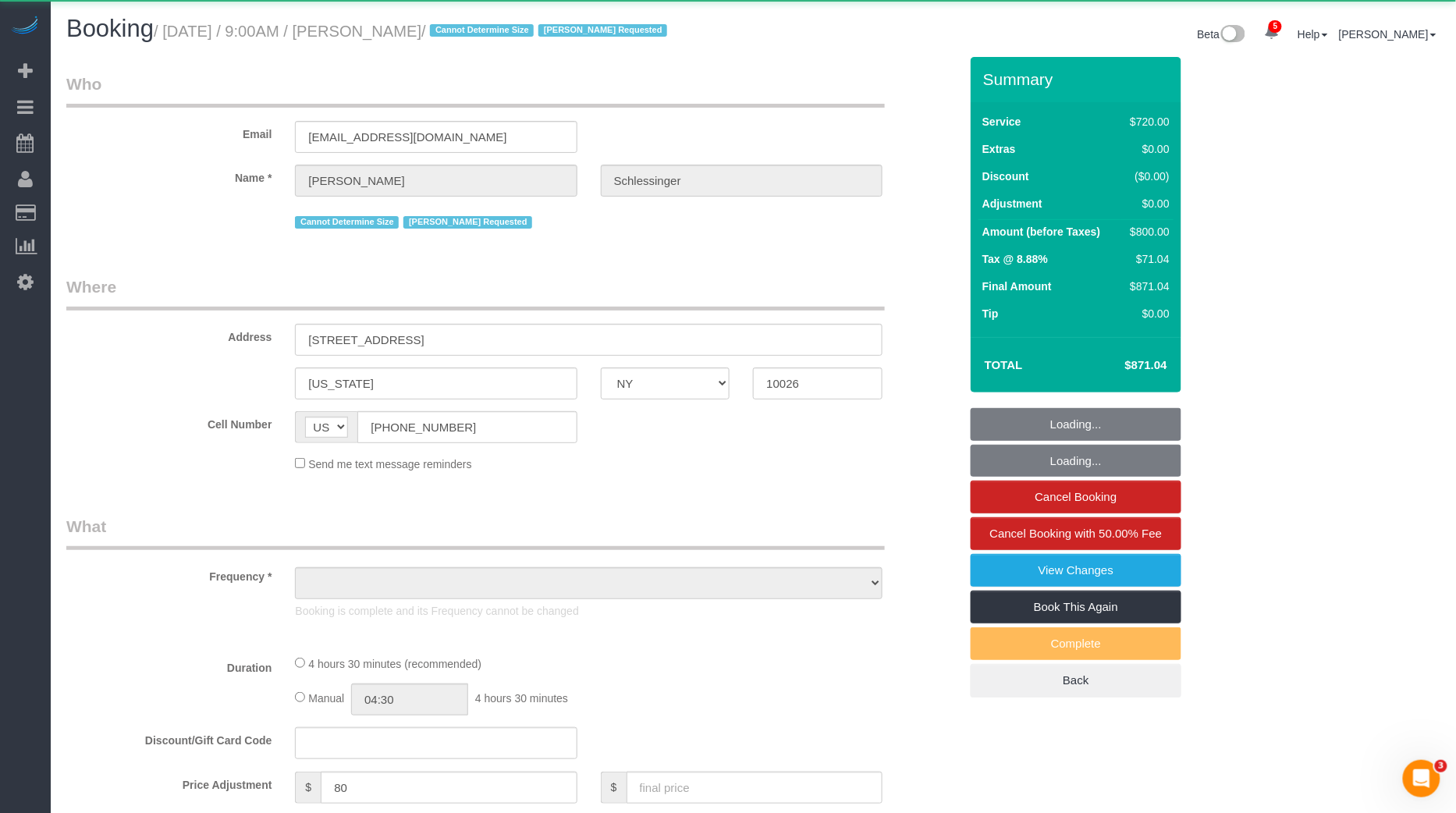
select select "object:19803"
select select "270"
select select "spot53"
select select "number:57"
select select "number:70"
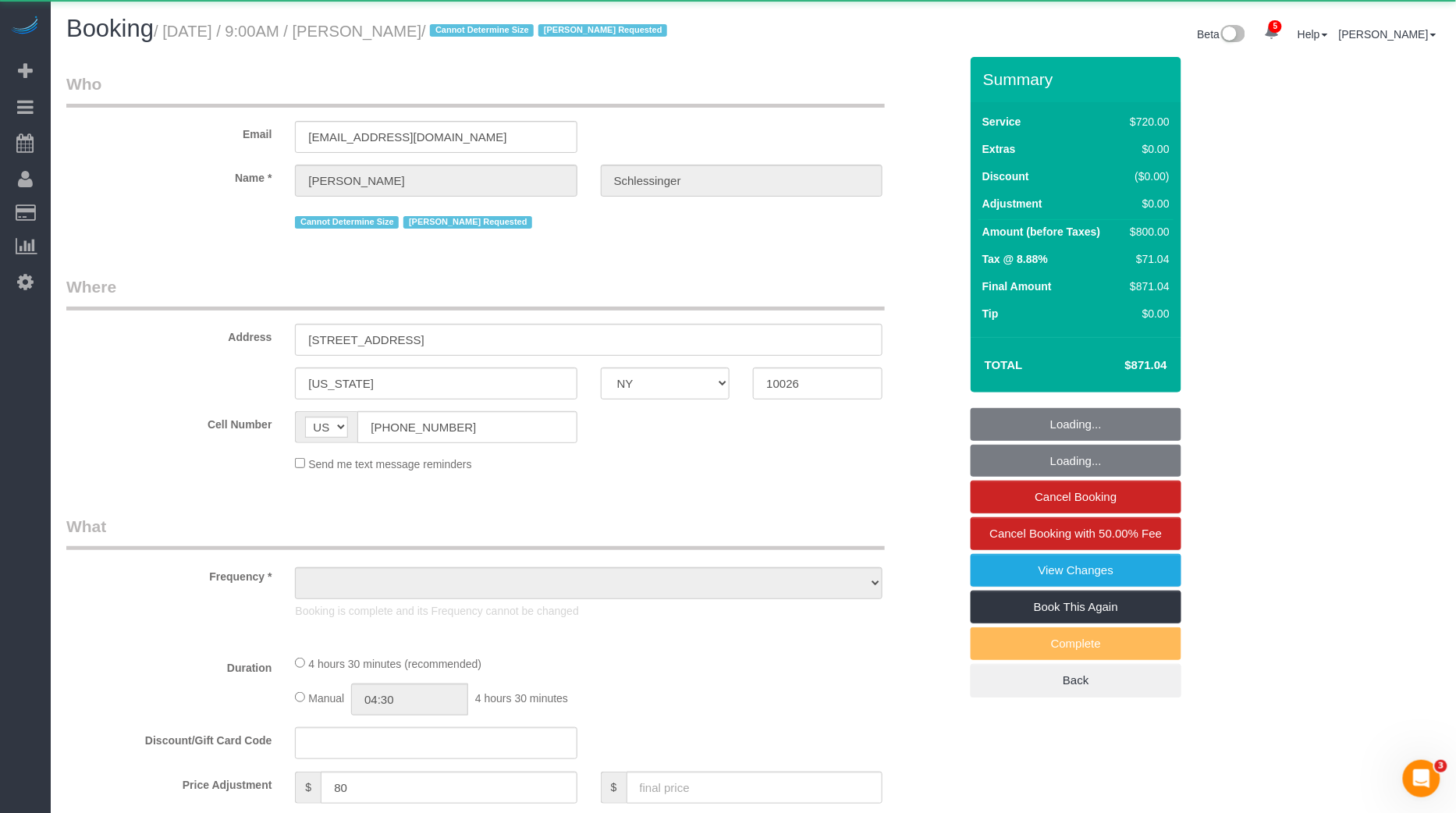
select select "number:15"
select select "number:6"
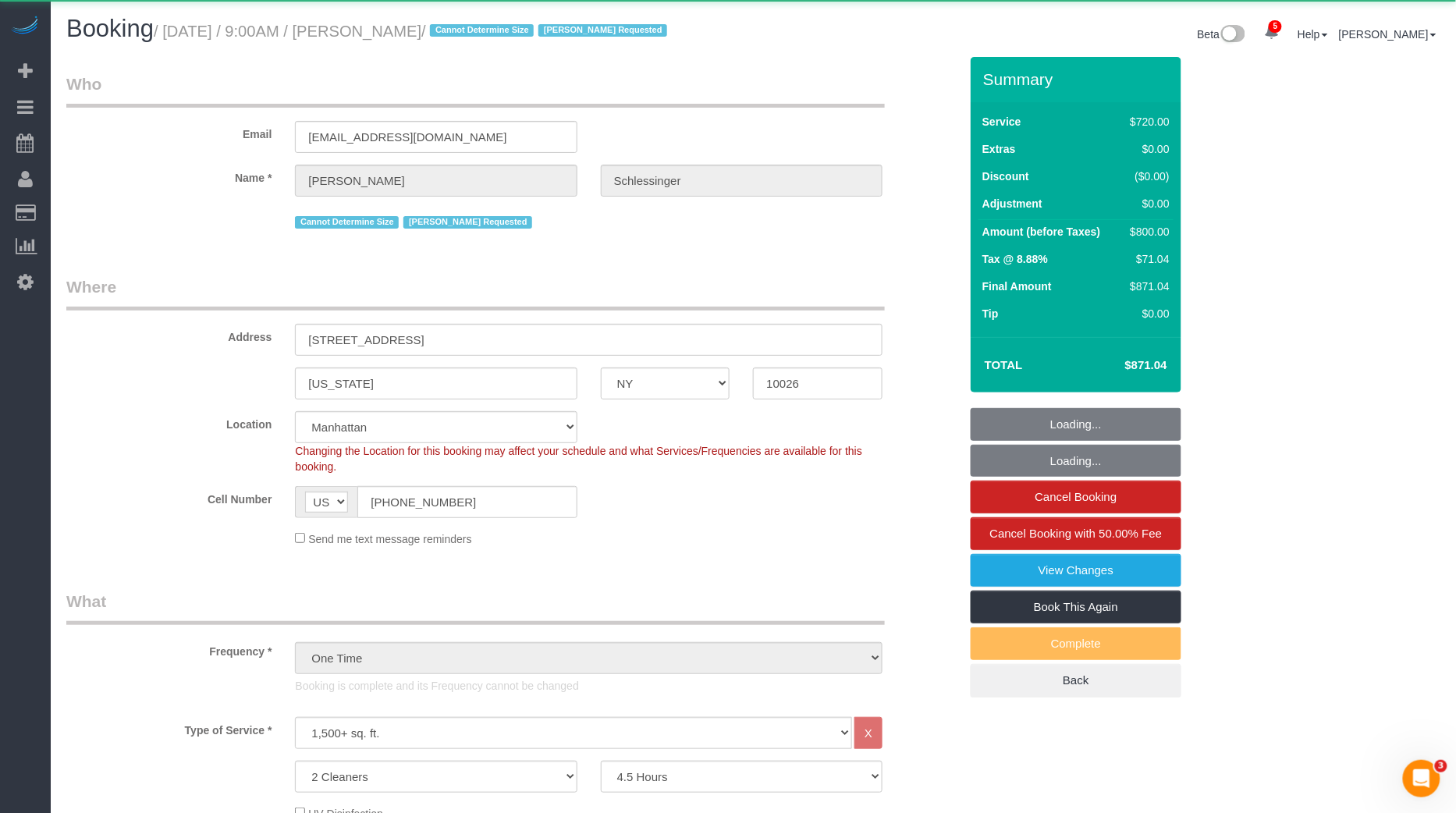
select select "string:stripe-pm_1QwnPv4VGloSiKo7hDaliMLM"
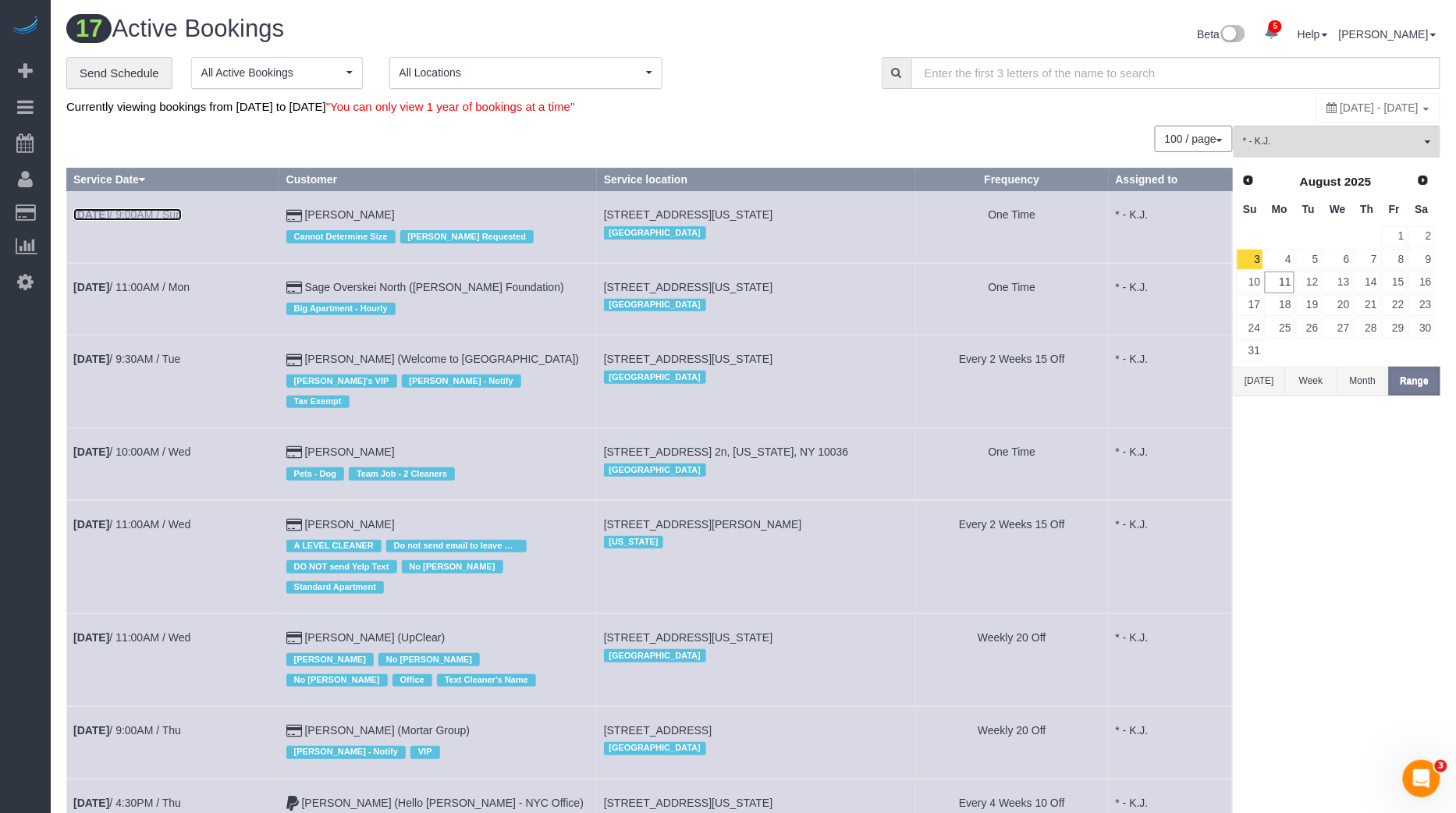
click at [153, 208] on link "[DATE] 9:00AM / Sun" at bounding box center [127, 214] width 108 height 12
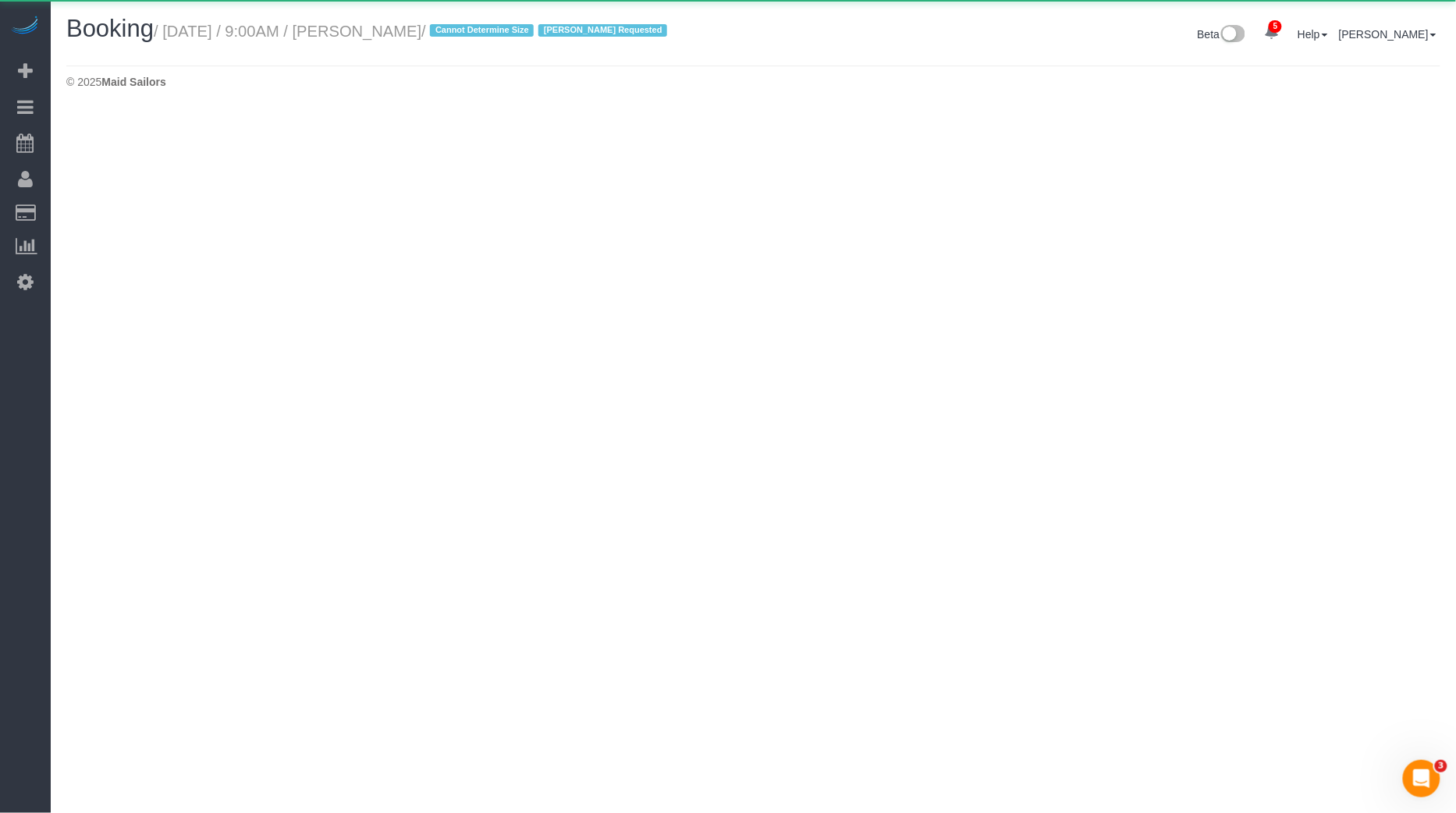
select select "NY"
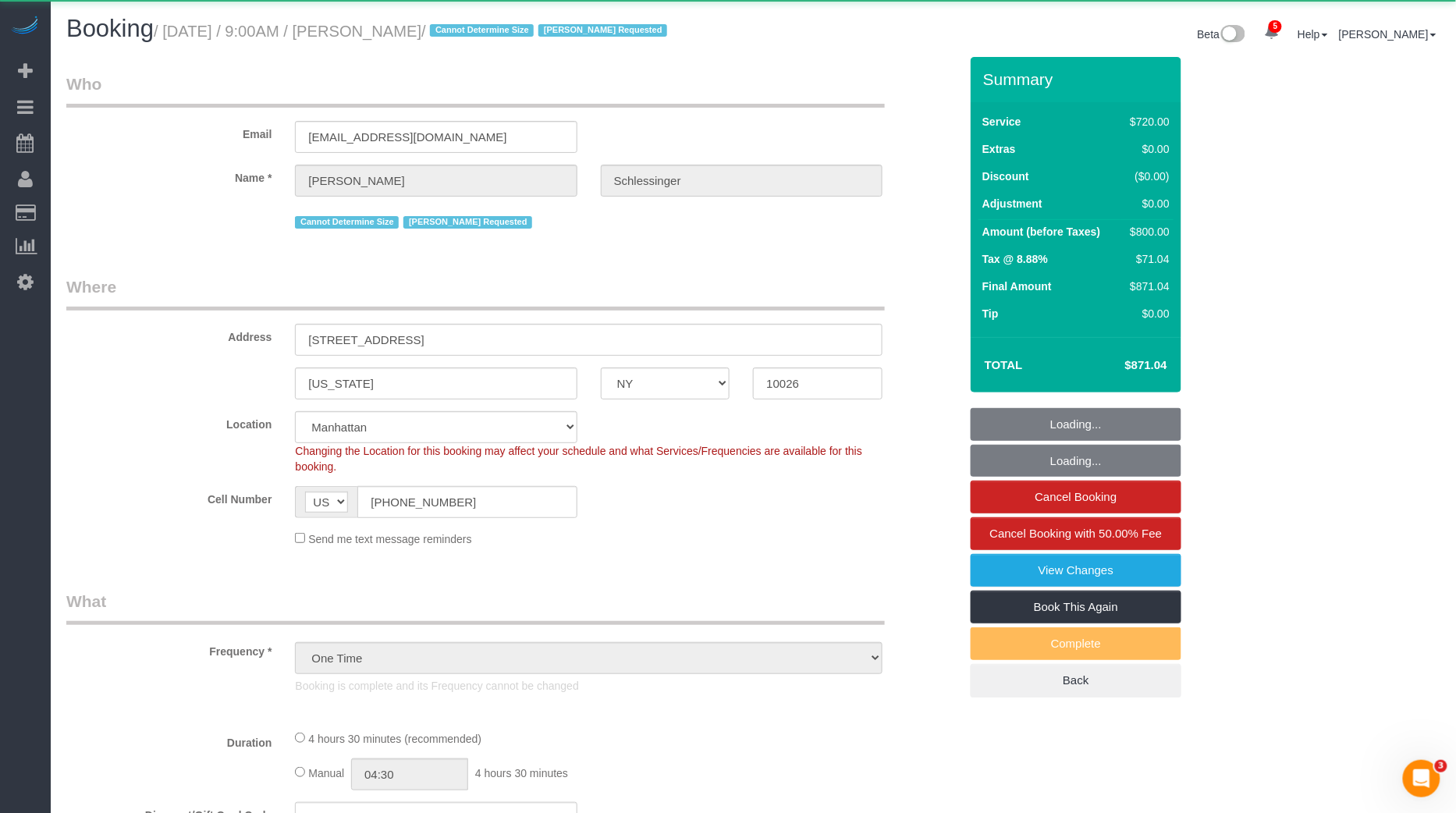
select select "object:21096"
select select "270"
select select "number:57"
select select "number:70"
select select "number:15"
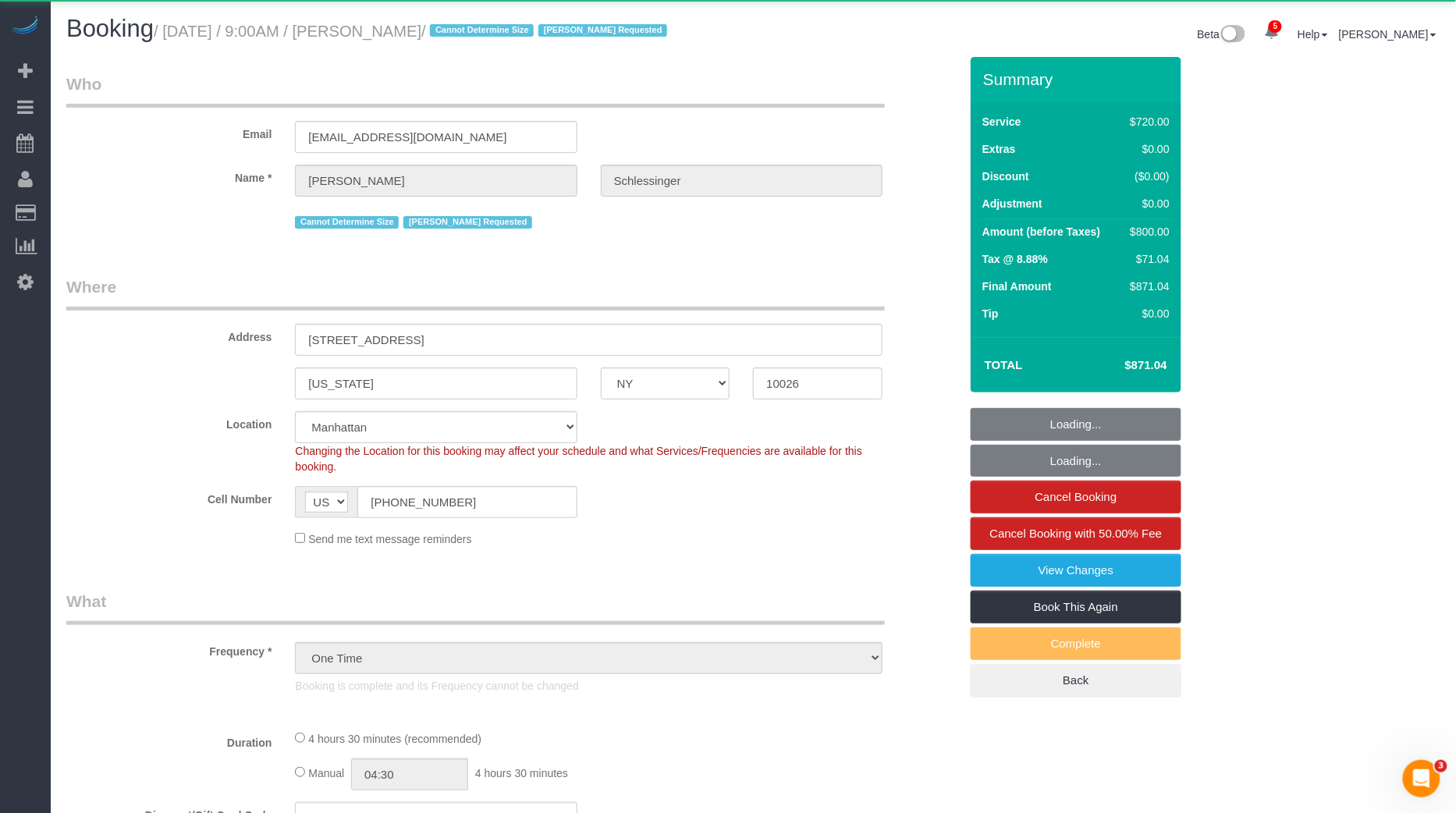
select select "number:6"
select select "object:21336"
select select "string:stripe-pm_1QwnPv4VGloSiKo7hDaliMLM"
select select "spot58"
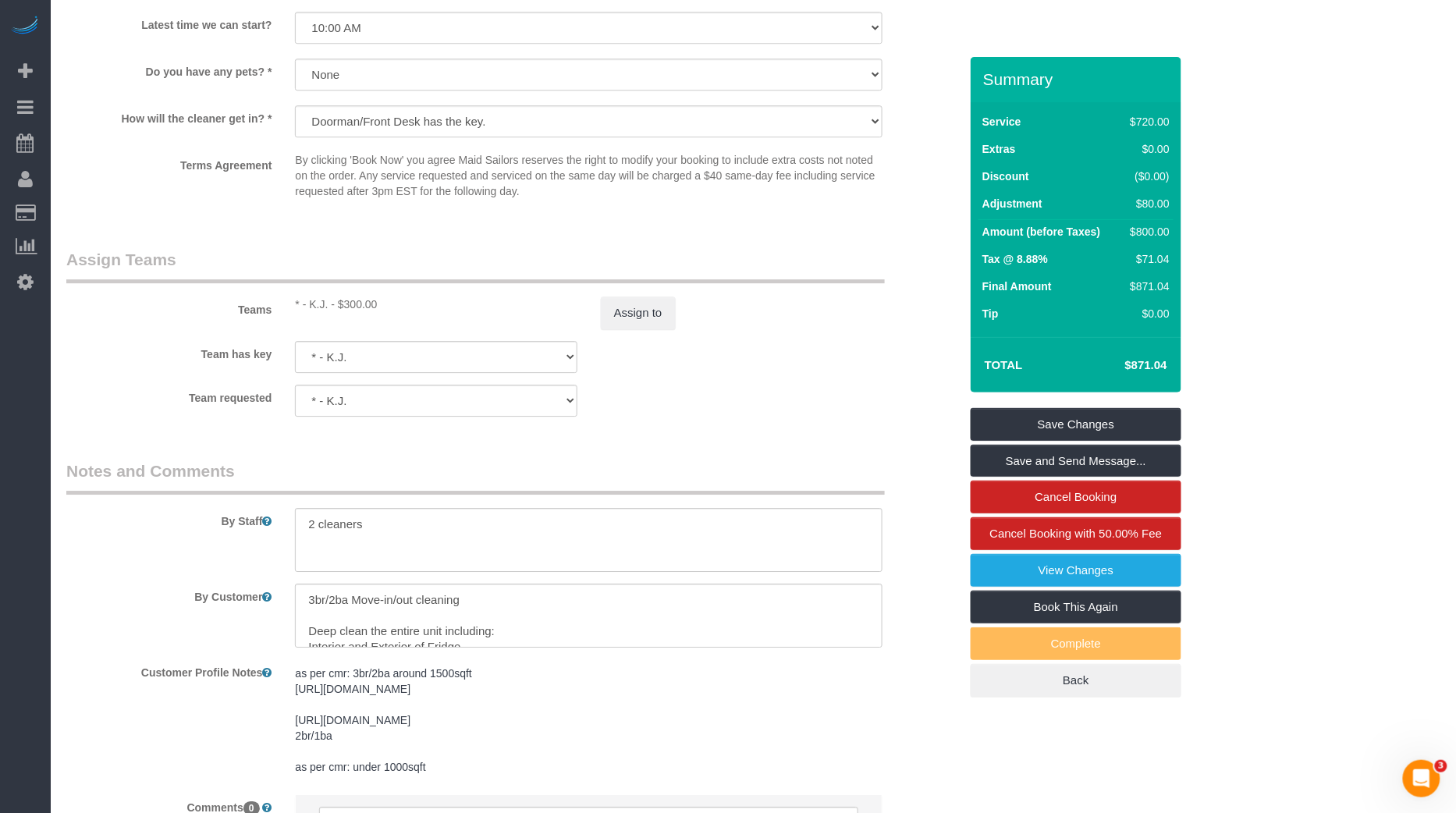
scroll to position [1601, 0]
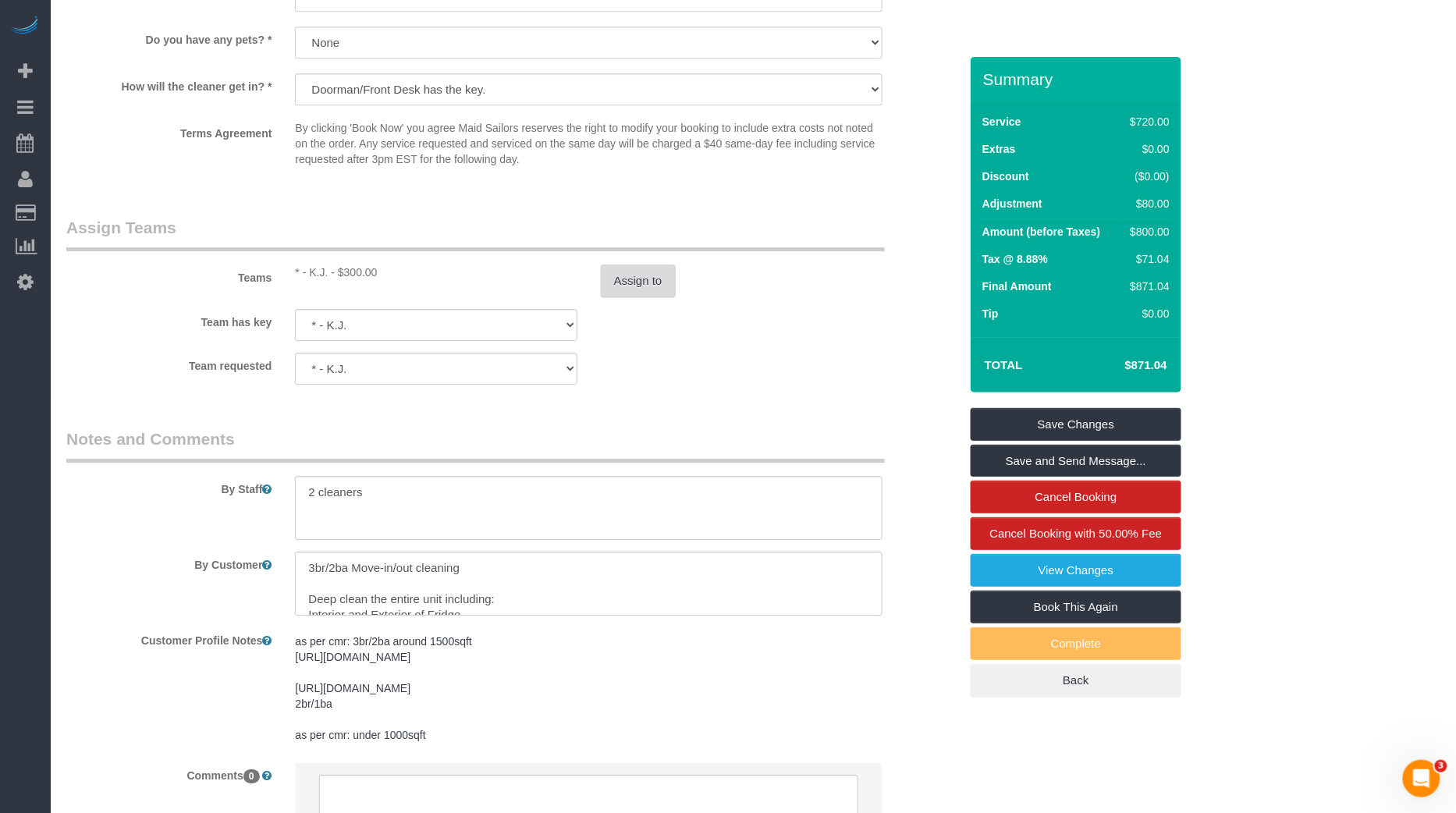
click at [664, 297] on button "Assign to" at bounding box center [638, 281] width 75 height 33
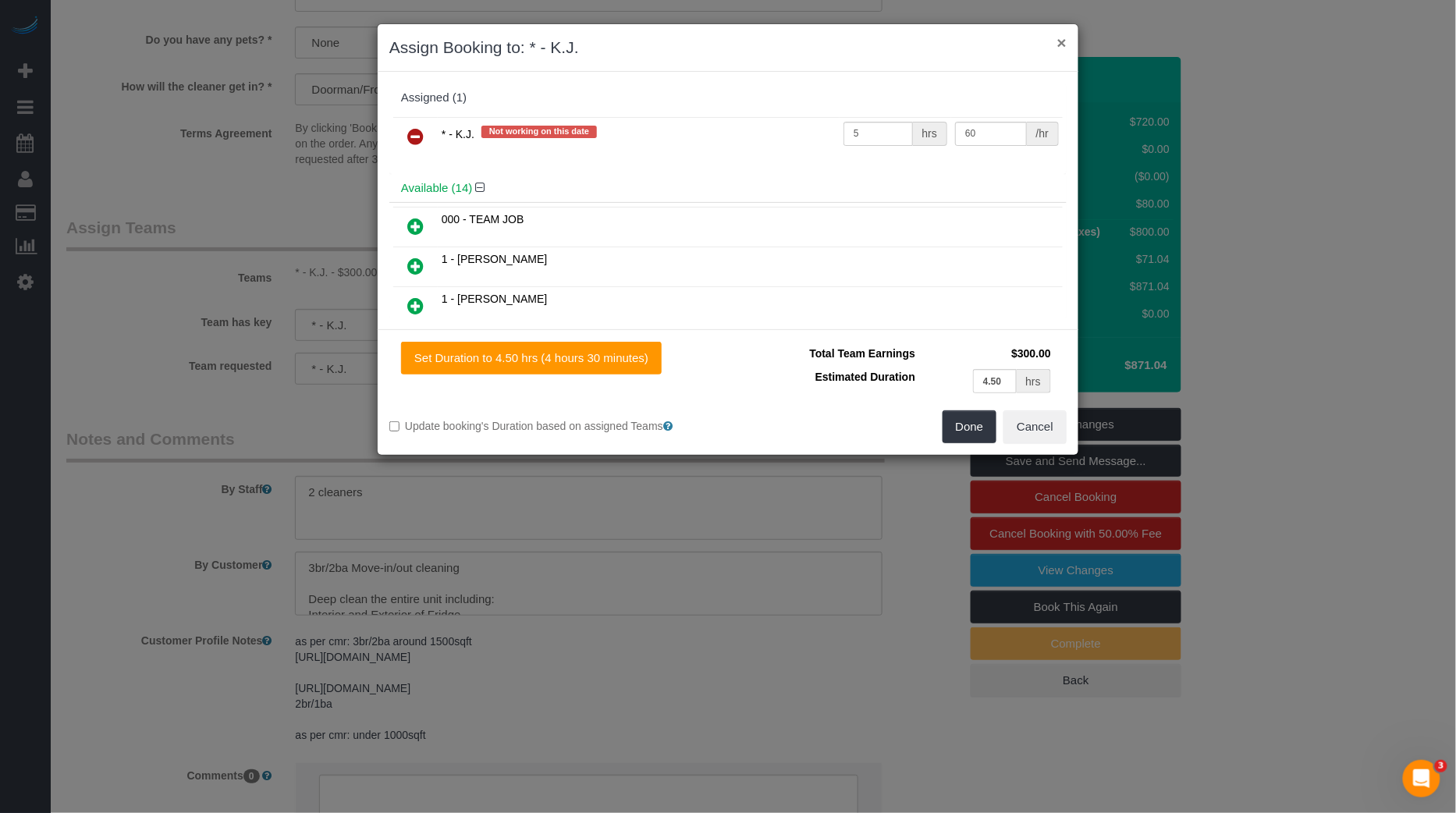
click at [1067, 41] on button "×" at bounding box center [1062, 42] width 10 height 16
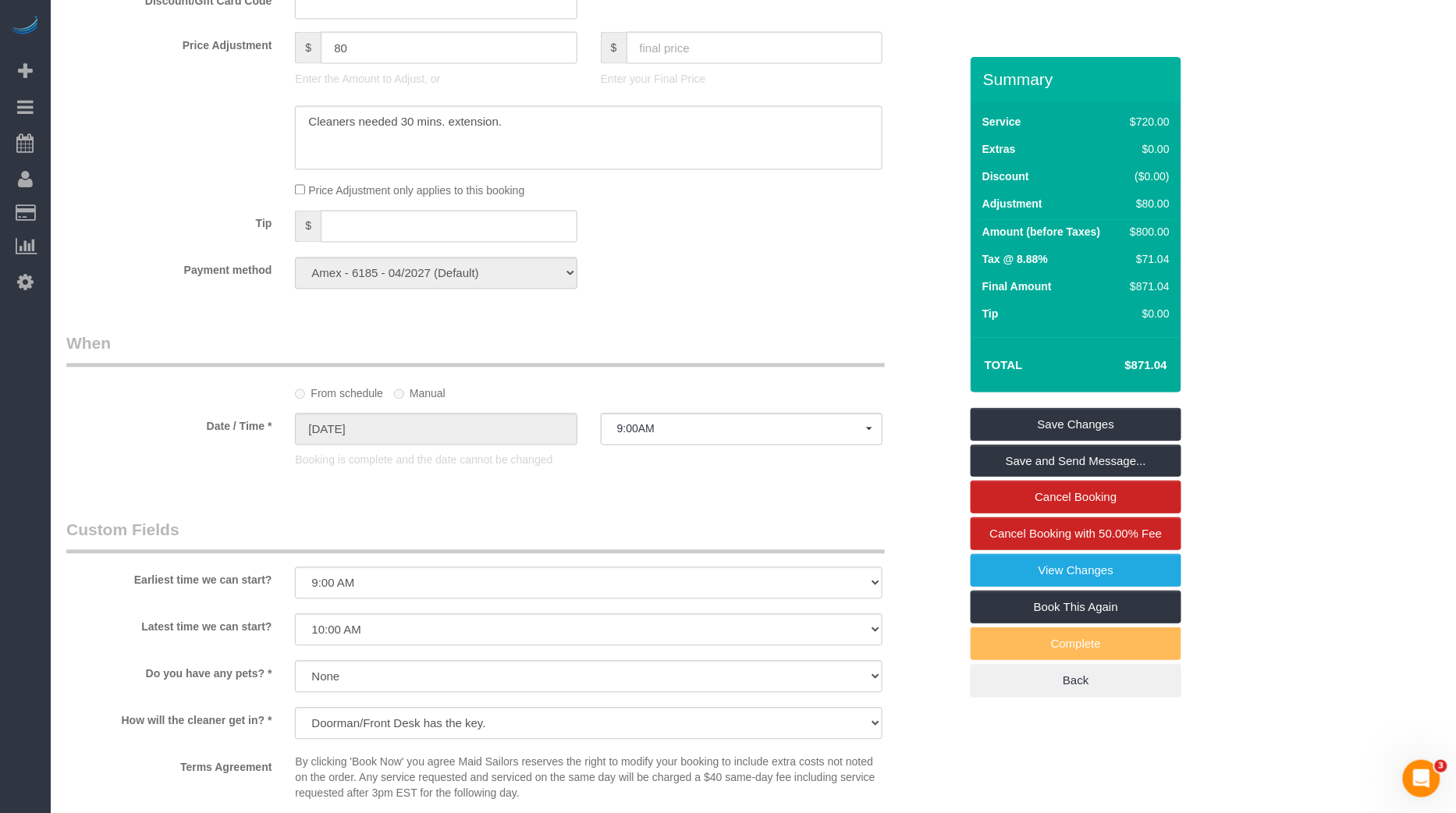
scroll to position [776, 0]
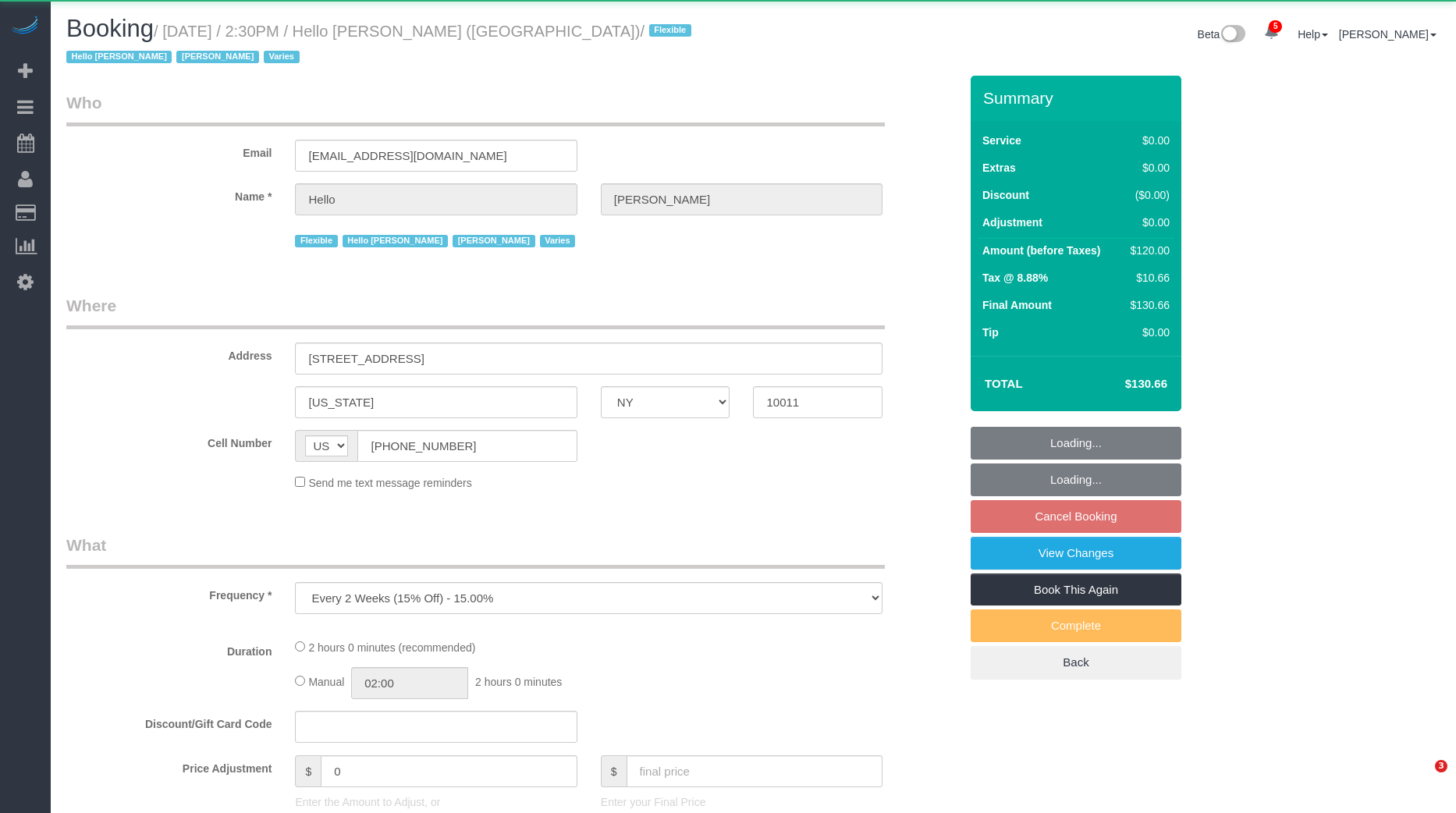
select select "NY"
select select "number:89"
select select "number:90"
select select "number:15"
select select "number:6"
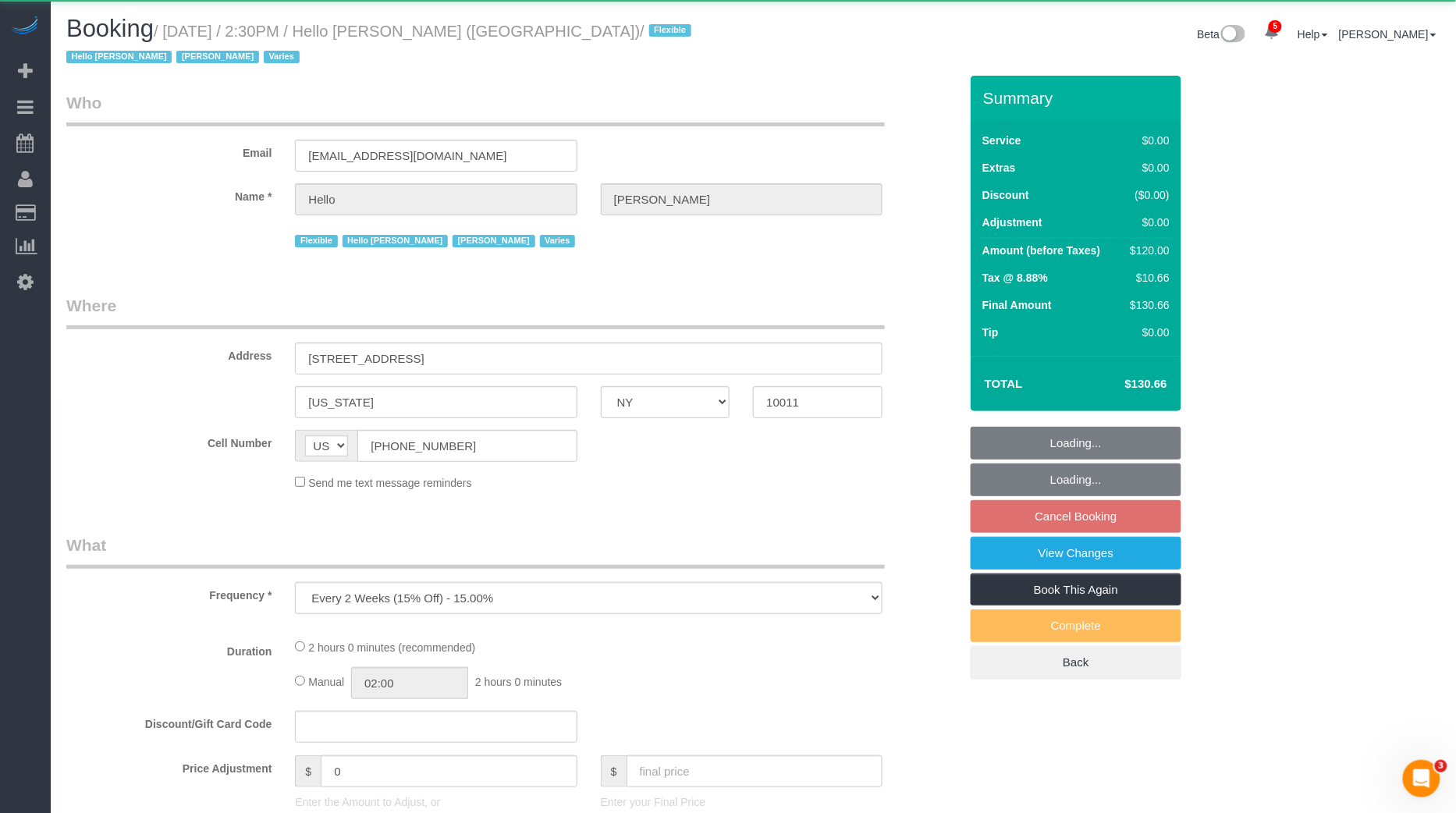
select select "number:21"
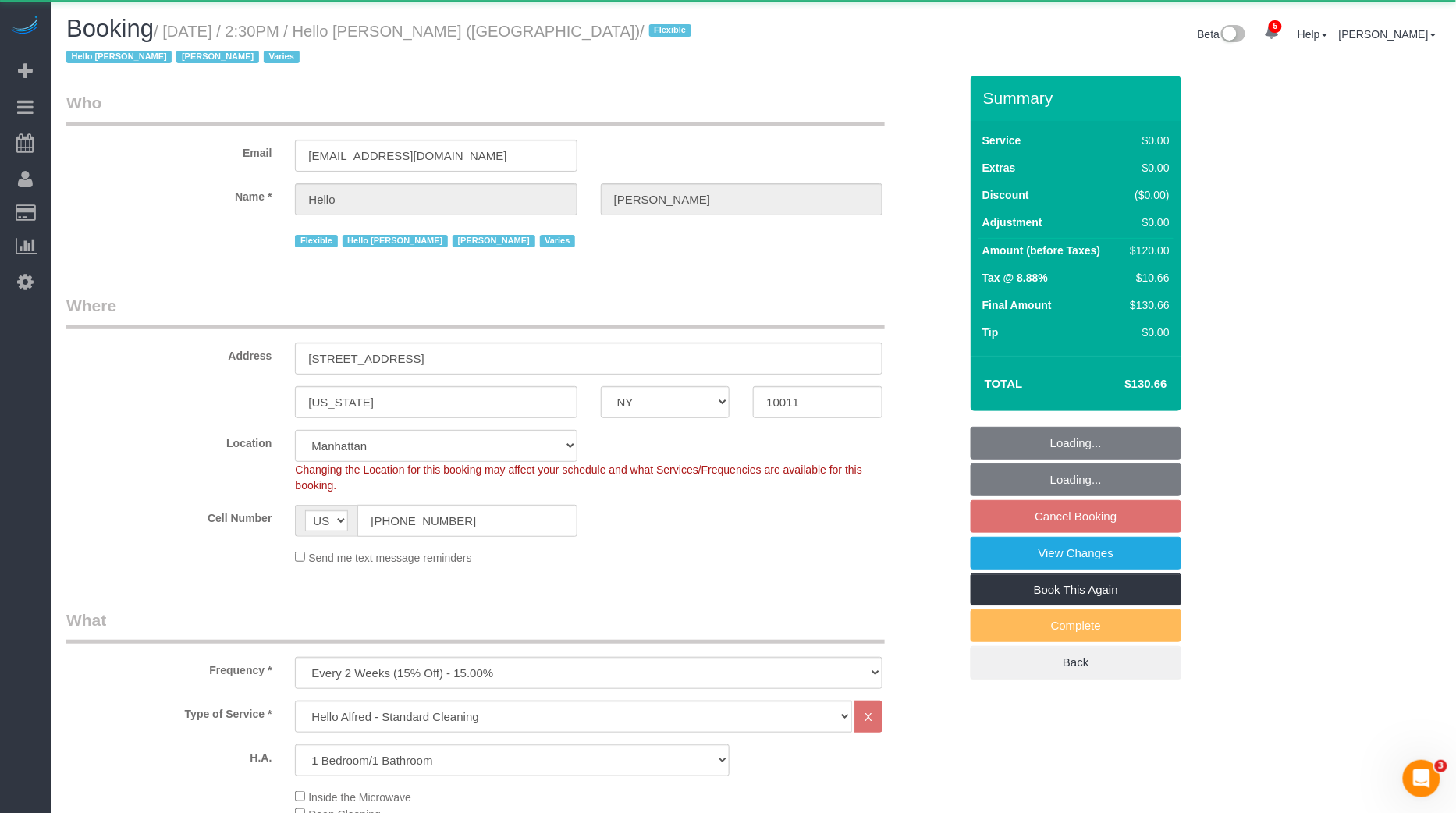
select select "object:3338"
select select "22348"
select select "1"
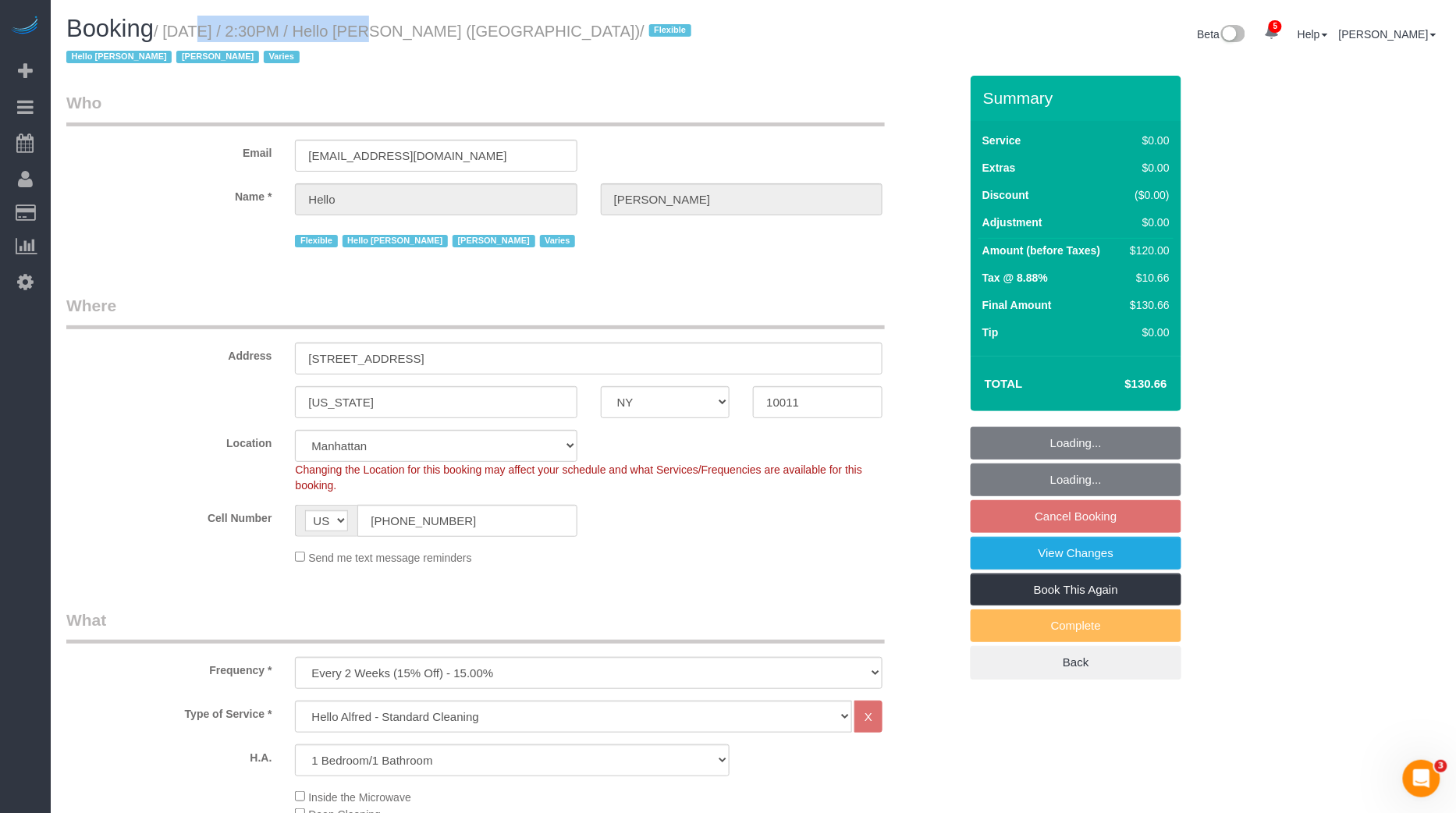
drag, startPoint x: 176, startPoint y: 28, endPoint x: 354, endPoint y: 37, distance: 178.2
click at [354, 37] on small "/ August 13, 2025 / 2:30PM / Hello Alfred (NYC) / Flexible Hello Alfred Jacky X…" at bounding box center [381, 45] width 630 height 44
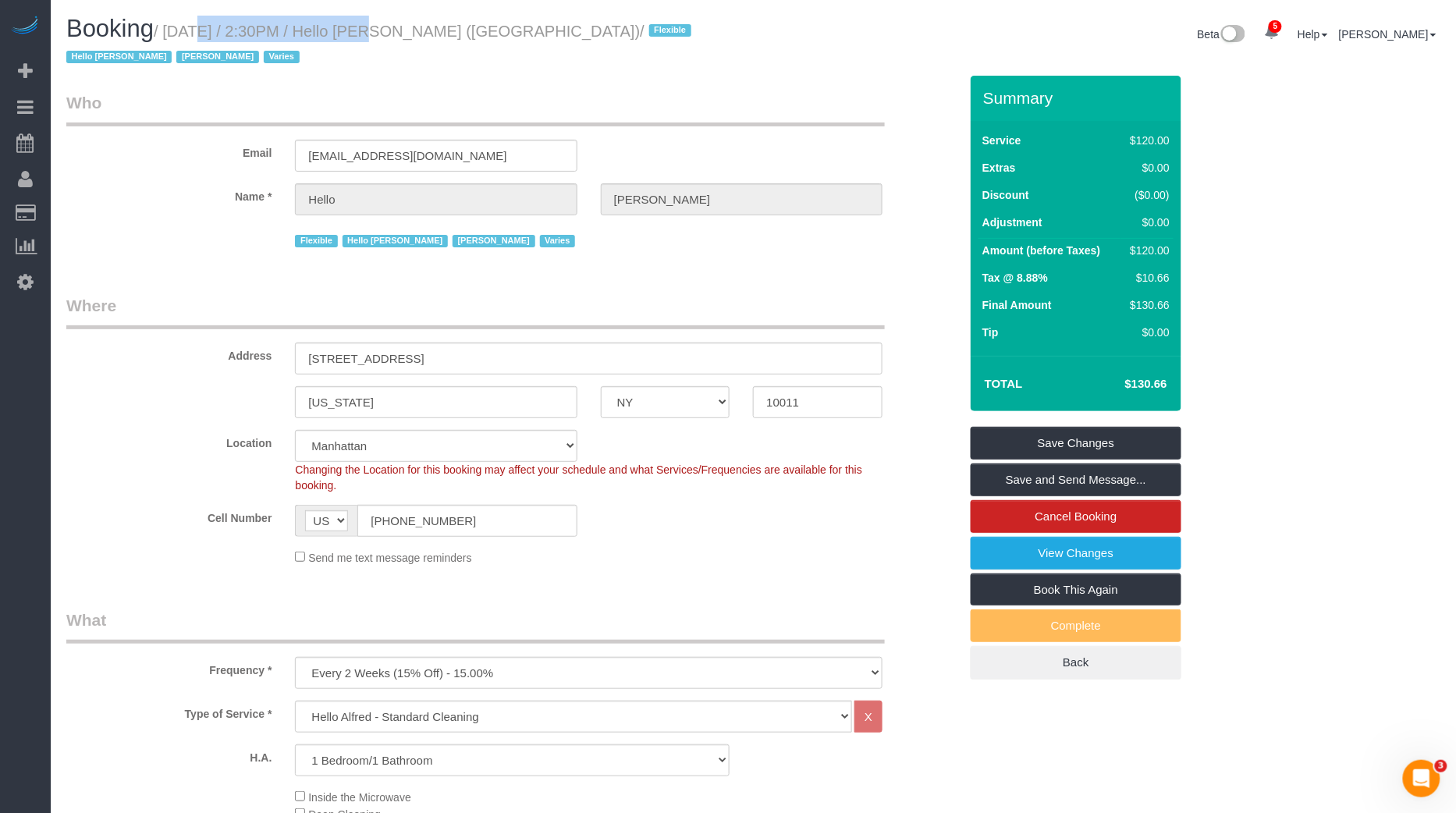
copy small "August 13, 2025 / 2:30PM"
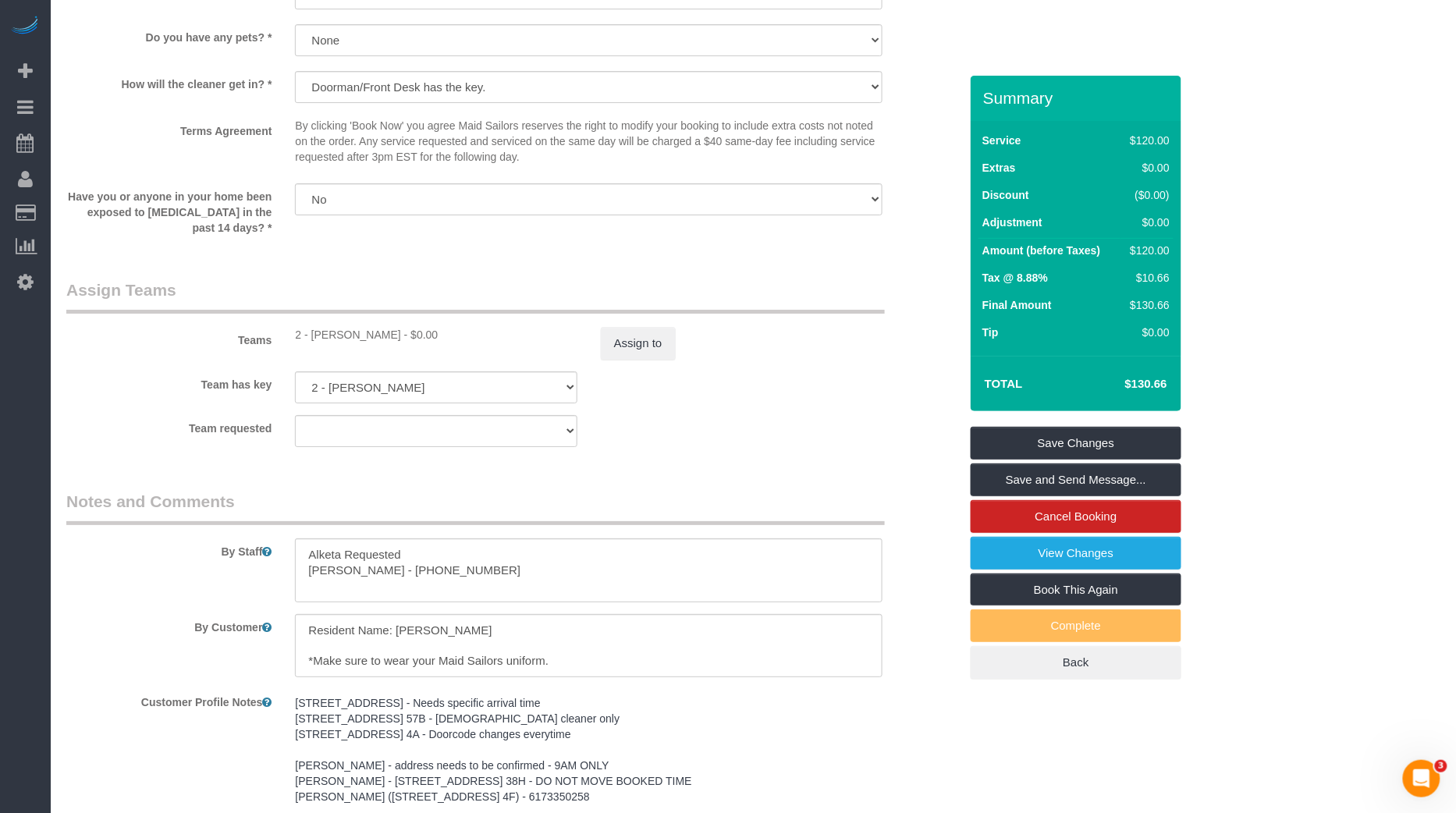
scroll to position [1940, 0]
